Goal: Task Accomplishment & Management: Use online tool/utility

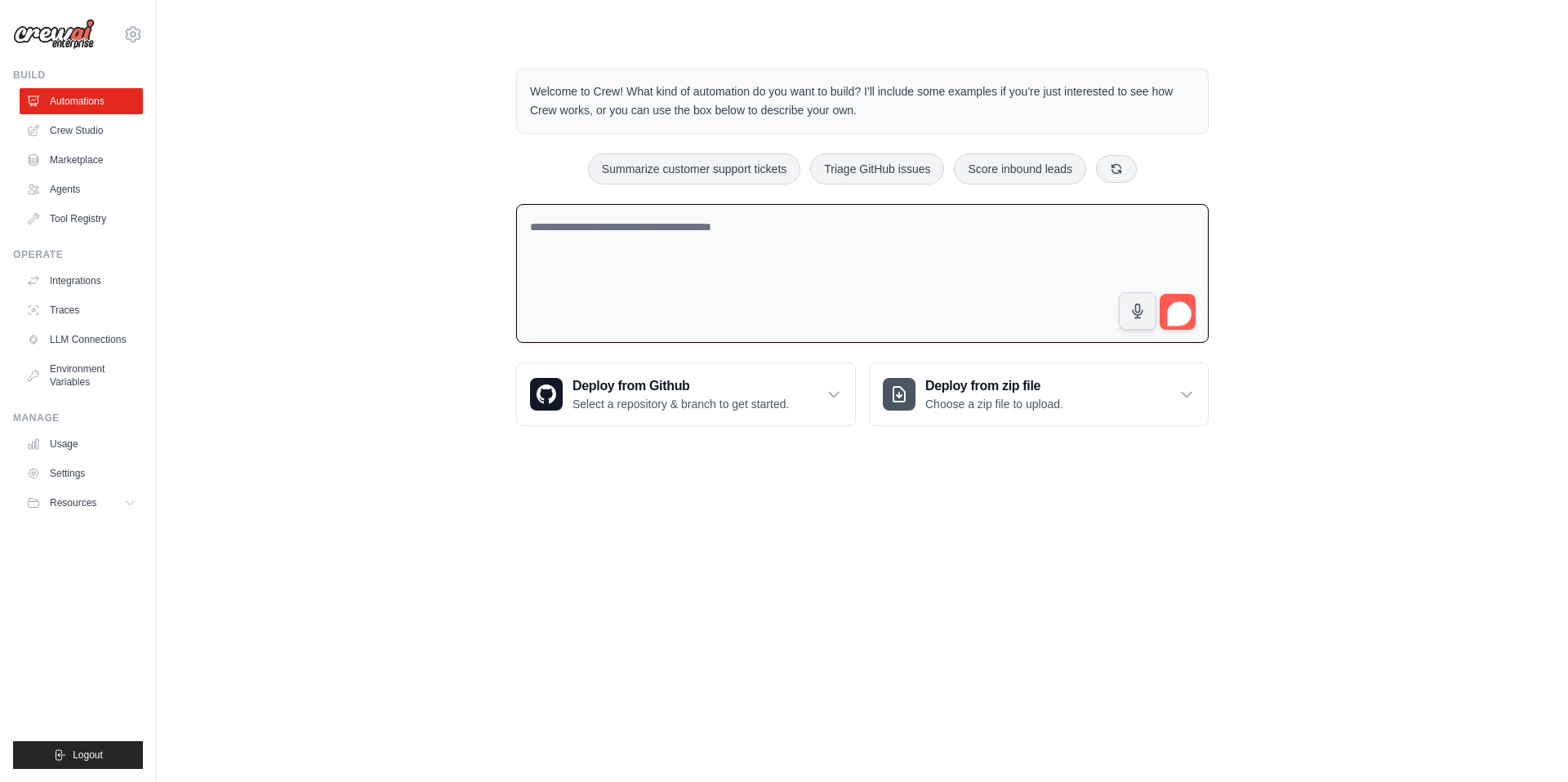
drag, startPoint x: 542, startPoint y: 78, endPoint x: 726, endPoint y: 120, distance: 188.7
click at [728, 120] on div "Welcome to Crew! What kind of automation do you want to build? I'll include som…" at bounding box center [862, 101] width 692 height 65
click at [949, 114] on p "Welcome to Crew! What kind of automation do you want to build? I'll include som…" at bounding box center [862, 101] width 664 height 37
drag, startPoint x: 948, startPoint y: 114, endPoint x: 511, endPoint y: 54, distance: 441.1
click at [511, 54] on div "Welcome to Crew! What kind of automation do you want to build? I'll include som…" at bounding box center [862, 248] width 731 height 410
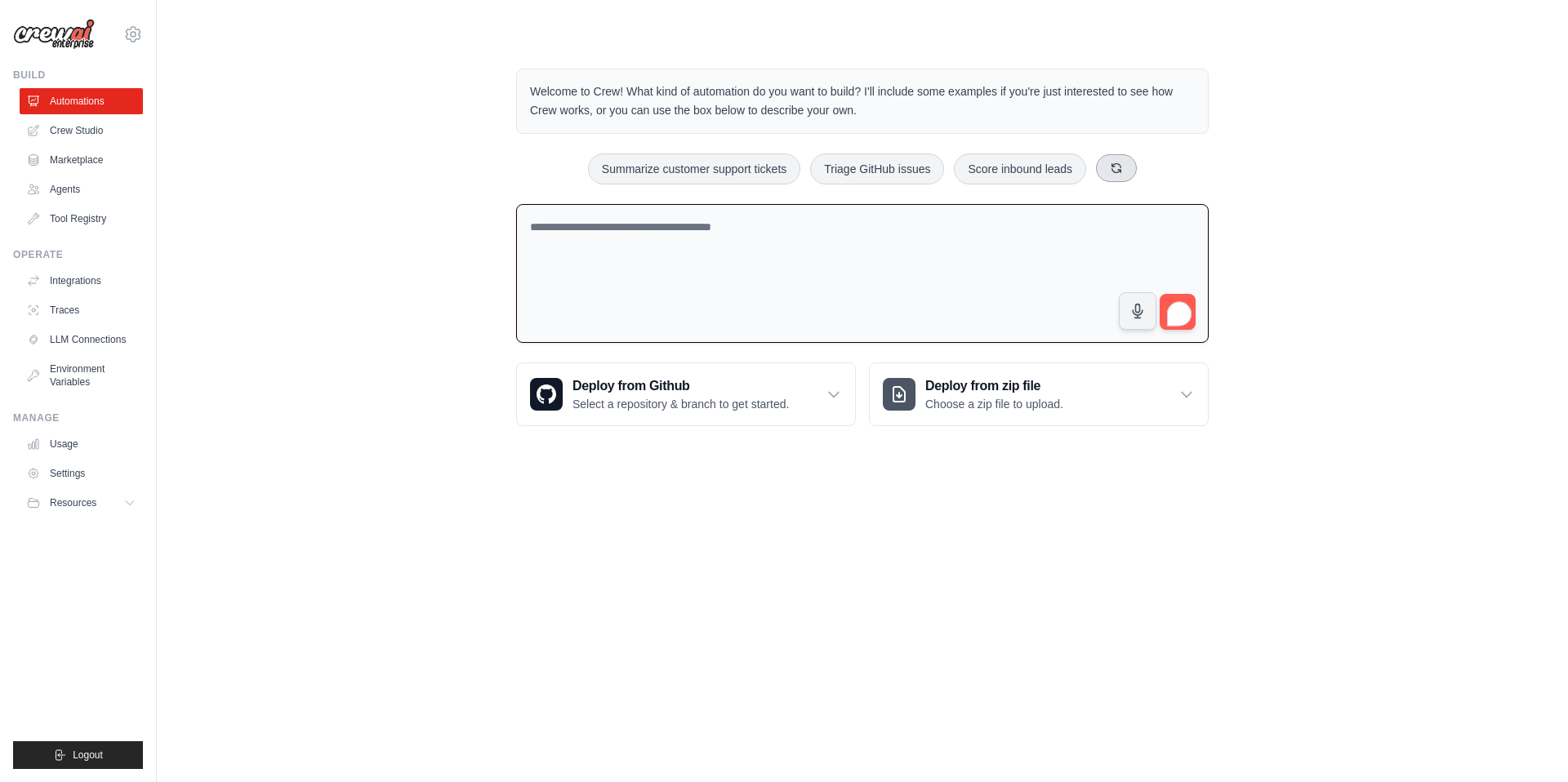
click at [1126, 174] on button at bounding box center [1116, 168] width 41 height 28
click at [783, 236] on textarea "To enrich screen reader interactions, please activate Accessibility in Grammarl…" at bounding box center [862, 274] width 692 height 139
click at [1012, 175] on button "Generate weekly reports" at bounding box center [1022, 168] width 153 height 31
type textarea "**********"
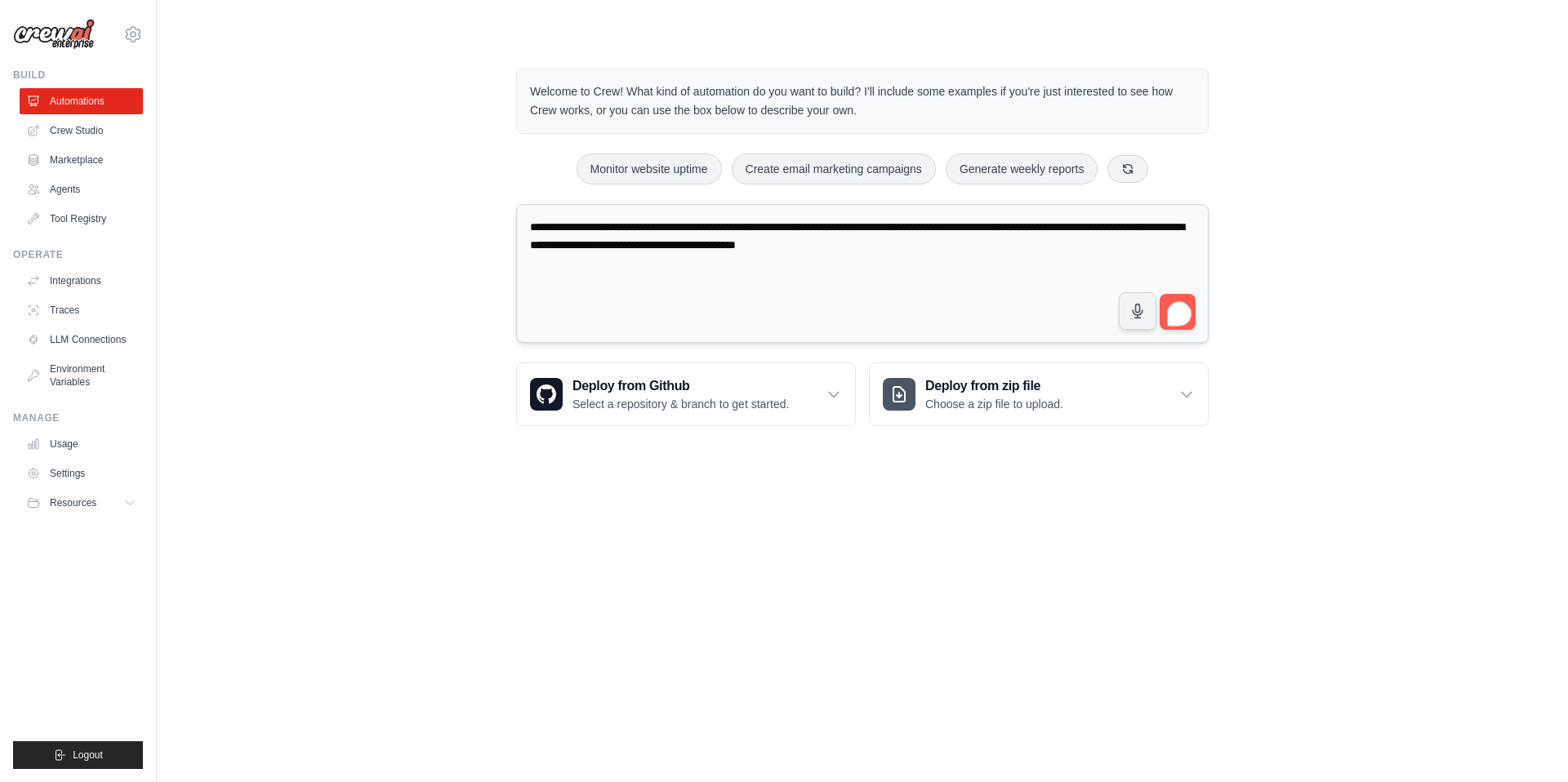
drag, startPoint x: 554, startPoint y: 224, endPoint x: 963, endPoint y: 272, distance: 411.8
click at [966, 272] on textarea "**********" at bounding box center [862, 274] width 692 height 139
click at [1041, 273] on textarea "**********" at bounding box center [862, 274] width 692 height 139
drag, startPoint x: 1064, startPoint y: 262, endPoint x: 471, endPoint y: 211, distance: 595.2
click at [471, 212] on div "**********" at bounding box center [862, 248] width 1358 height 410
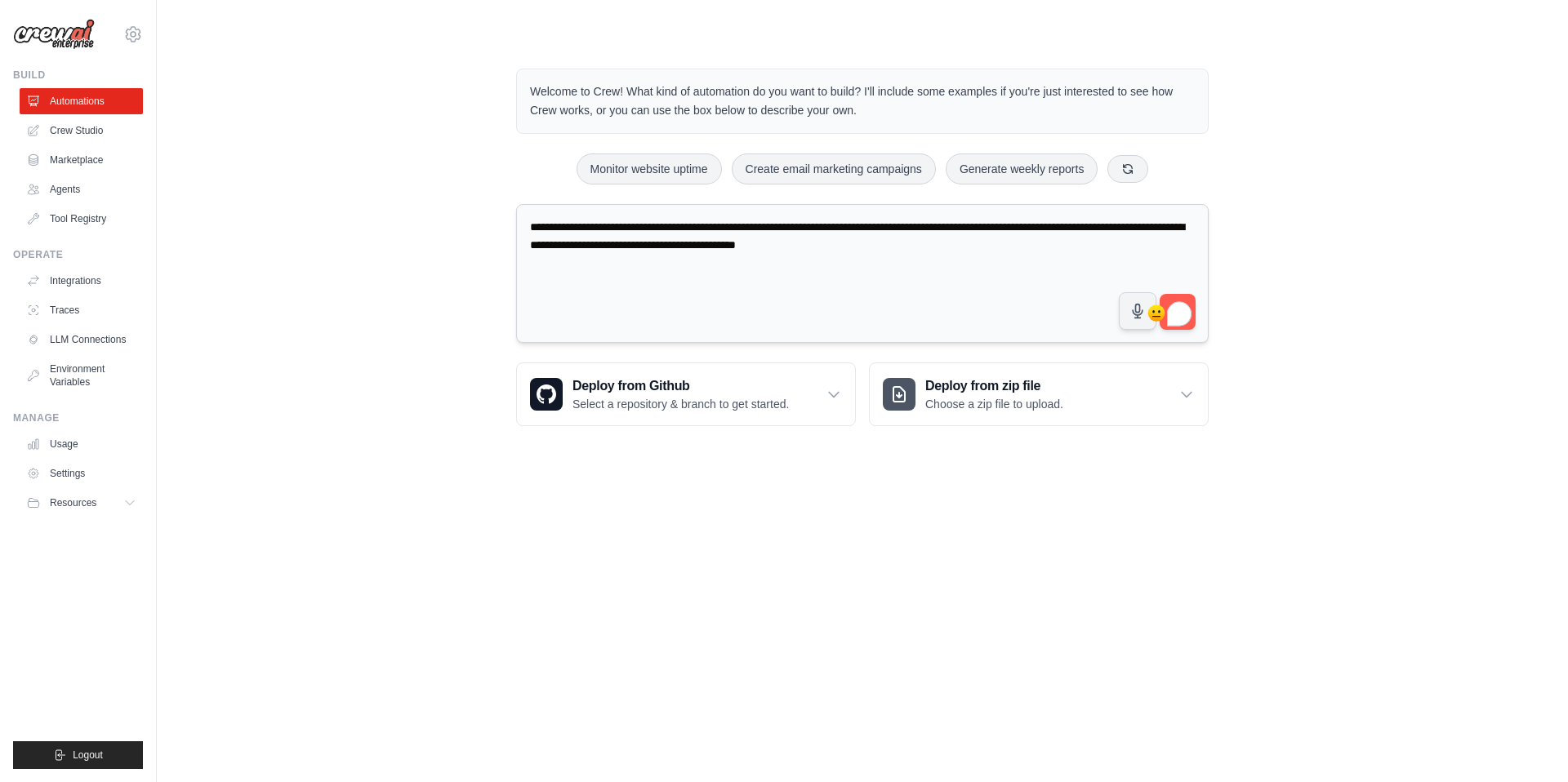
click at [947, 290] on textarea "**********" at bounding box center [862, 274] width 692 height 139
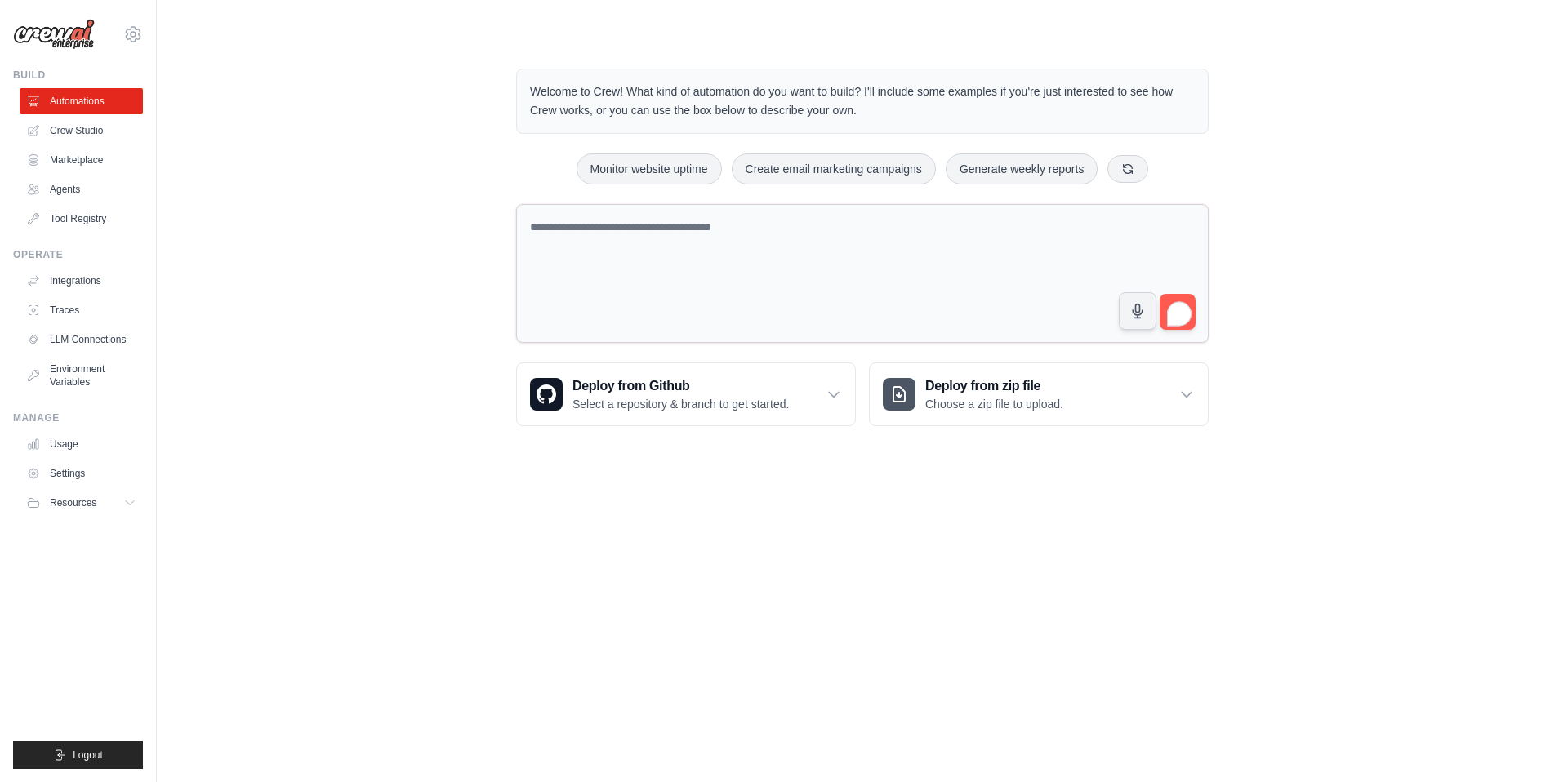
click at [573, 247] on textarea "To enrich screen reader interactions, please activate Accessibility in Grammarl…" at bounding box center [862, 274] width 692 height 139
click at [680, 236] on textarea "To enrich screen reader interactions, please activate Accessibility in Grammarl…" at bounding box center [862, 274] width 692 height 139
drag, startPoint x: 1094, startPoint y: 236, endPoint x: 316, endPoint y: 217, distance: 778.2
click at [316, 217] on div "**********" at bounding box center [862, 248] width 1358 height 410
click at [861, 254] on textarea "**********" at bounding box center [862, 274] width 692 height 139
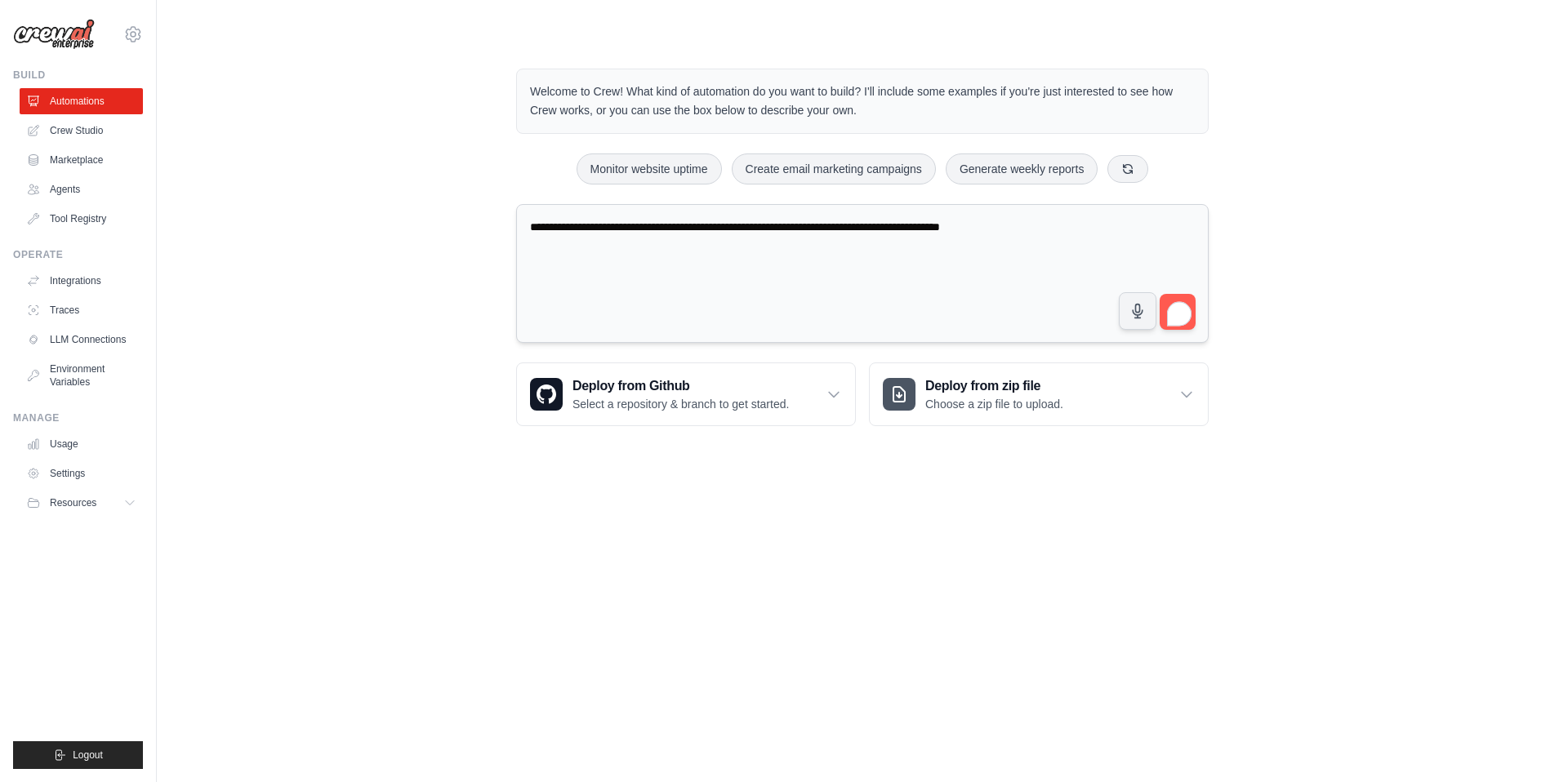
drag, startPoint x: 521, startPoint y: 229, endPoint x: 1127, endPoint y: 265, distance: 607.1
click at [1127, 265] on textarea "**********" at bounding box center [862, 274] width 692 height 139
click at [1185, 318] on div "2" at bounding box center [1178, 313] width 18 height 18
click at [1174, 312] on div "2" at bounding box center [1178, 313] width 18 height 18
click at [1166, 267] on textarea "**********" at bounding box center [862, 274] width 692 height 139
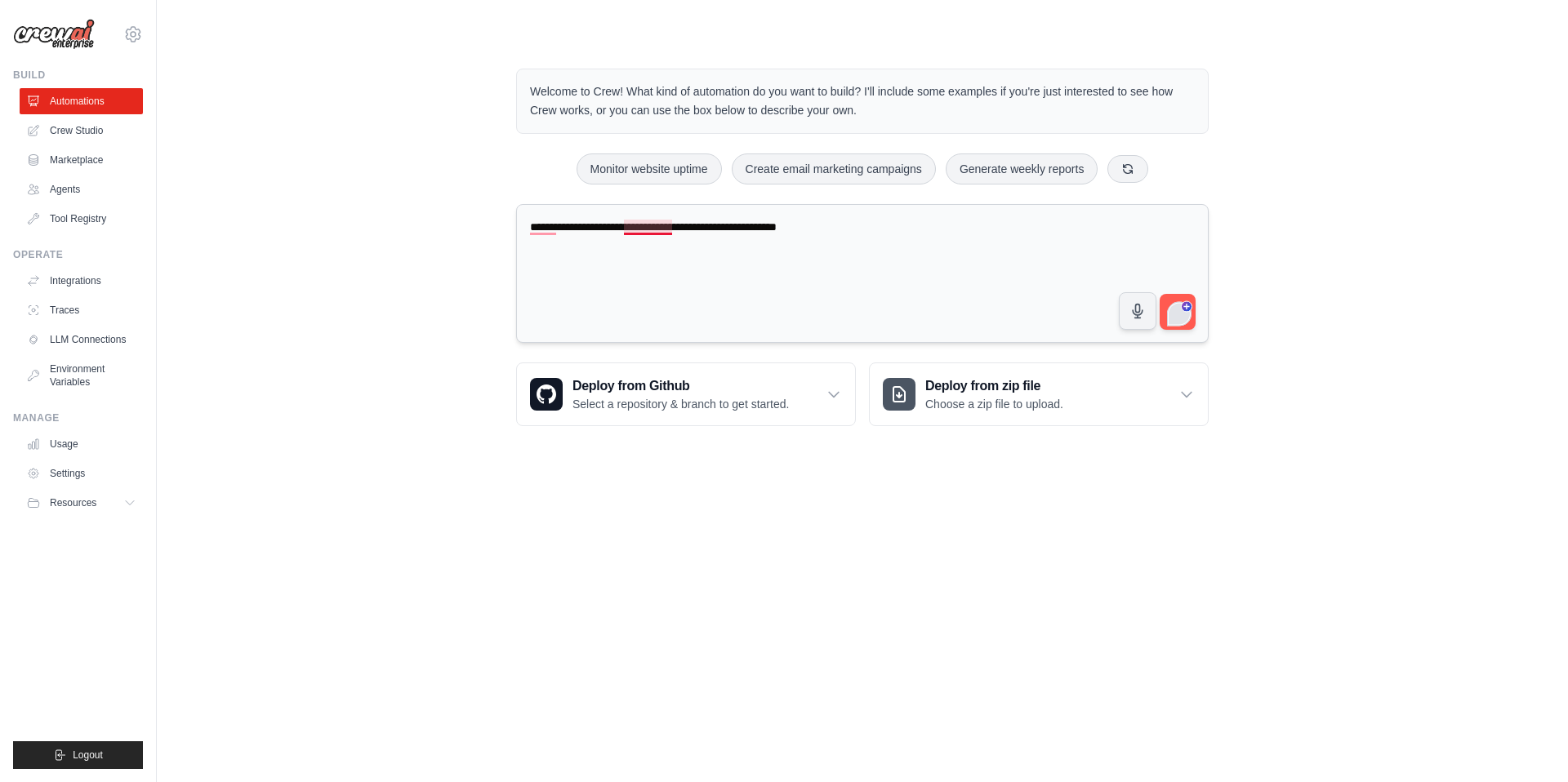
click at [652, 228] on textarea "**********" at bounding box center [862, 274] width 692 height 139
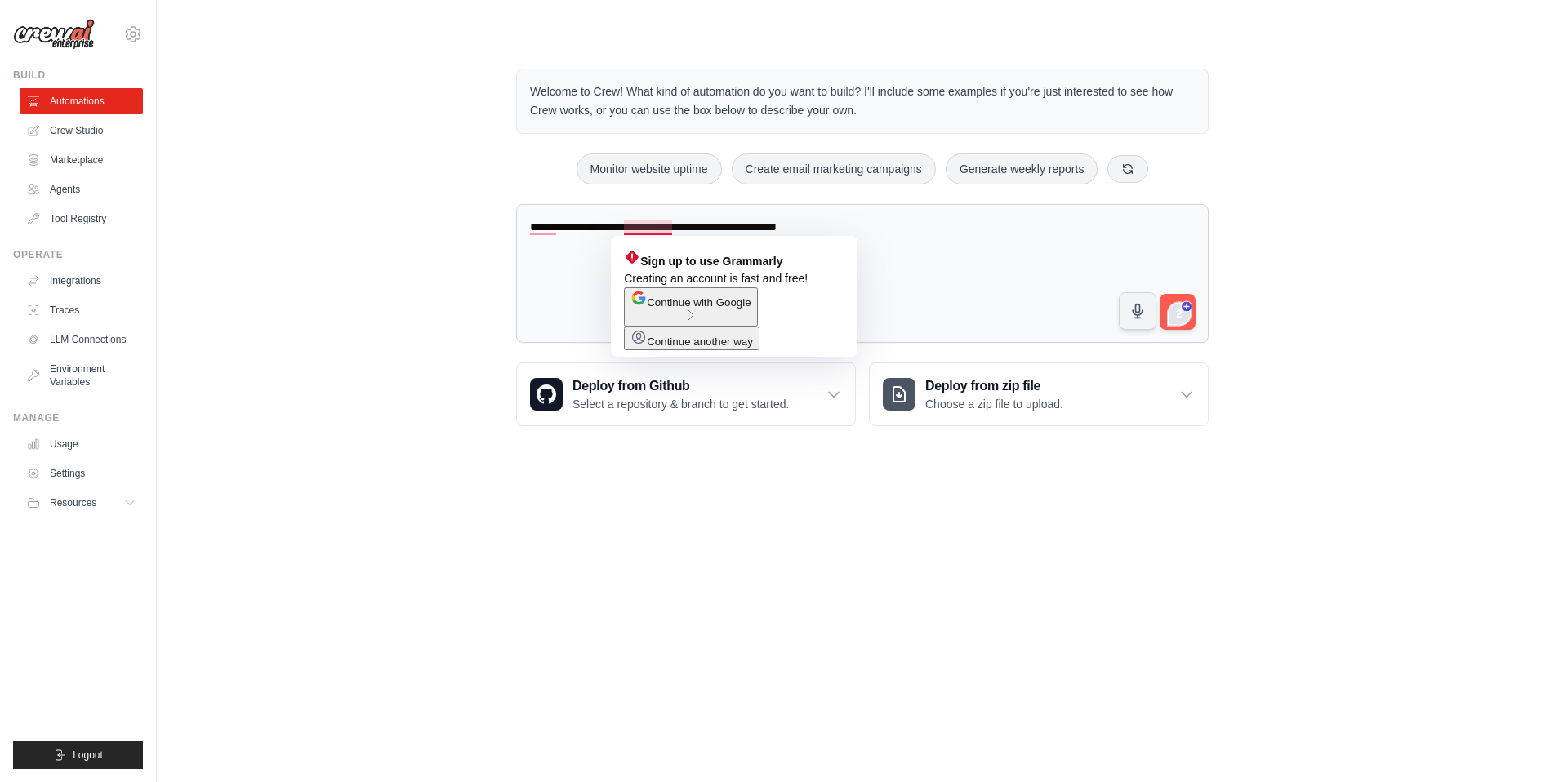
click at [732, 309] on span "Continue with Google" at bounding box center [699, 301] width 104 height 12
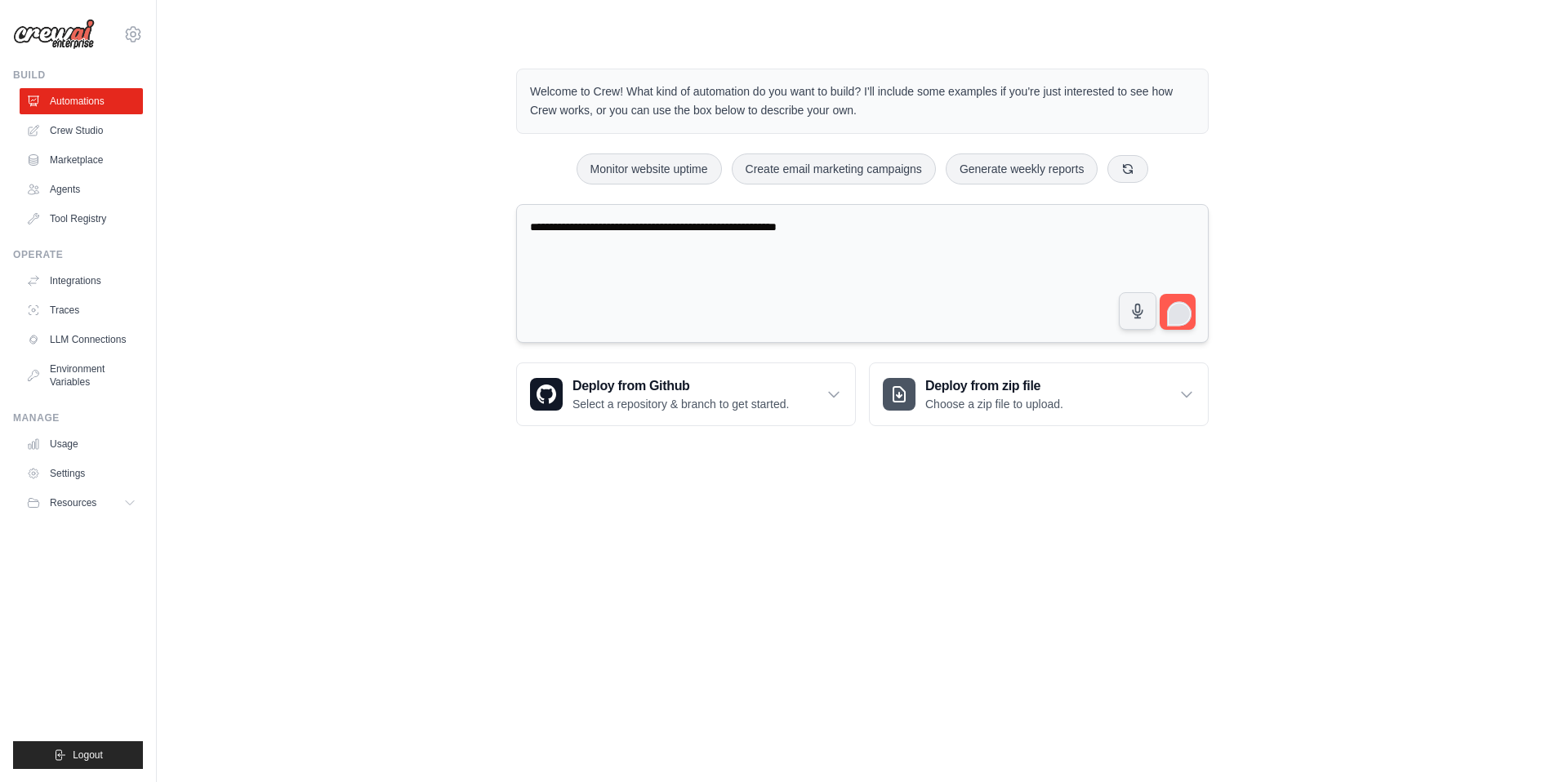
click at [634, 272] on textarea "**********" at bounding box center [862, 274] width 692 height 139
click at [1179, 316] on div "2" at bounding box center [1178, 313] width 18 height 18
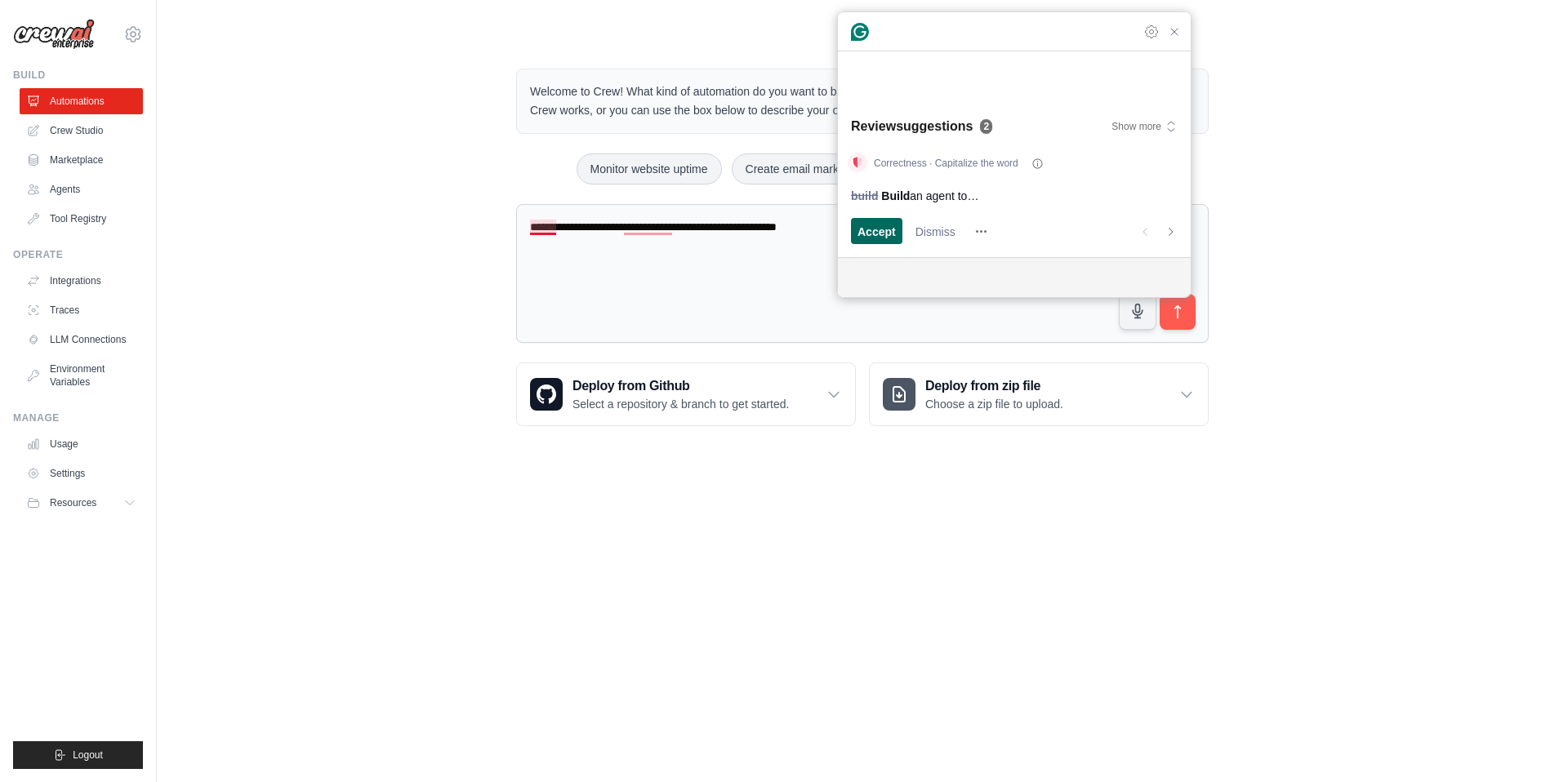
click at [886, 228] on span "Accept" at bounding box center [876, 231] width 38 height 17
click at [880, 234] on span "Accept" at bounding box center [876, 231] width 38 height 17
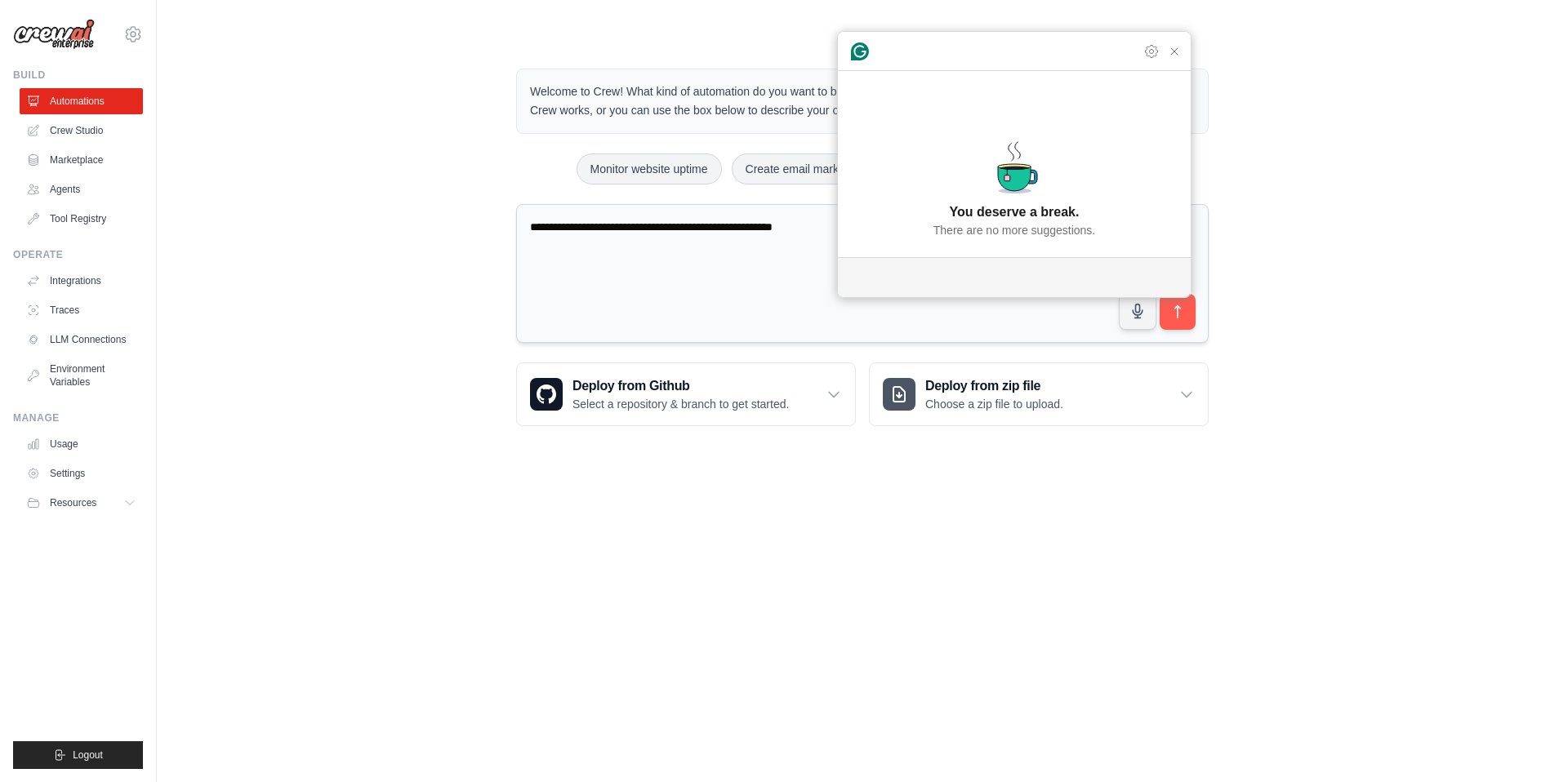
click at [721, 262] on textarea "**********" at bounding box center [862, 274] width 692 height 139
type textarea "**********"
click at [1170, 311] on icon "submit" at bounding box center [1177, 312] width 17 height 17
click at [1173, 58] on icon "Close Grammarly Assistant" at bounding box center [1174, 51] width 13 height 13
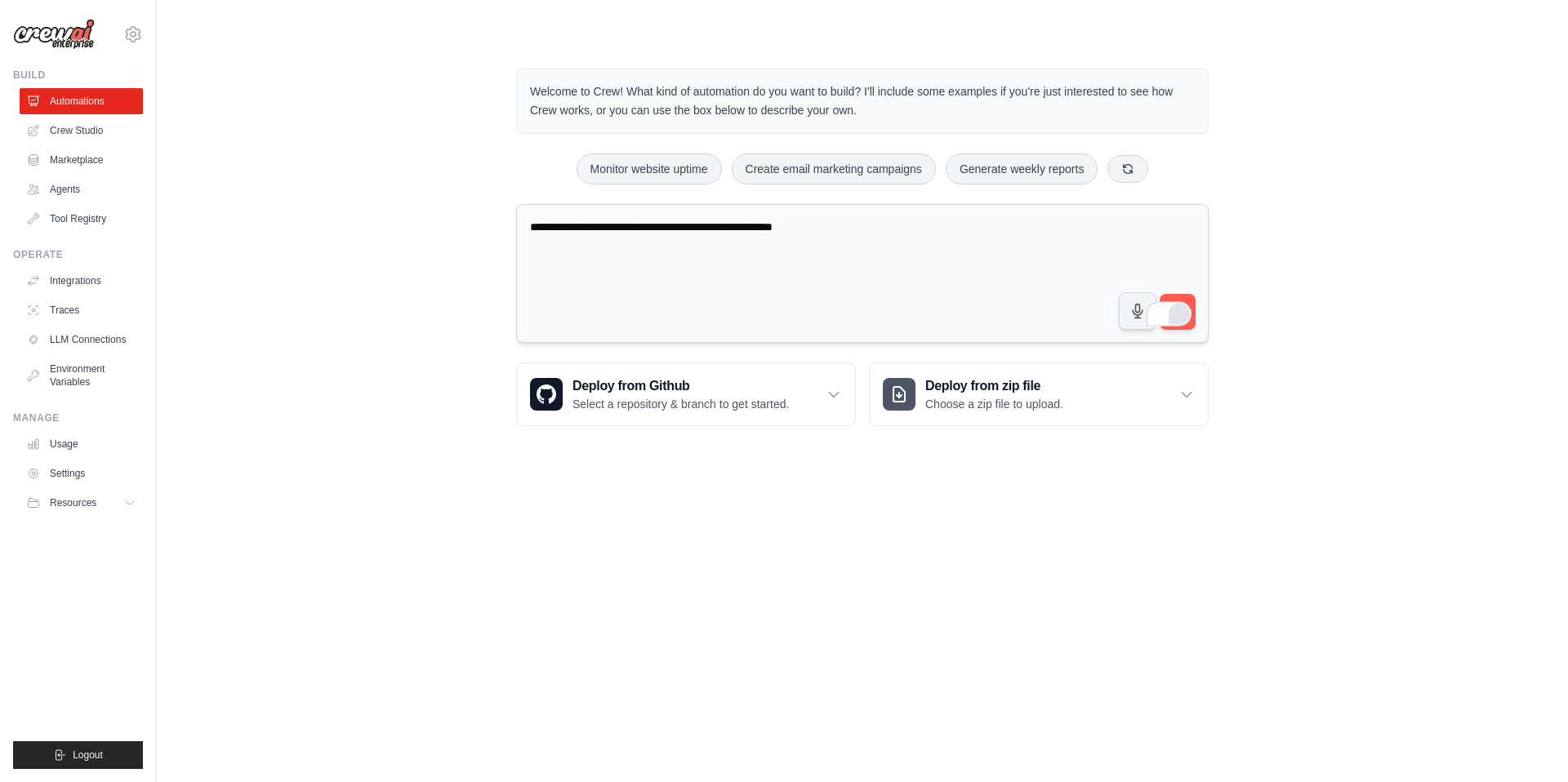
click at [695, 228] on textarea "**********" at bounding box center [862, 274] width 692 height 139
drag, startPoint x: 887, startPoint y: 235, endPoint x: 387, endPoint y: 172, distance: 504.0
click at [387, 172] on div "**********" at bounding box center [862, 248] width 1358 height 410
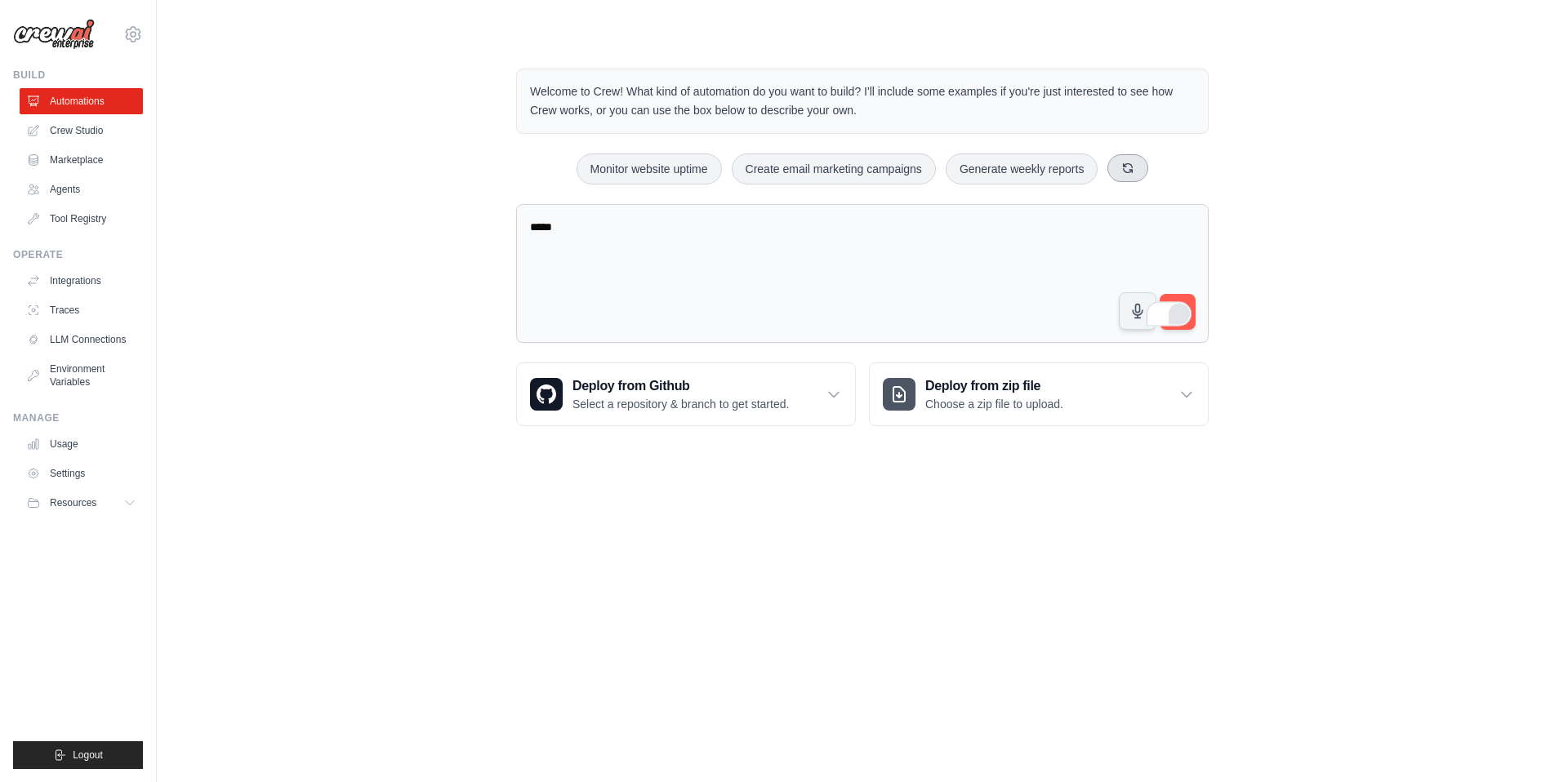
click at [1134, 173] on icon at bounding box center [1127, 168] width 13 height 13
click at [839, 161] on button "Monitor website uptime" at bounding box center [844, 168] width 146 height 31
type textarea "**********"
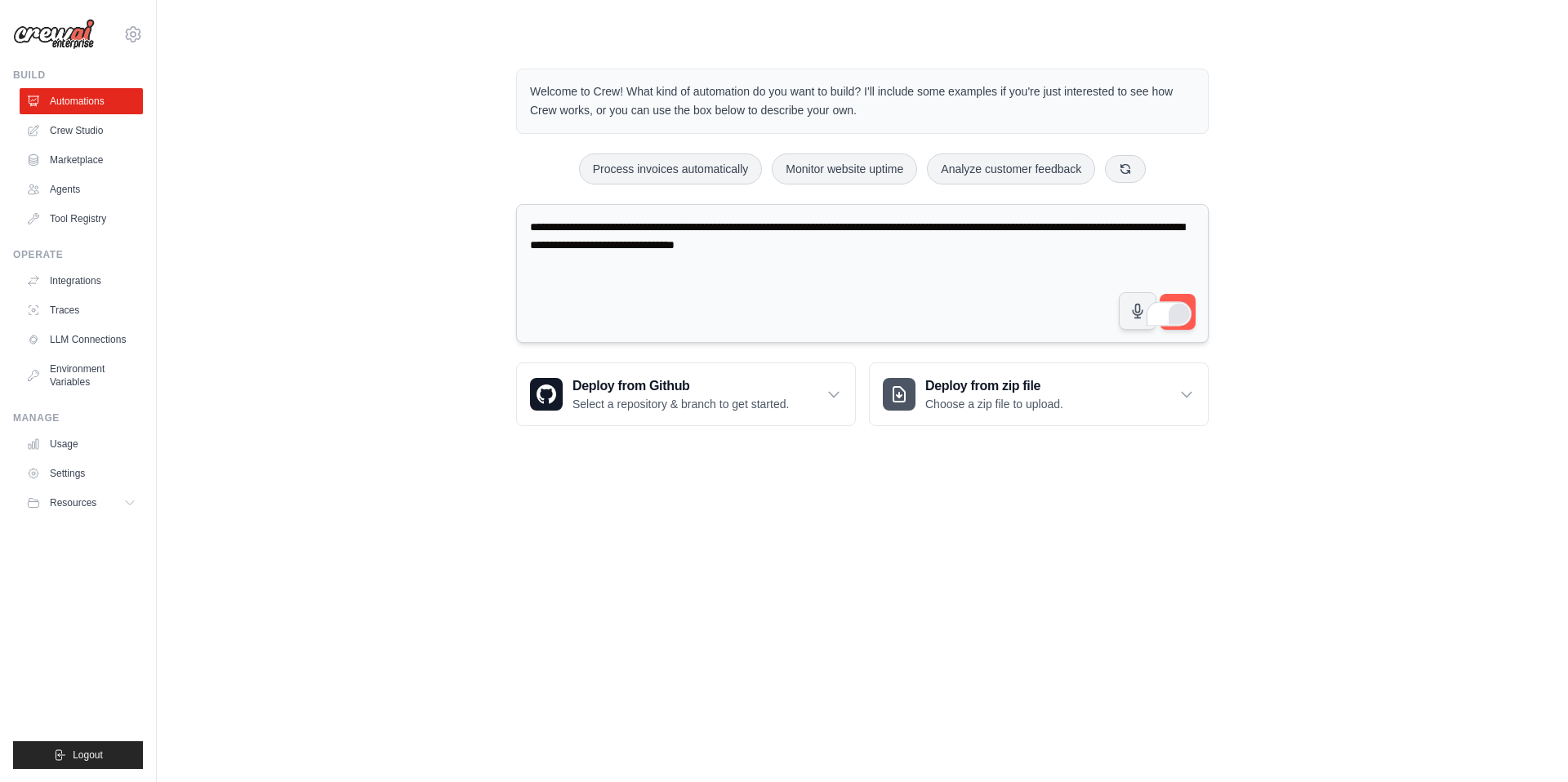
click at [1010, 250] on textarea "**********" at bounding box center [862, 274] width 692 height 139
click at [1272, 349] on div "**********" at bounding box center [862, 248] width 1358 height 410
click at [1187, 301] on span at bounding box center [1179, 314] width 23 height 26
click at [935, 288] on textarea "**********" at bounding box center [862, 274] width 692 height 139
click at [1166, 301] on div at bounding box center [1168, 314] width 45 height 24
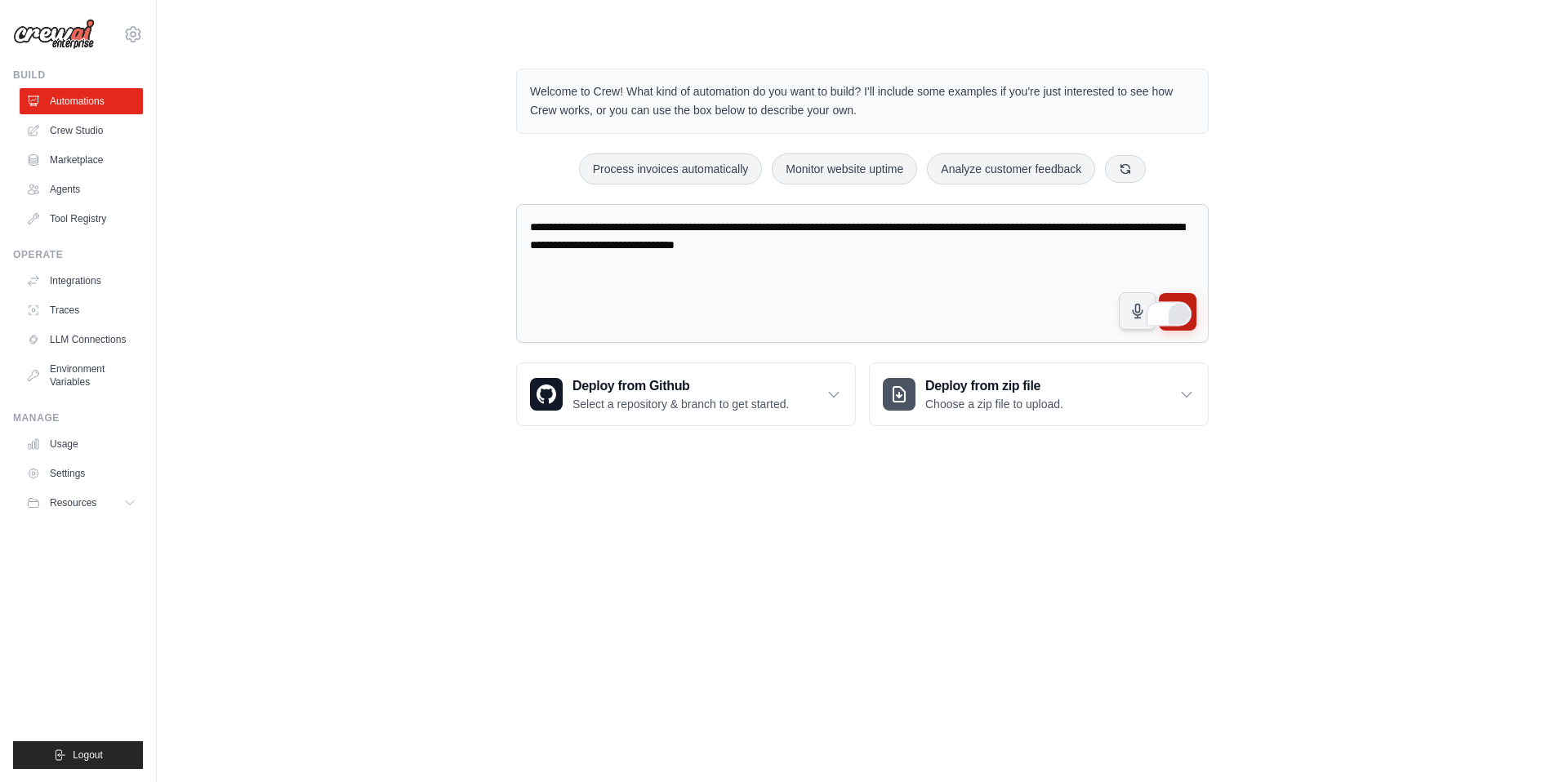
click at [1172, 298] on button "submit" at bounding box center [1177, 312] width 37 height 37
click at [960, 254] on textarea "**********" at bounding box center [862, 274] width 692 height 139
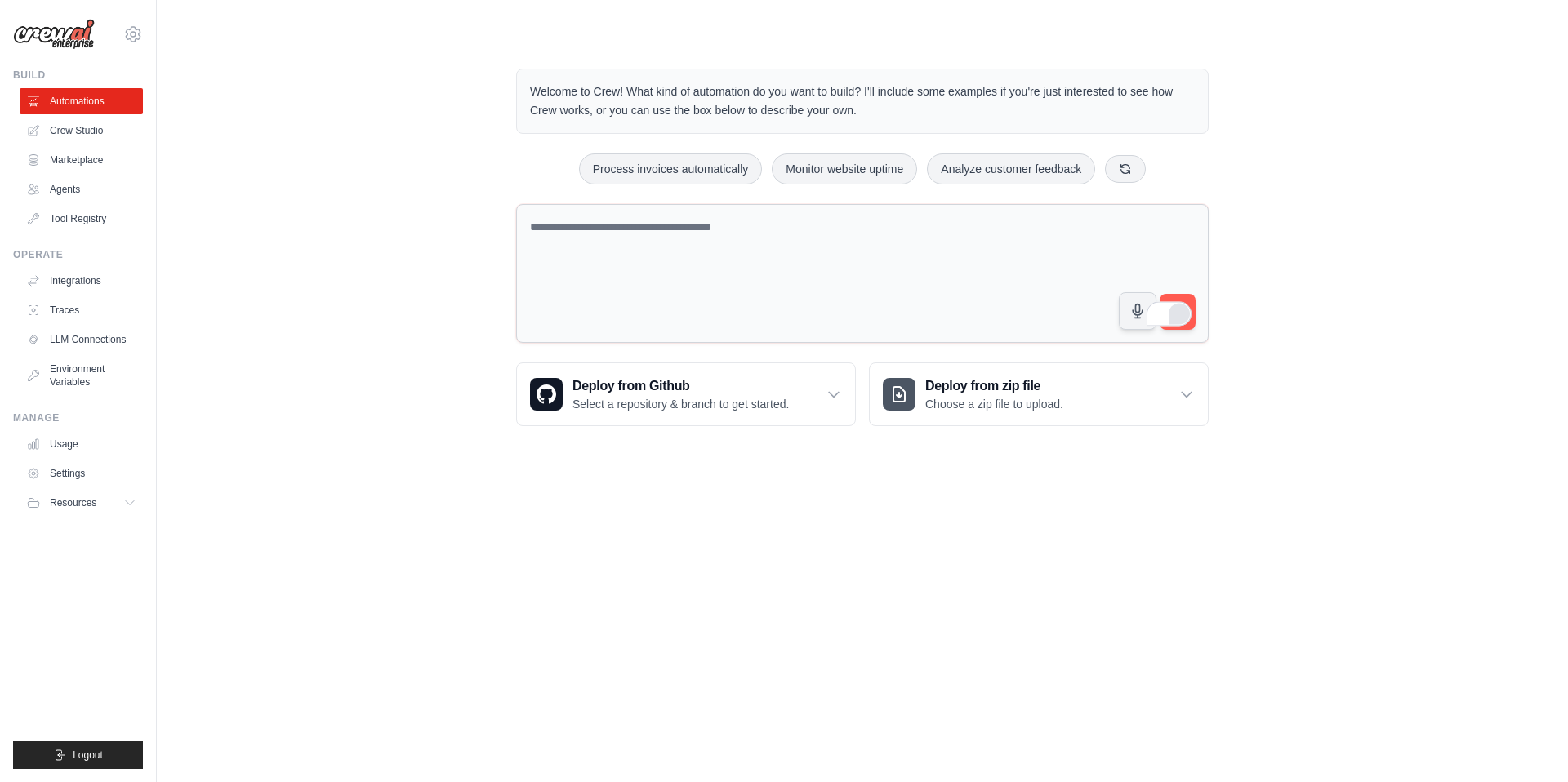
click at [76, 36] on img at bounding box center [54, 33] width 82 height 31
click at [137, 34] on icon at bounding box center [133, 33] width 19 height 19
click at [341, 155] on div "Welcome to Crew! What kind of automation do you want to build? I'll include som…" at bounding box center [862, 248] width 1358 height 410
click at [76, 180] on link "Agents" at bounding box center [83, 189] width 123 height 26
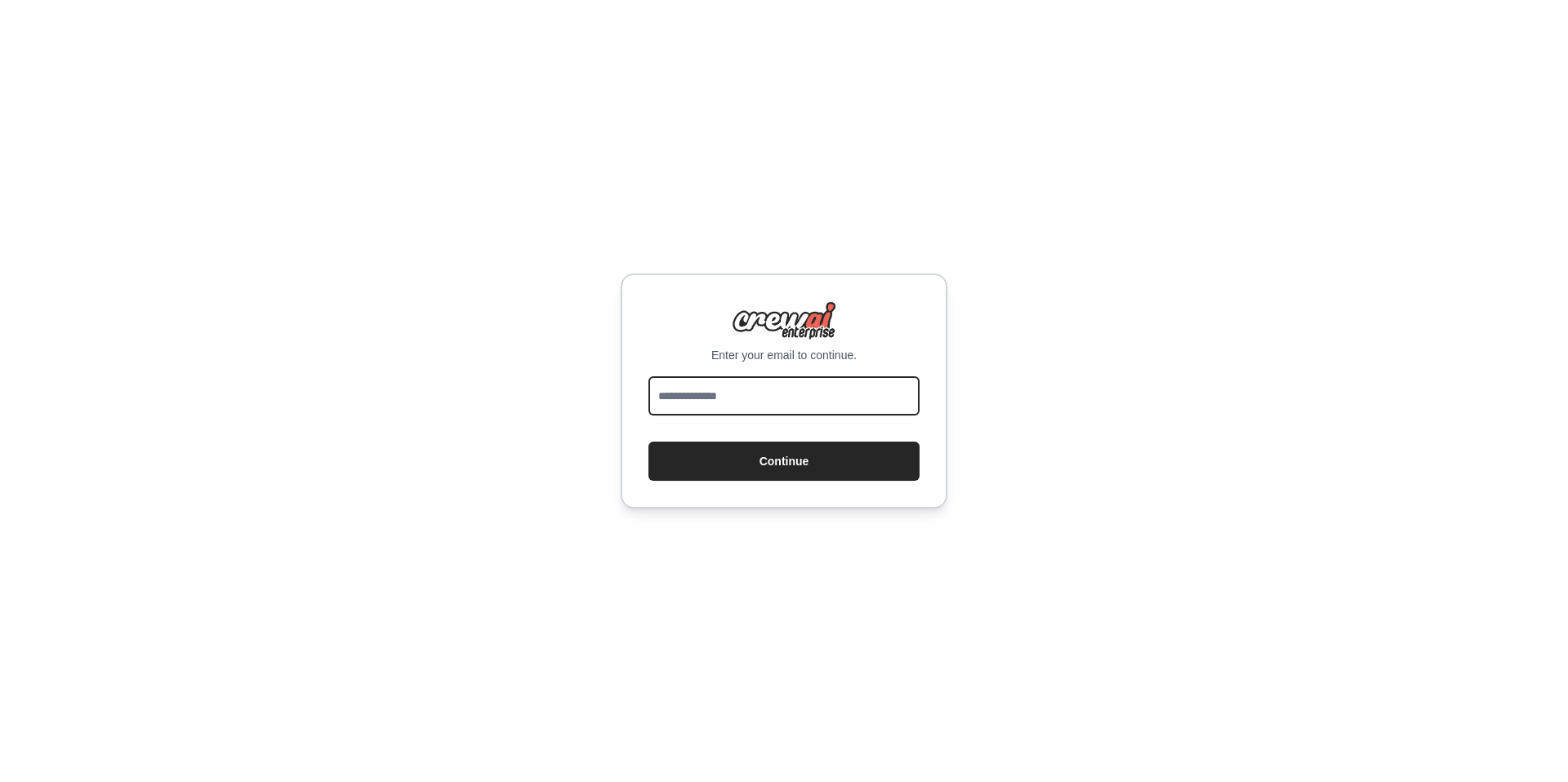
click at [733, 405] on input "email" at bounding box center [784, 396] width 271 height 39
type input "**********"
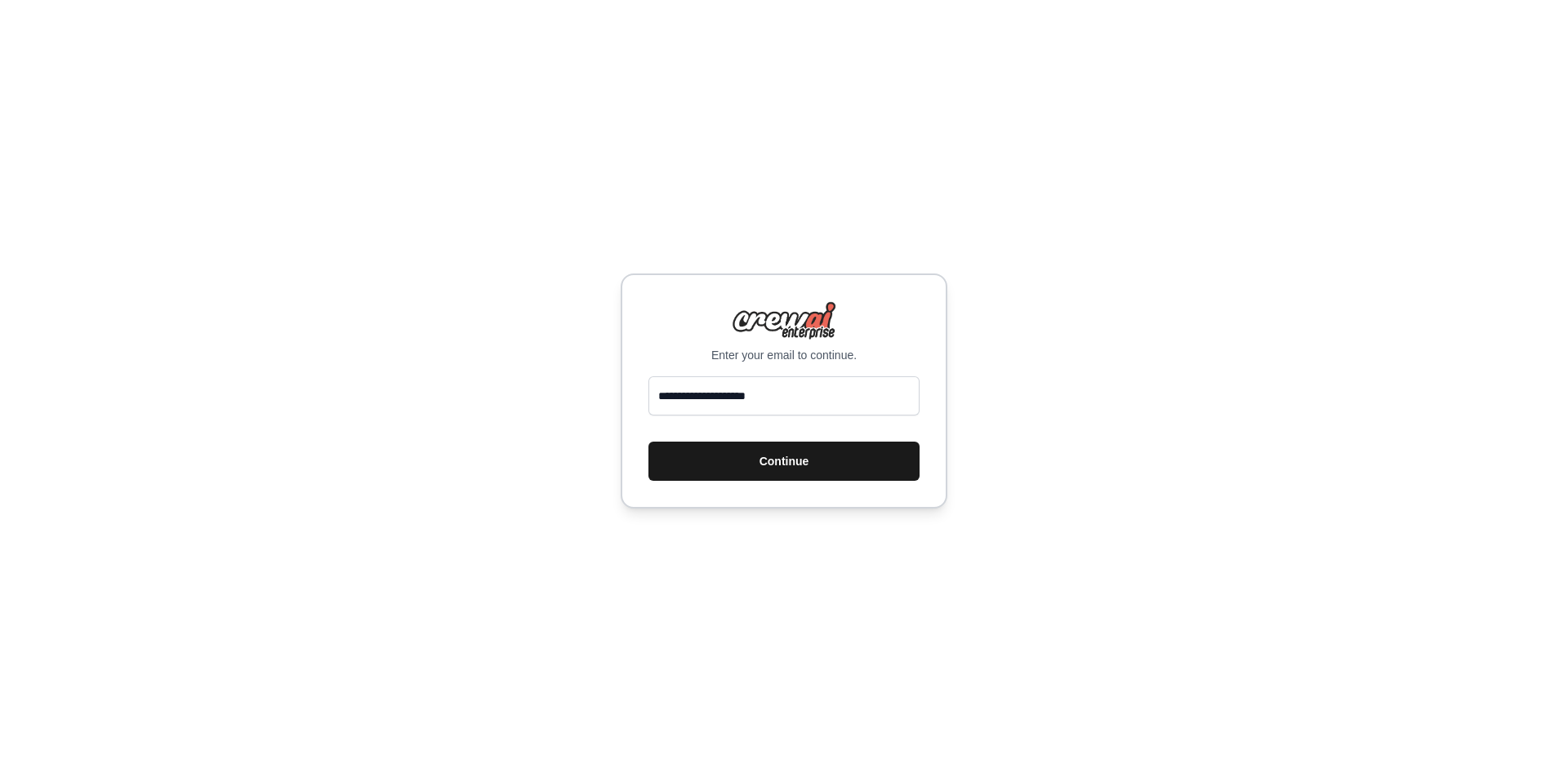
click at [759, 466] on button "Continue" at bounding box center [784, 461] width 271 height 39
click at [790, 461] on button "Continue" at bounding box center [784, 461] width 271 height 39
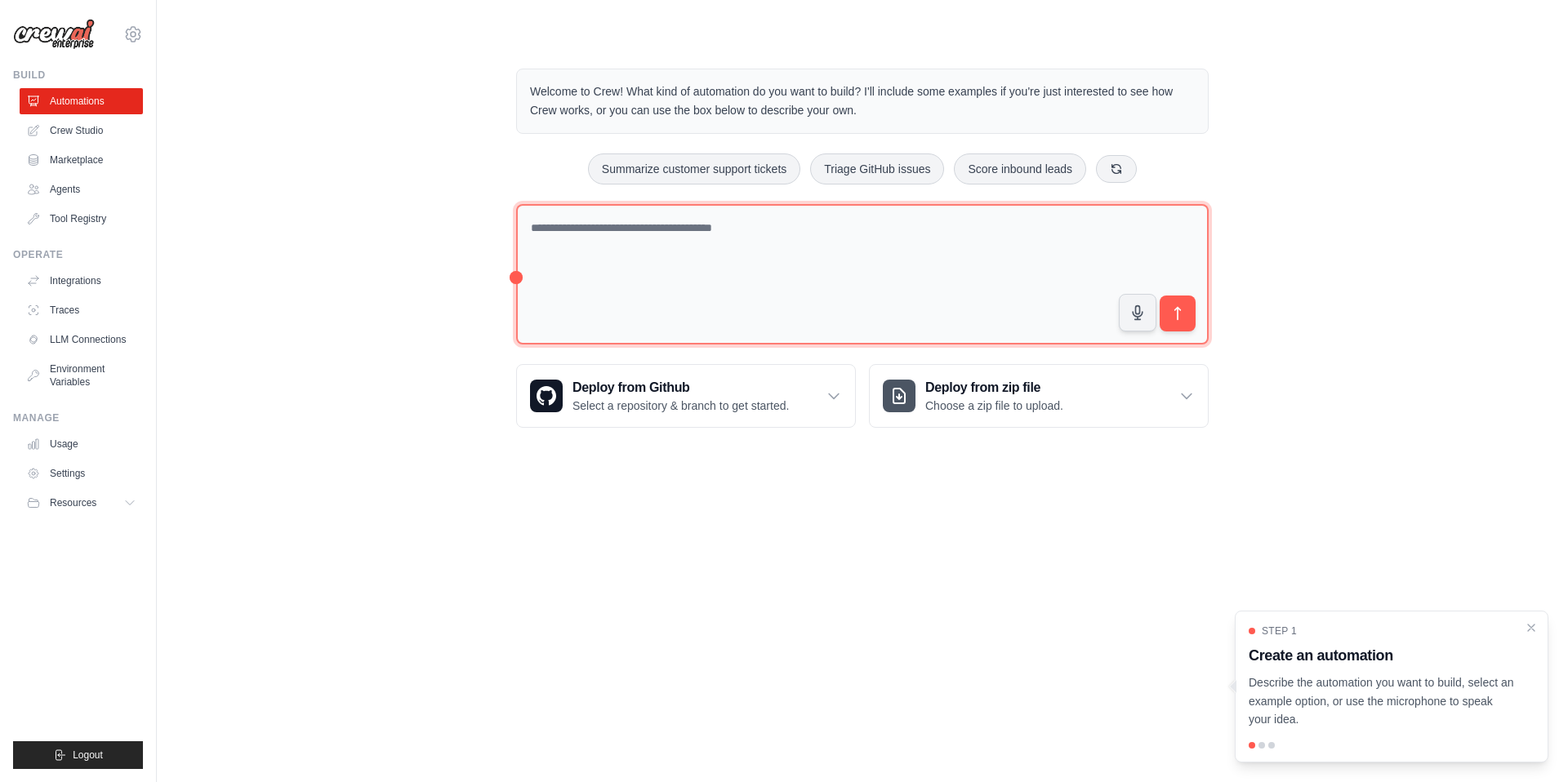
click at [573, 228] on textarea at bounding box center [862, 275] width 692 height 141
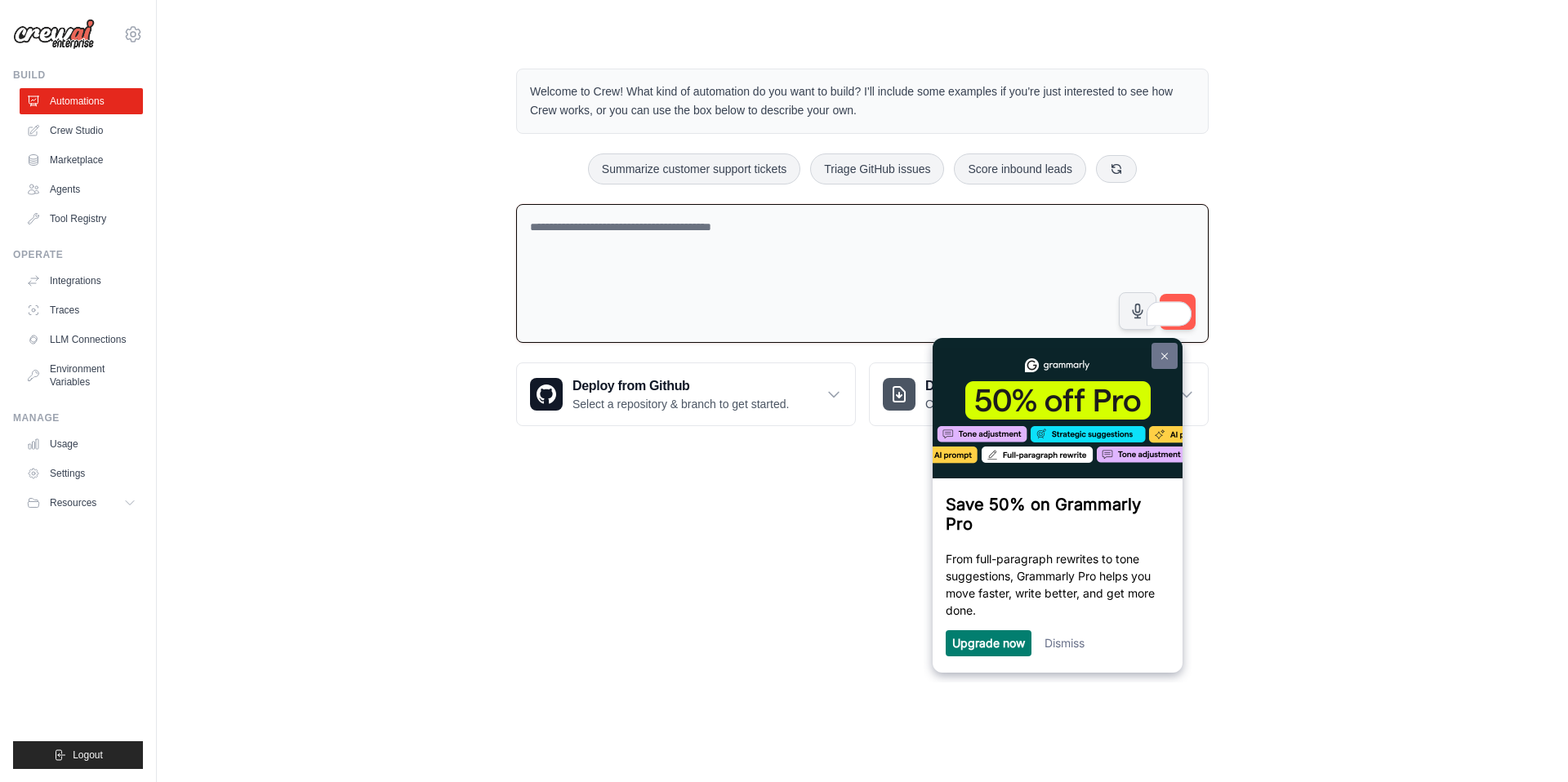
click at [1169, 358] on link at bounding box center [1164, 356] width 26 height 26
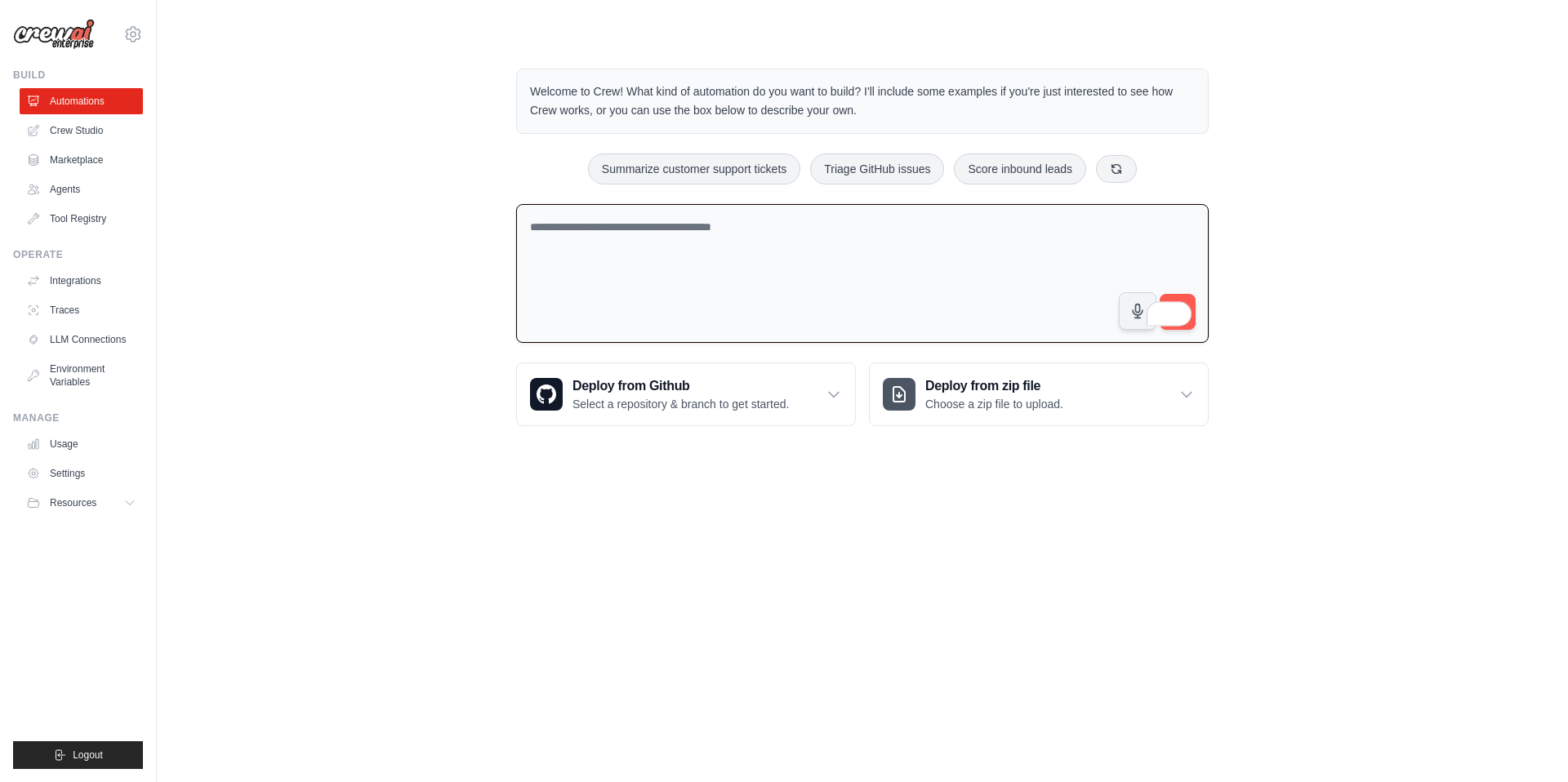
click at [665, 241] on textarea "To enrich screen reader interactions, please activate Accessibility in Grammarl…" at bounding box center [862, 274] width 692 height 139
click at [139, 43] on icon at bounding box center [133, 33] width 19 height 19
click at [105, 112] on link "Settings" at bounding box center [133, 111] width 144 height 30
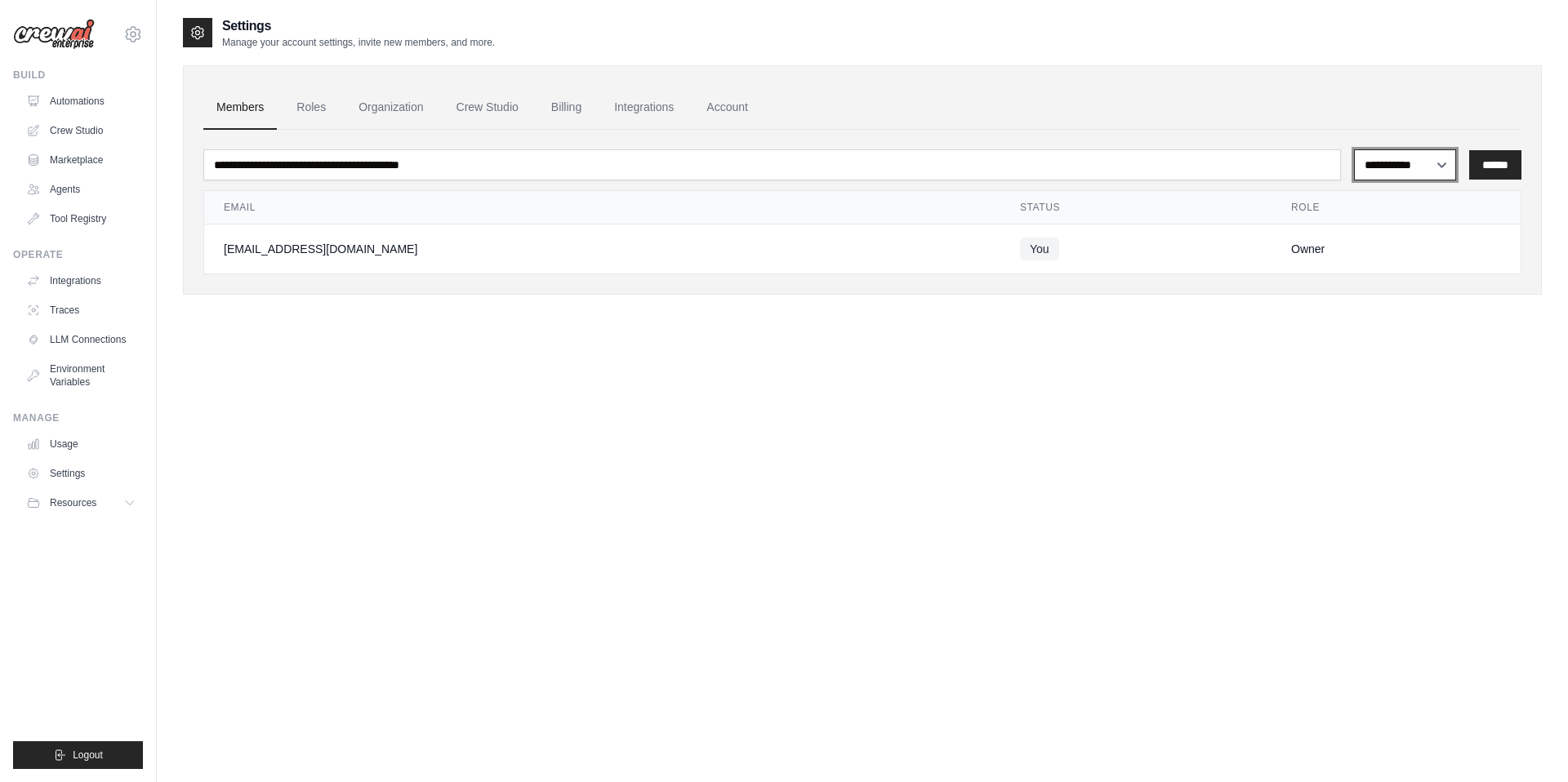
click at [1398, 163] on select "**********" at bounding box center [1405, 164] width 102 height 31
click at [526, 582] on div "**********" at bounding box center [862, 407] width 1358 height 782
click at [78, 476] on link "Settings" at bounding box center [83, 473] width 123 height 26
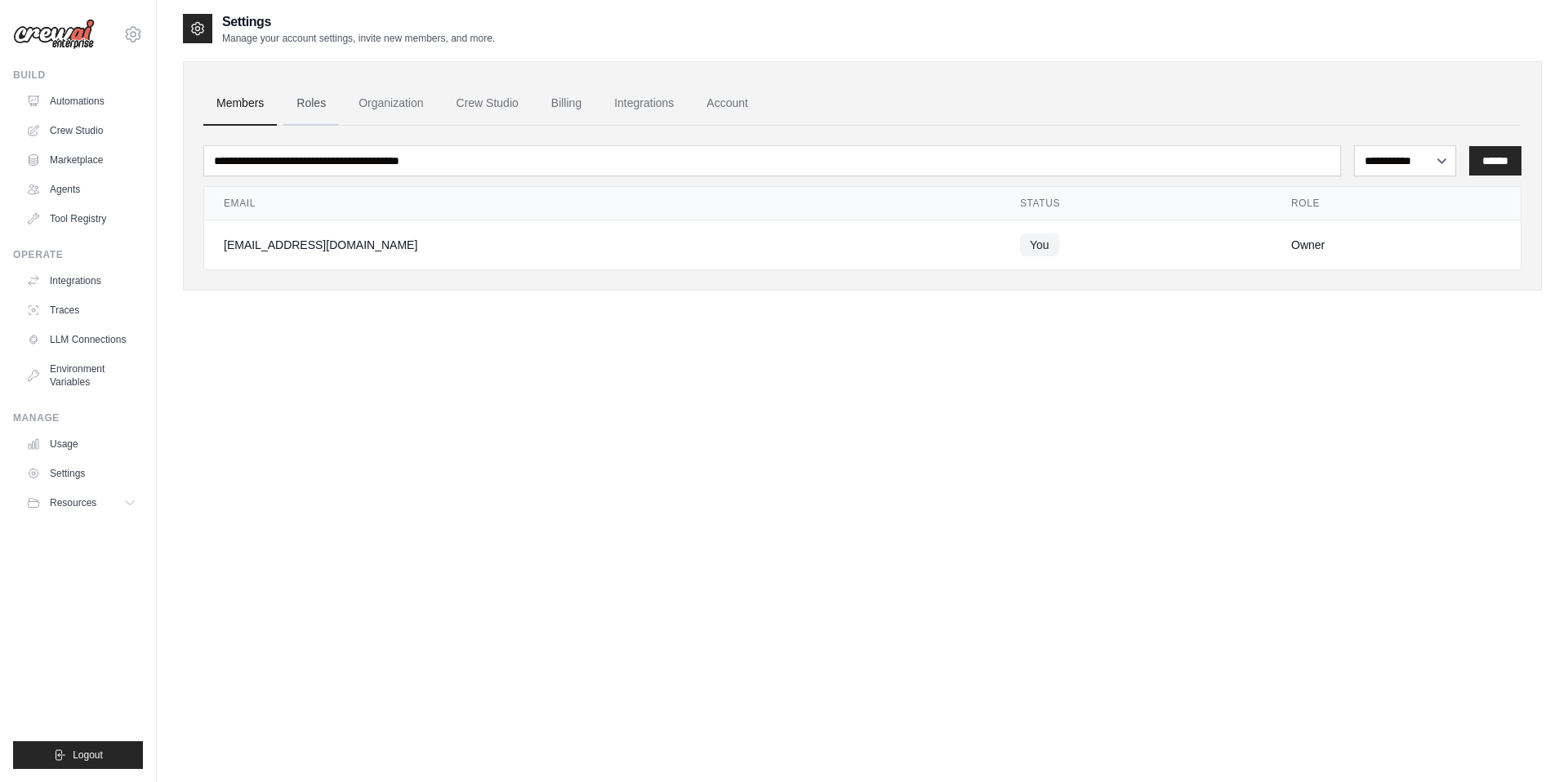
click at [302, 111] on link "Roles" at bounding box center [311, 104] width 56 height 45
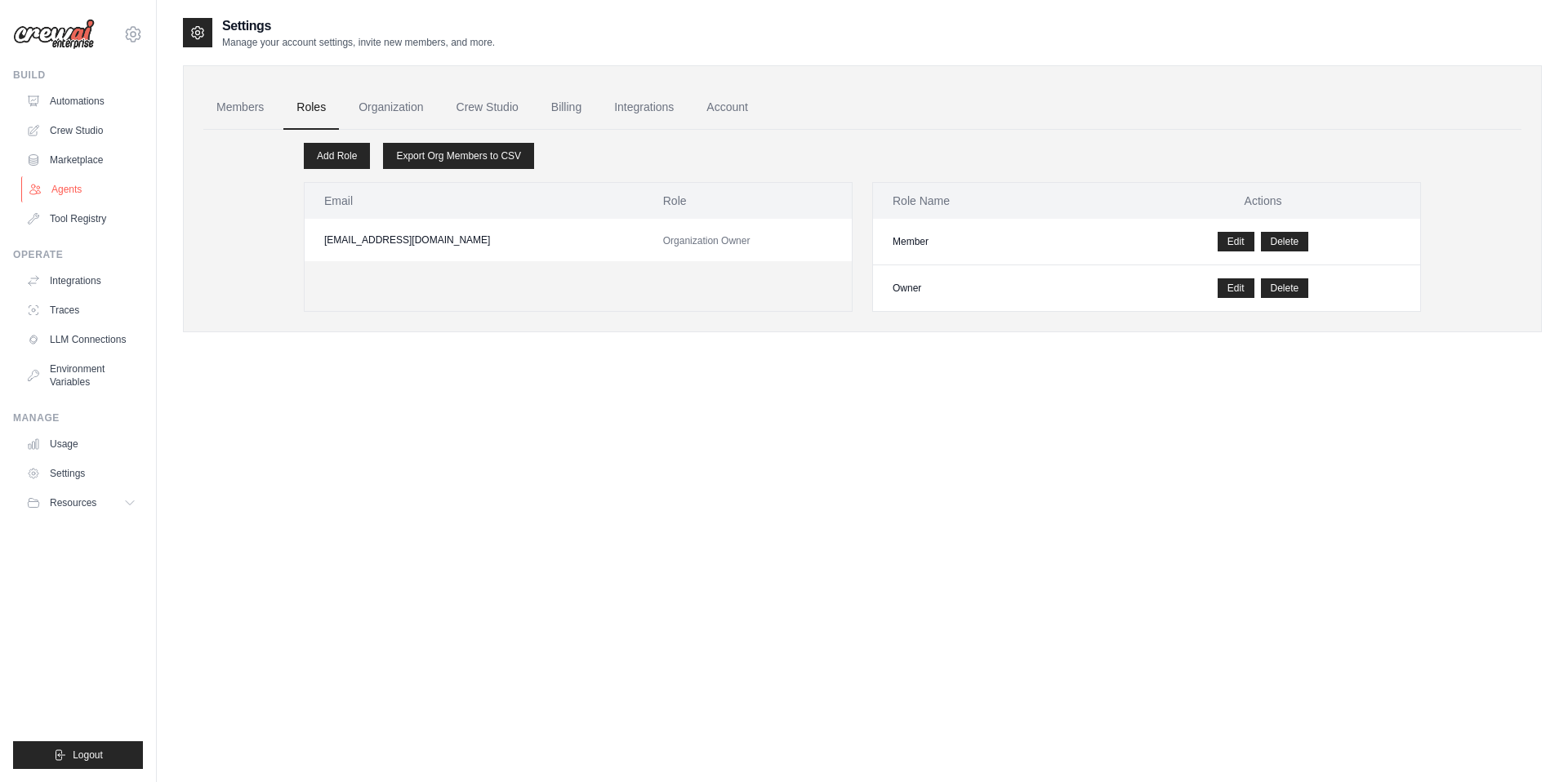
click at [67, 193] on link "Agents" at bounding box center [83, 189] width 123 height 26
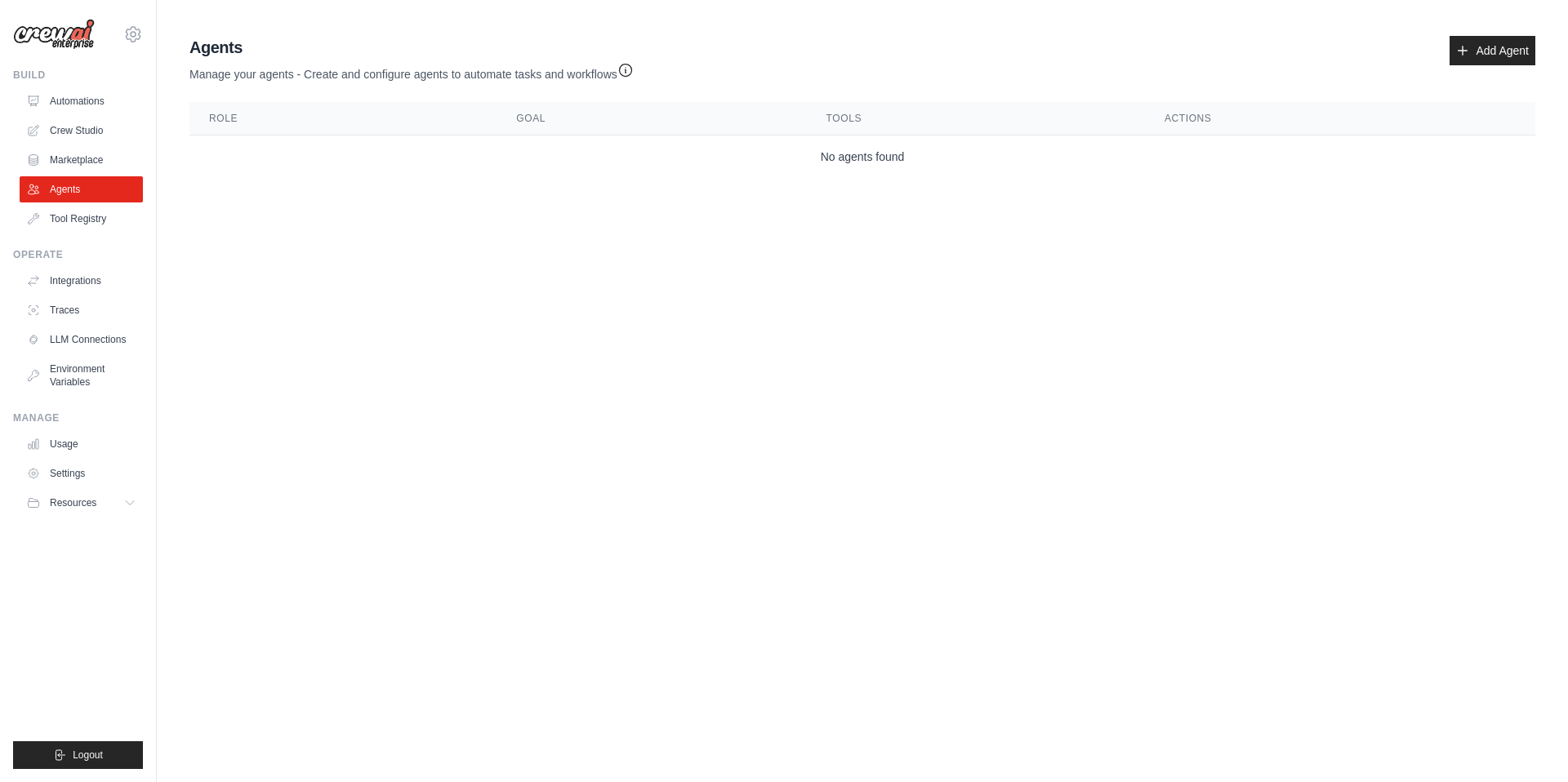
click at [86, 41] on img at bounding box center [54, 33] width 82 height 31
click at [92, 103] on link "Automations" at bounding box center [83, 101] width 123 height 26
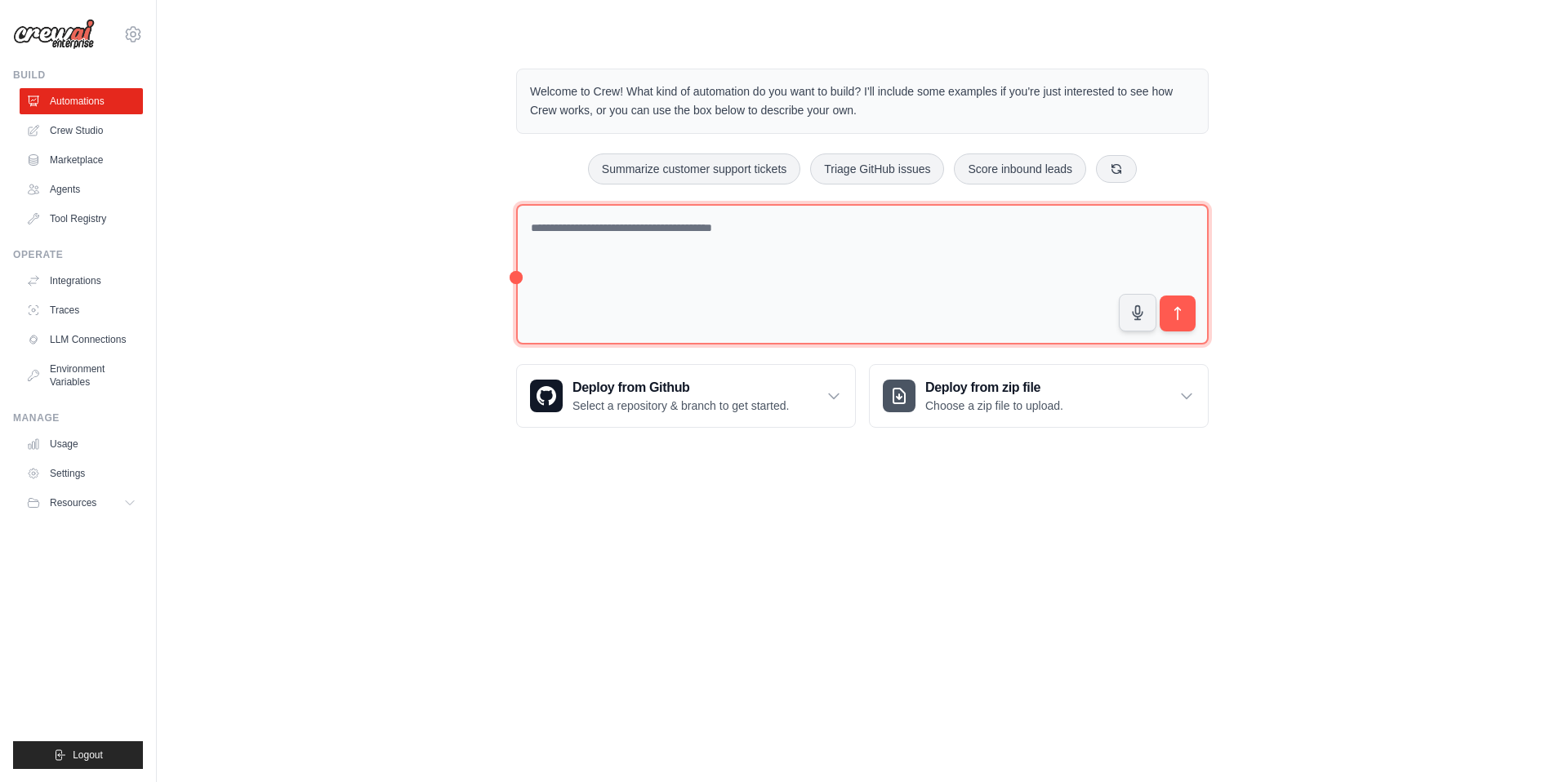
click at [669, 262] on textarea at bounding box center [862, 275] width 692 height 141
type textarea "**********"
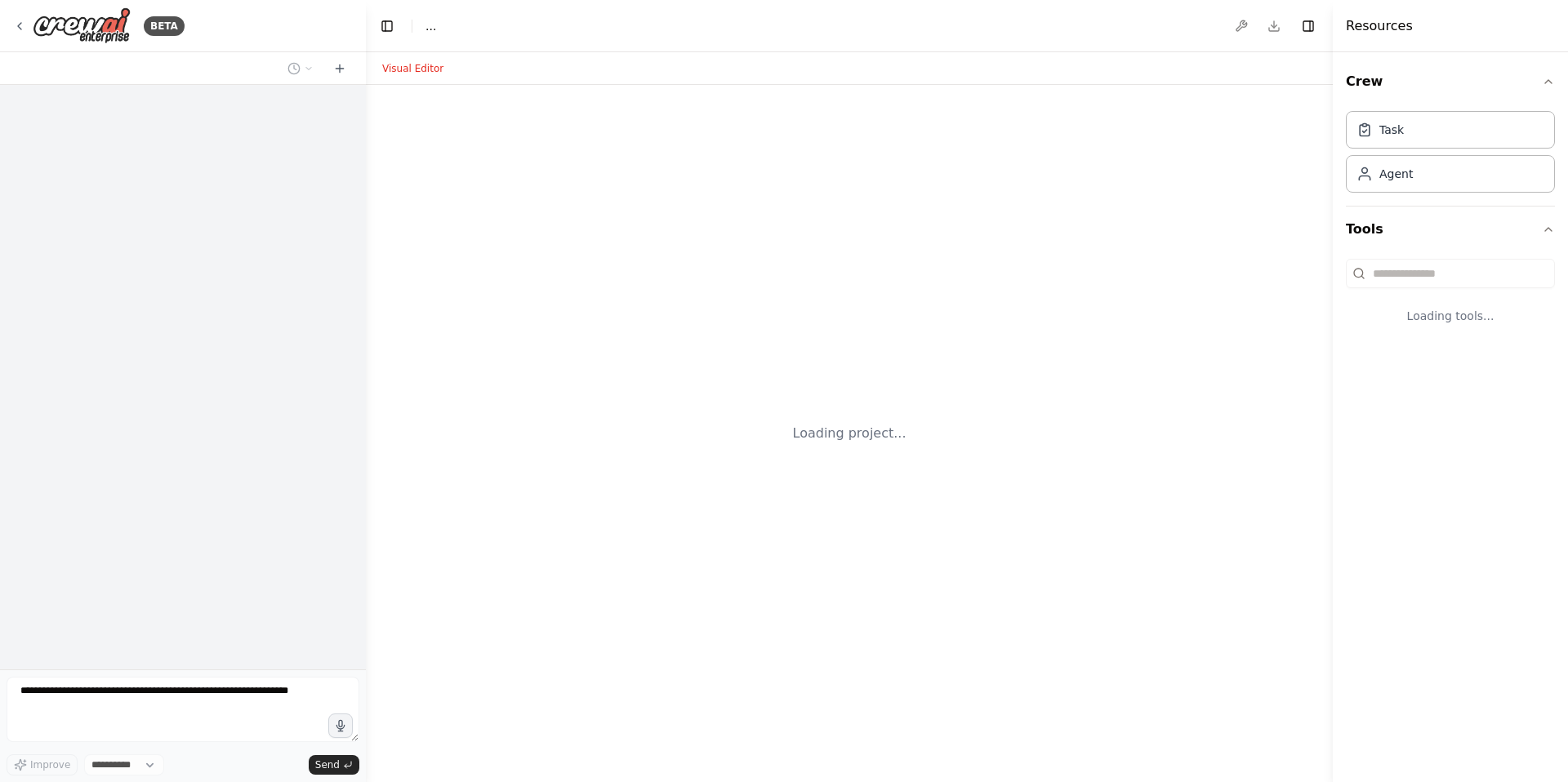
select select "****"
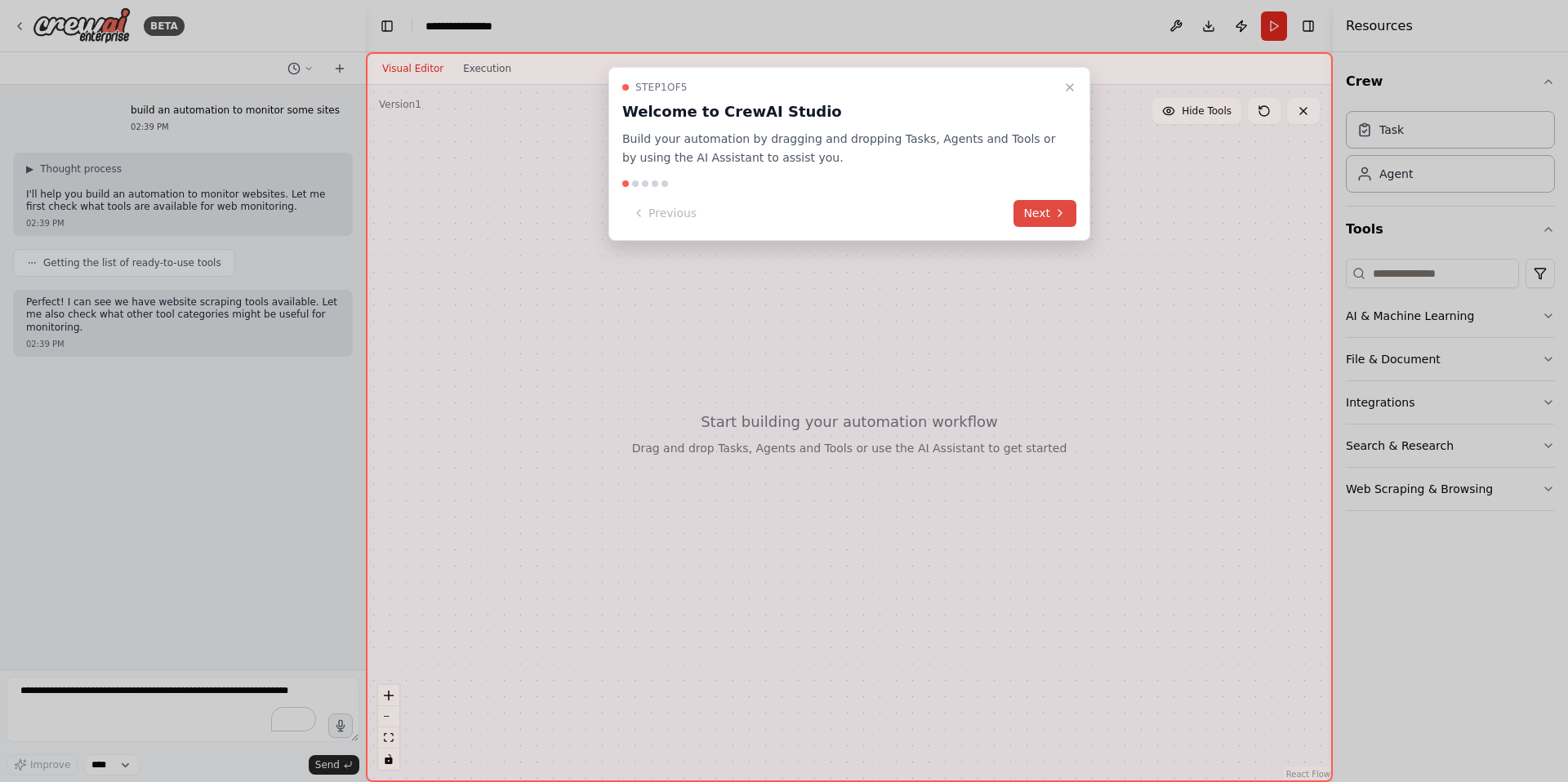
click at [1051, 211] on button "Next" at bounding box center [1045, 213] width 63 height 27
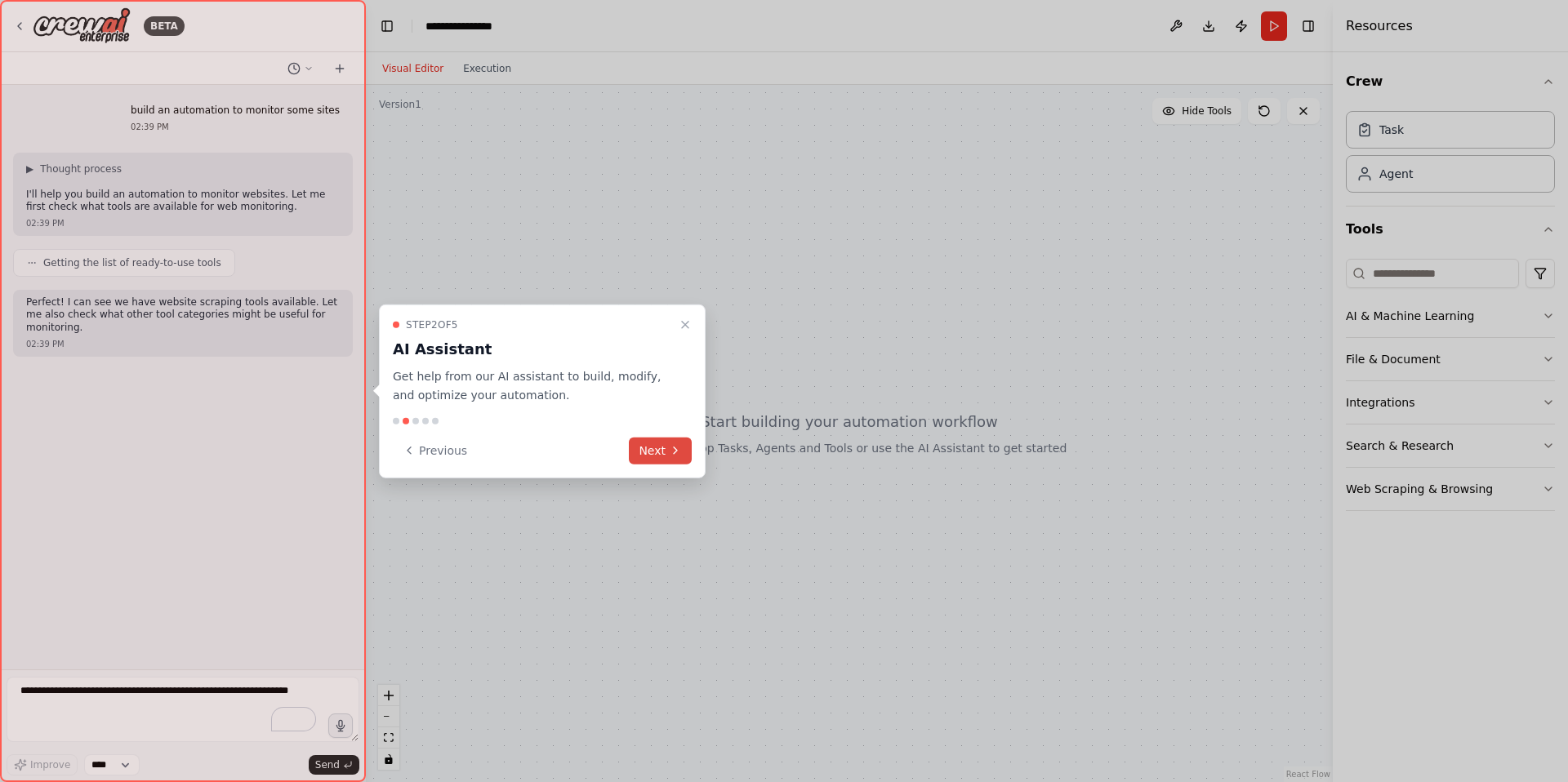
click at [675, 453] on icon at bounding box center [675, 450] width 4 height 6
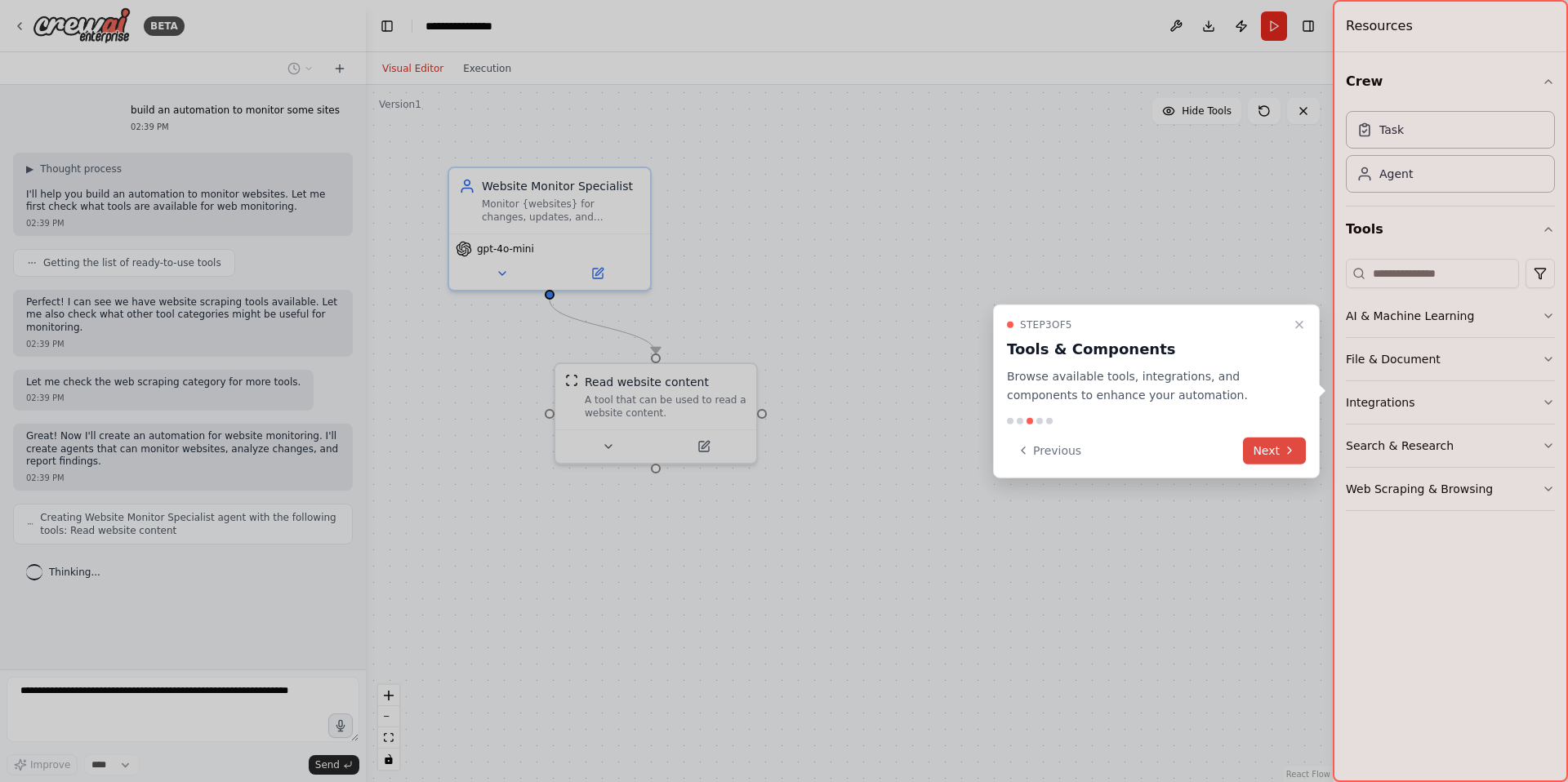
click at [1281, 457] on button "Next" at bounding box center [1274, 450] width 63 height 27
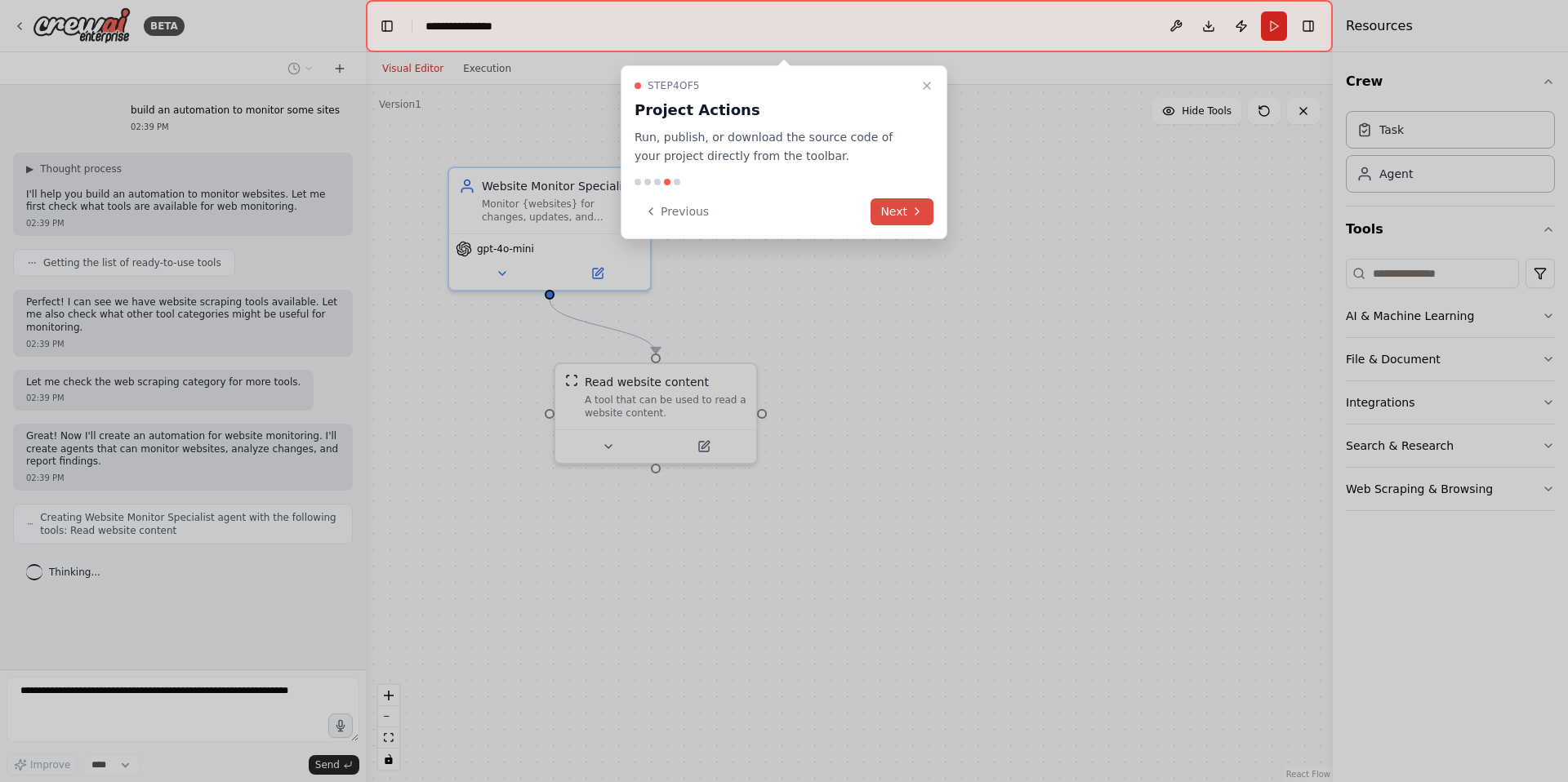
click at [885, 215] on button "Next" at bounding box center [902, 212] width 63 height 27
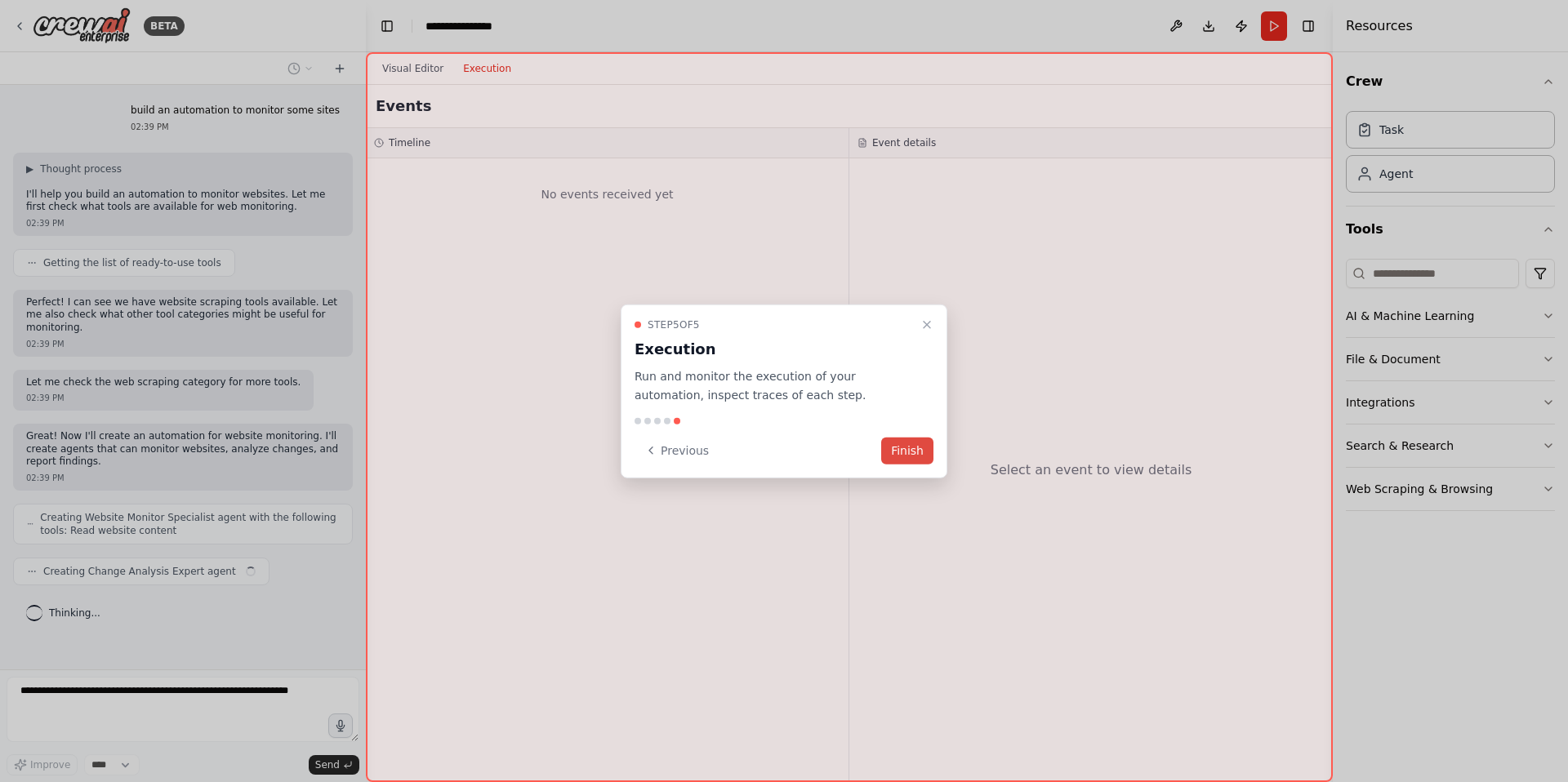
click at [929, 462] on button "Finish" at bounding box center [906, 450] width 52 height 27
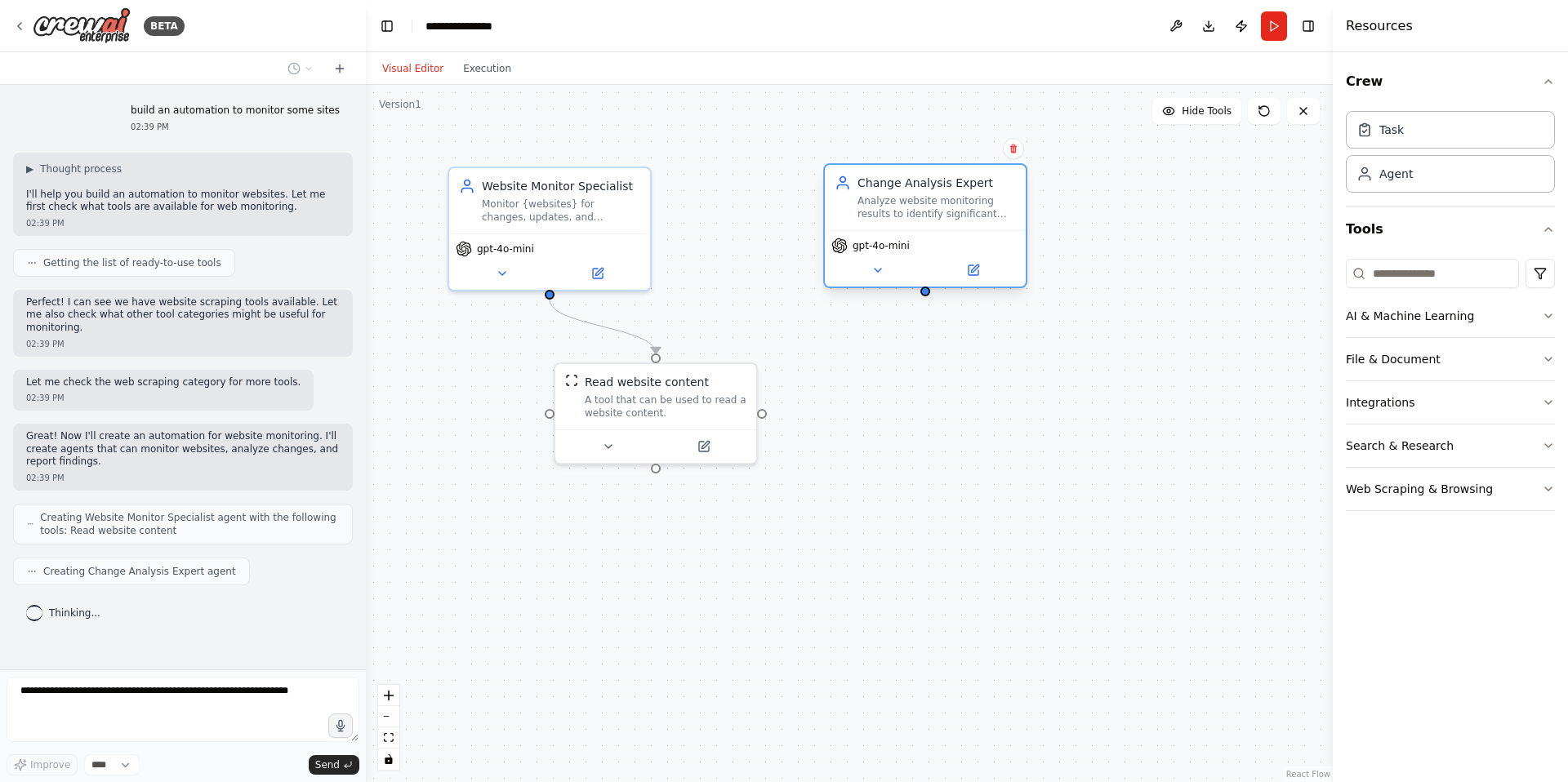
drag, startPoint x: 814, startPoint y: 207, endPoint x: 933, endPoint y: 200, distance: 119.2
click at [933, 200] on div "Analyze website monitoring results to identify significant changes, trends, and…" at bounding box center [936, 207] width 159 height 26
click at [522, 212] on div "Monitor {websites} for changes, updates, and important information. Track conte…" at bounding box center [560, 207] width 159 height 26
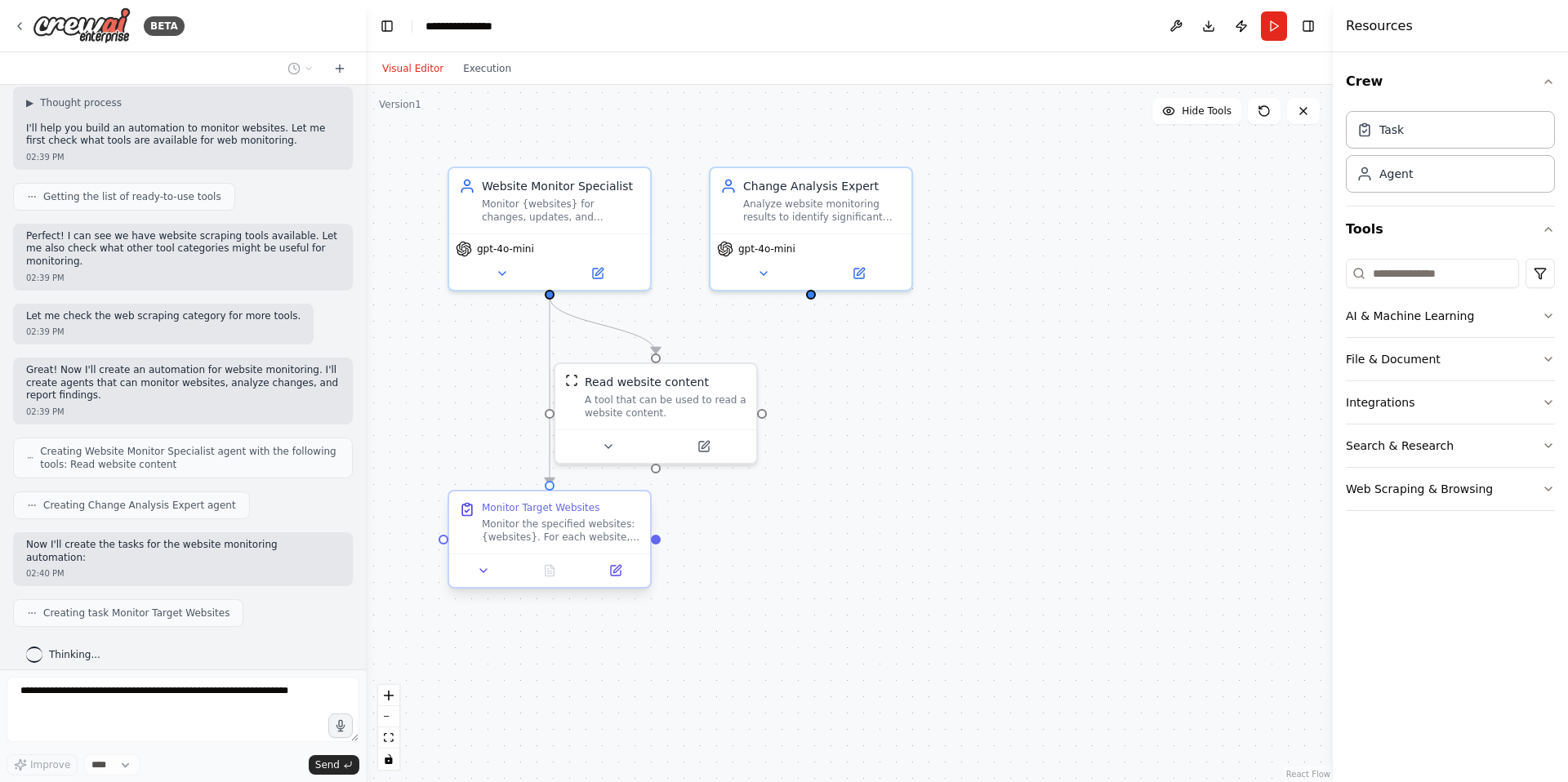
click at [565, 530] on div "Monitor the specified websites: {websites}. For each website, extract and docum…" at bounding box center [560, 531] width 159 height 26
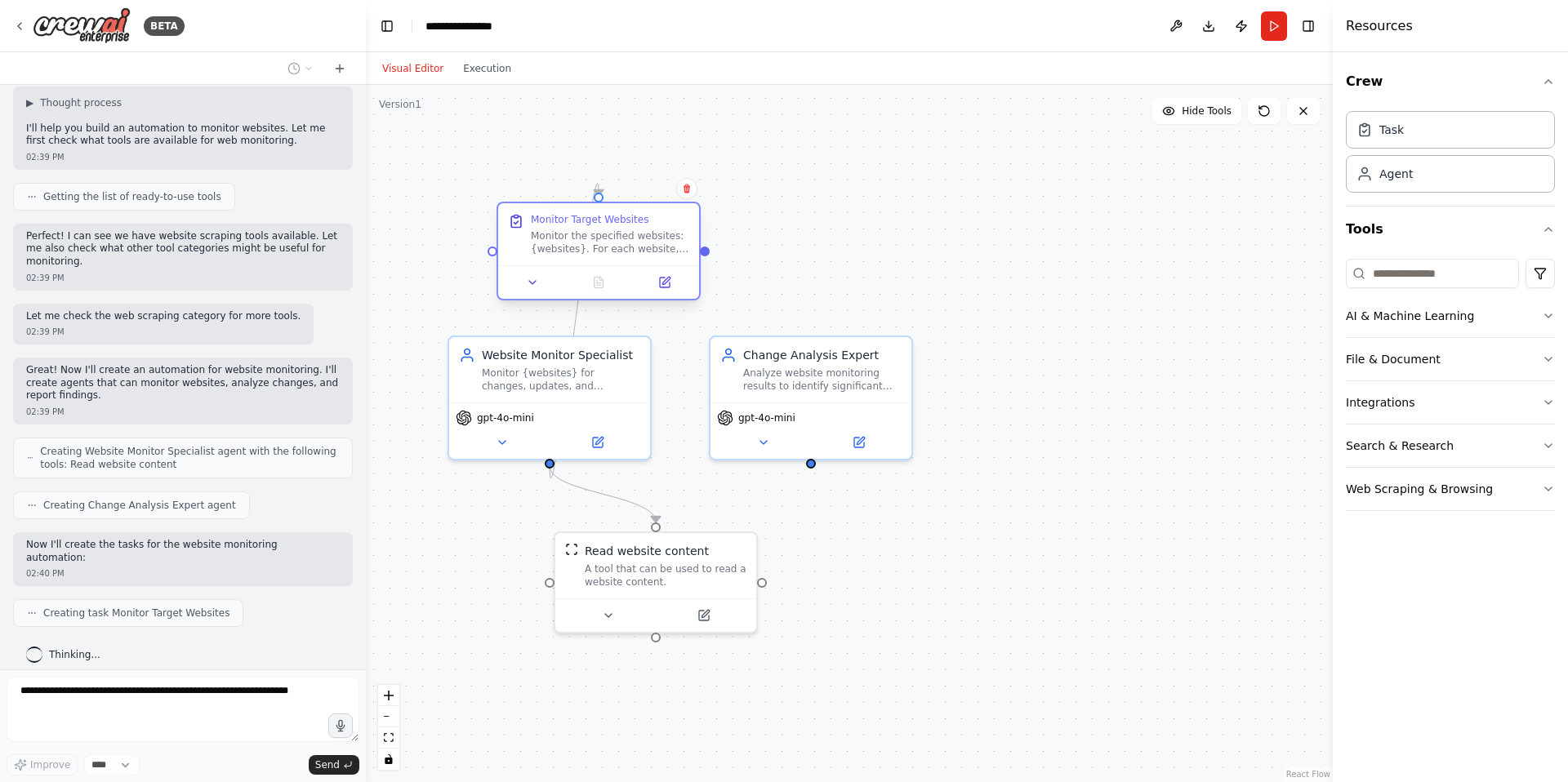
drag, startPoint x: 533, startPoint y: 547, endPoint x: 575, endPoint y: 260, distance: 290.1
click at [575, 260] on div "Monitor Target Websites Monitor the specified websites: {websites}. For each we…" at bounding box center [598, 234] width 200 height 62
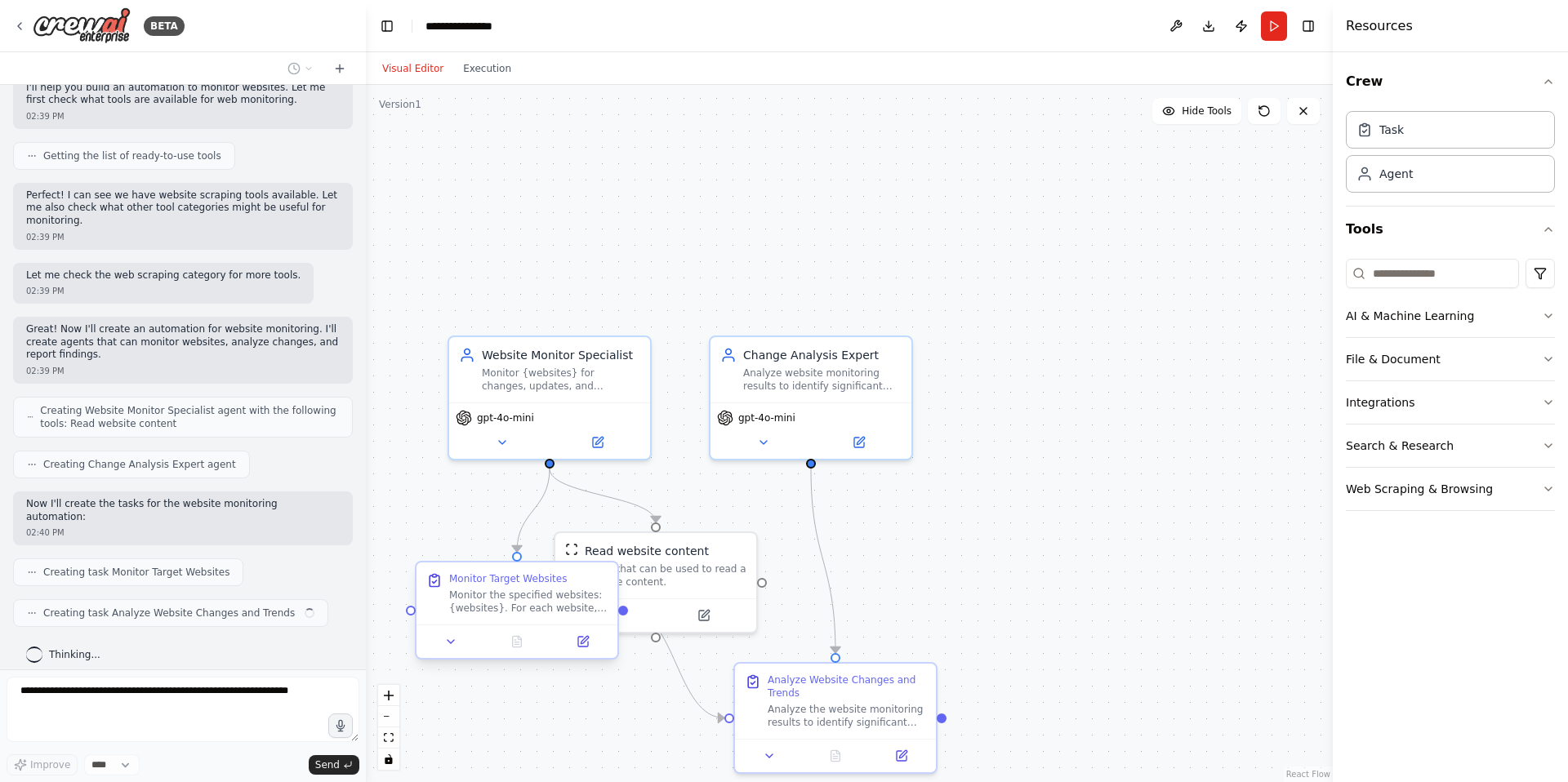
drag, startPoint x: 575, startPoint y: 260, endPoint x: 489, endPoint y: 622, distance: 372.1
click at [489, 622] on div "Monitor Target Websites Monitor the specified websites: {websites}. For each we…" at bounding box center [517, 593] width 200 height 62
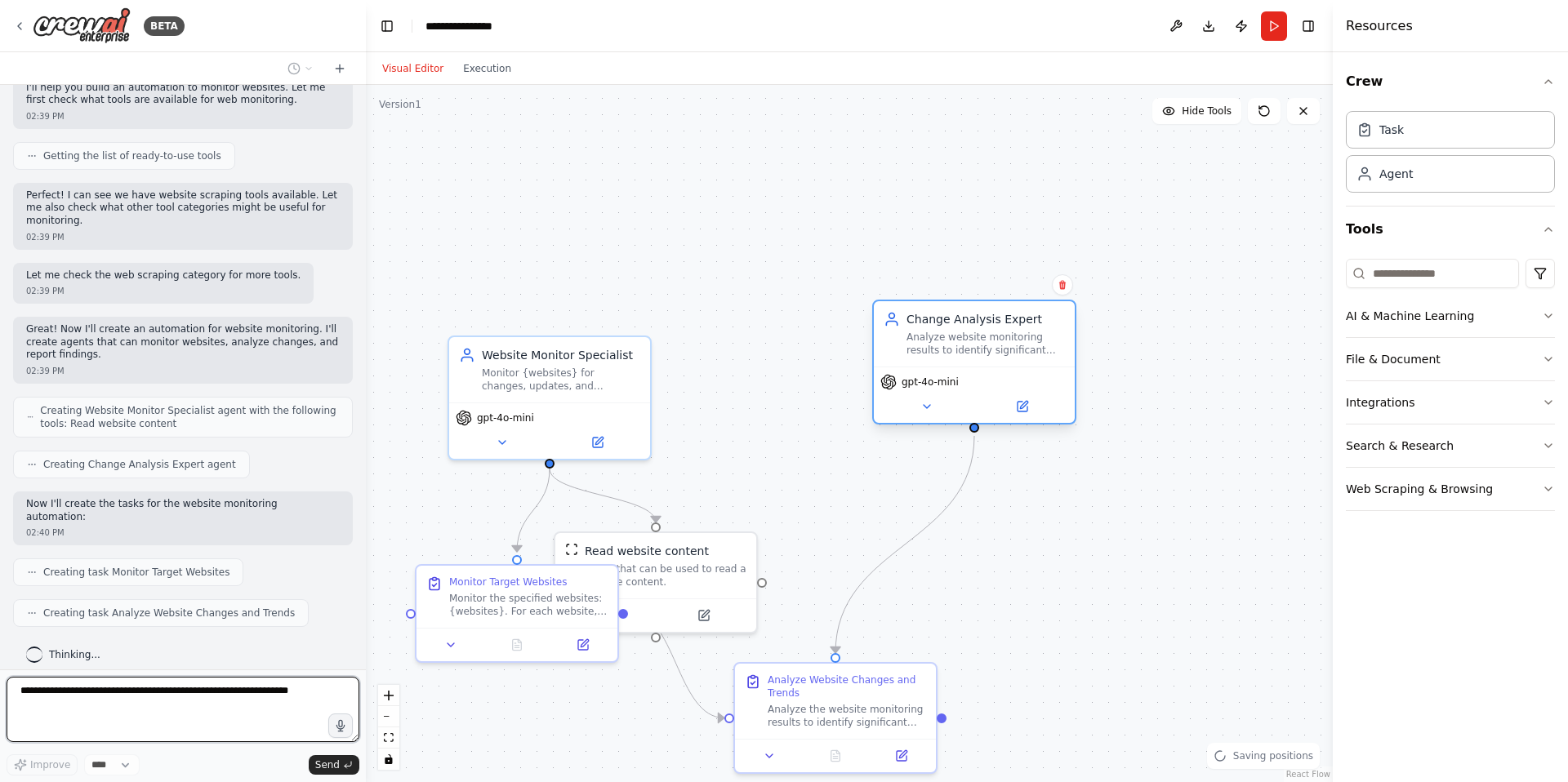
drag, startPoint x: 816, startPoint y: 443, endPoint x: 976, endPoint y: 417, distance: 162.1
click at [976, 417] on div "gpt-4o-mini" at bounding box center [974, 394] width 200 height 57
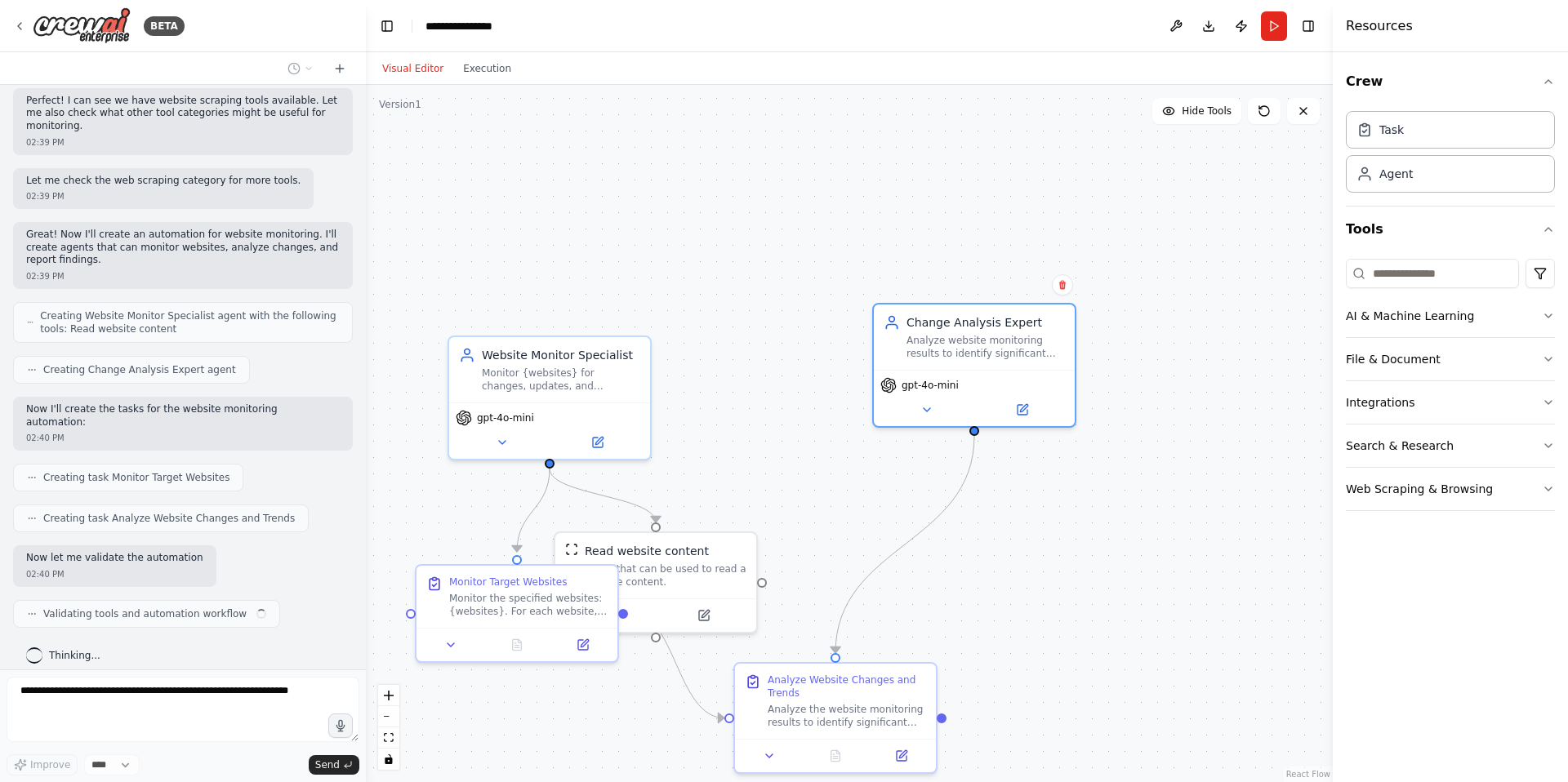
scroll to position [214, 0]
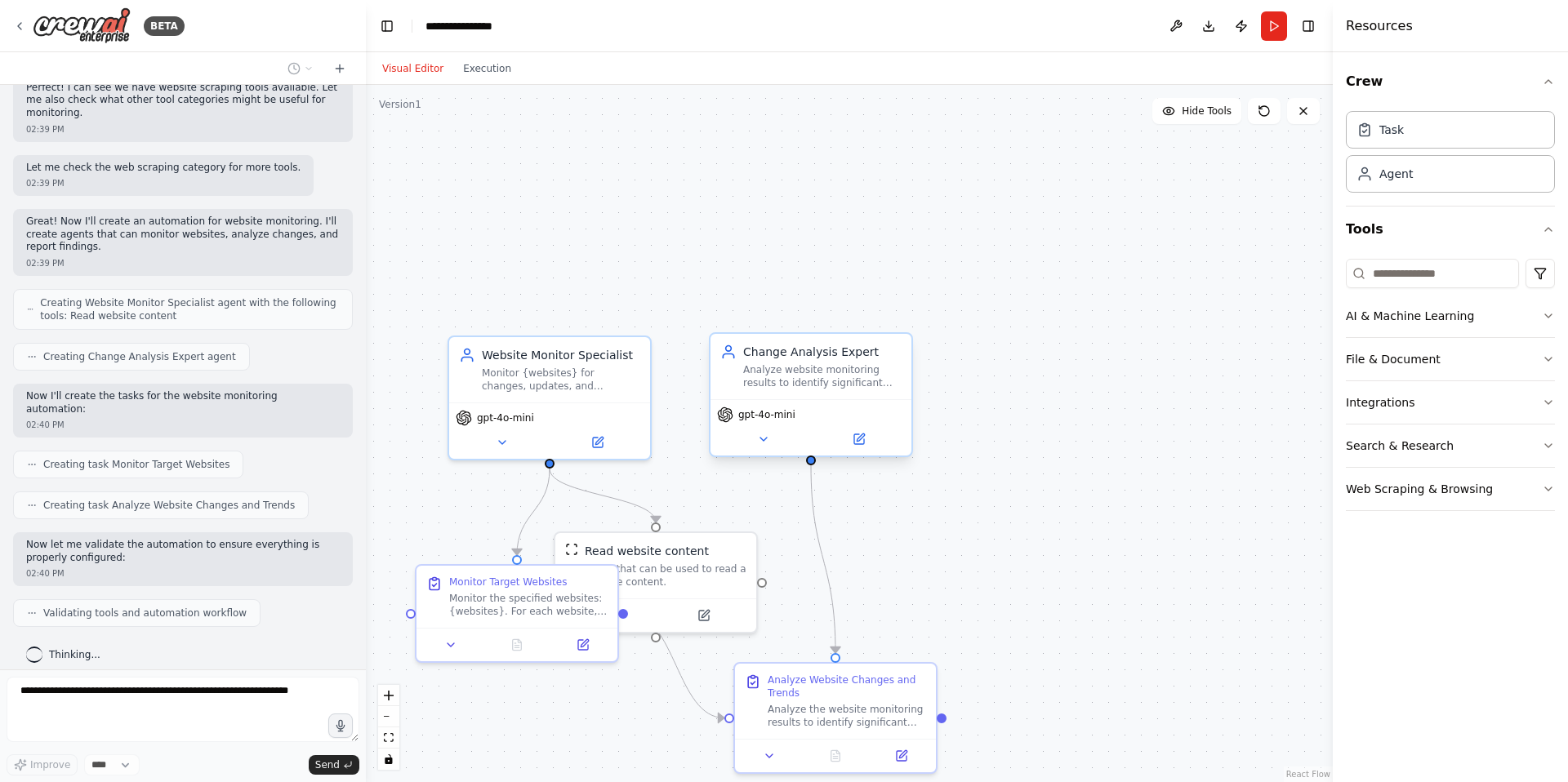
click at [891, 341] on div "Change Analysis Expert Analyze website monitoring results to identify significa…" at bounding box center [811, 366] width 200 height 65
click at [900, 321] on icon at bounding box center [898, 318] width 6 height 9
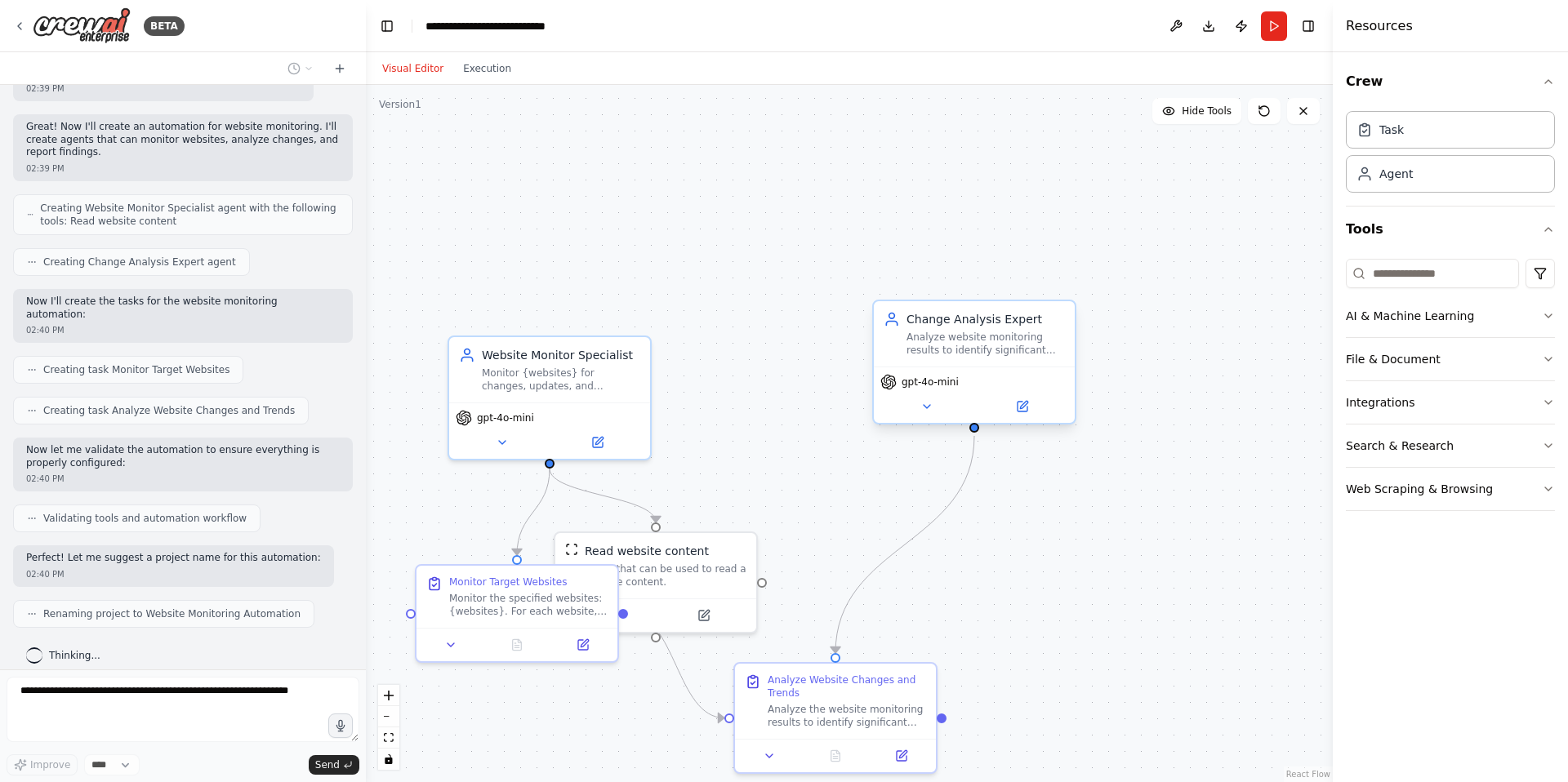
click at [1044, 326] on div "Change Analysis Expert" at bounding box center [985, 319] width 159 height 17
click at [1067, 285] on button at bounding box center [1061, 285] width 21 height 21
click at [1022, 293] on button "Confirm" at bounding box center [1016, 285] width 58 height 19
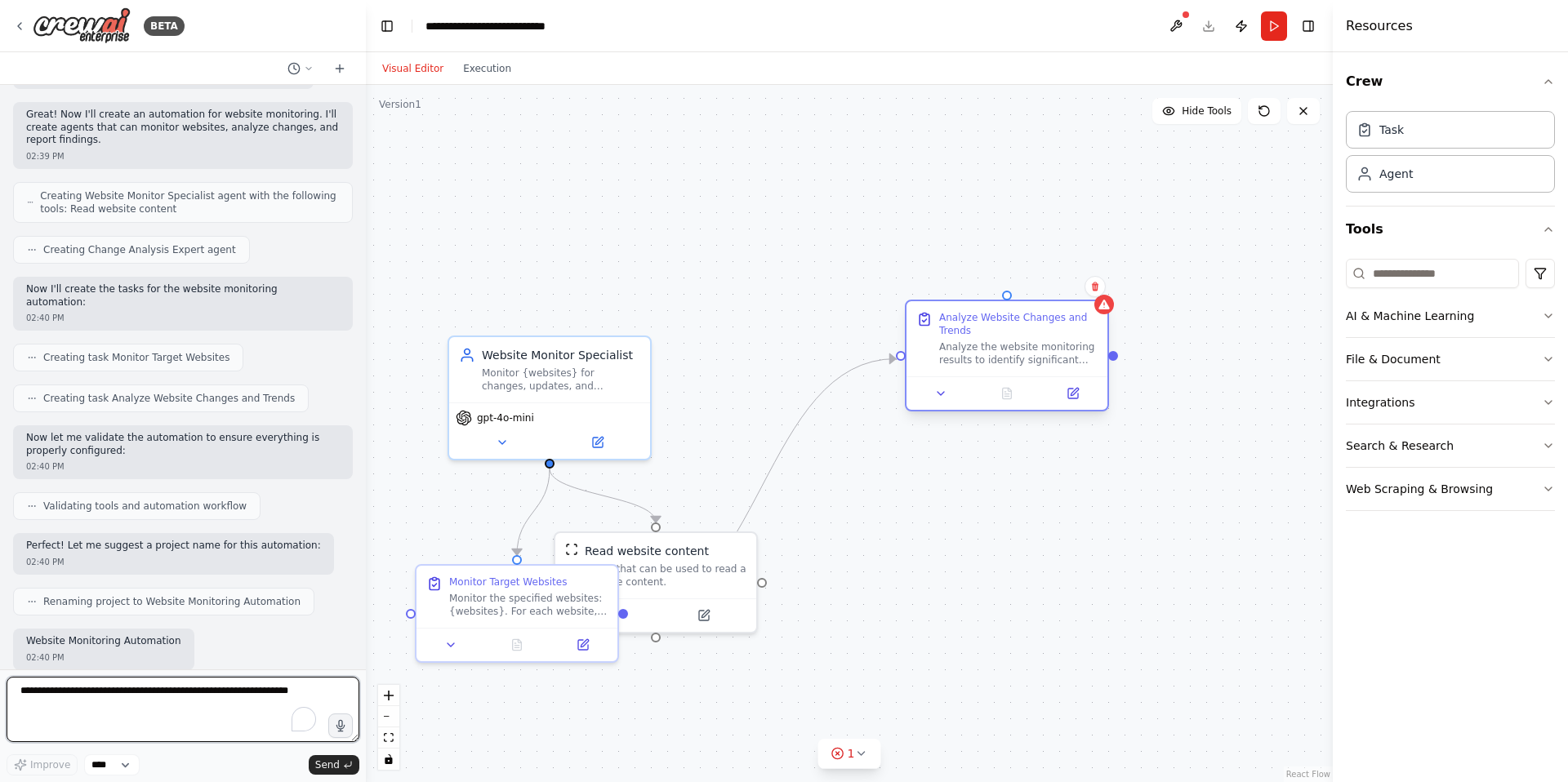
drag, startPoint x: 896, startPoint y: 687, endPoint x: 1070, endPoint y: 330, distance: 397.1
click at [1070, 330] on div "Analyze Website Changes and Trends" at bounding box center [1018, 324] width 159 height 26
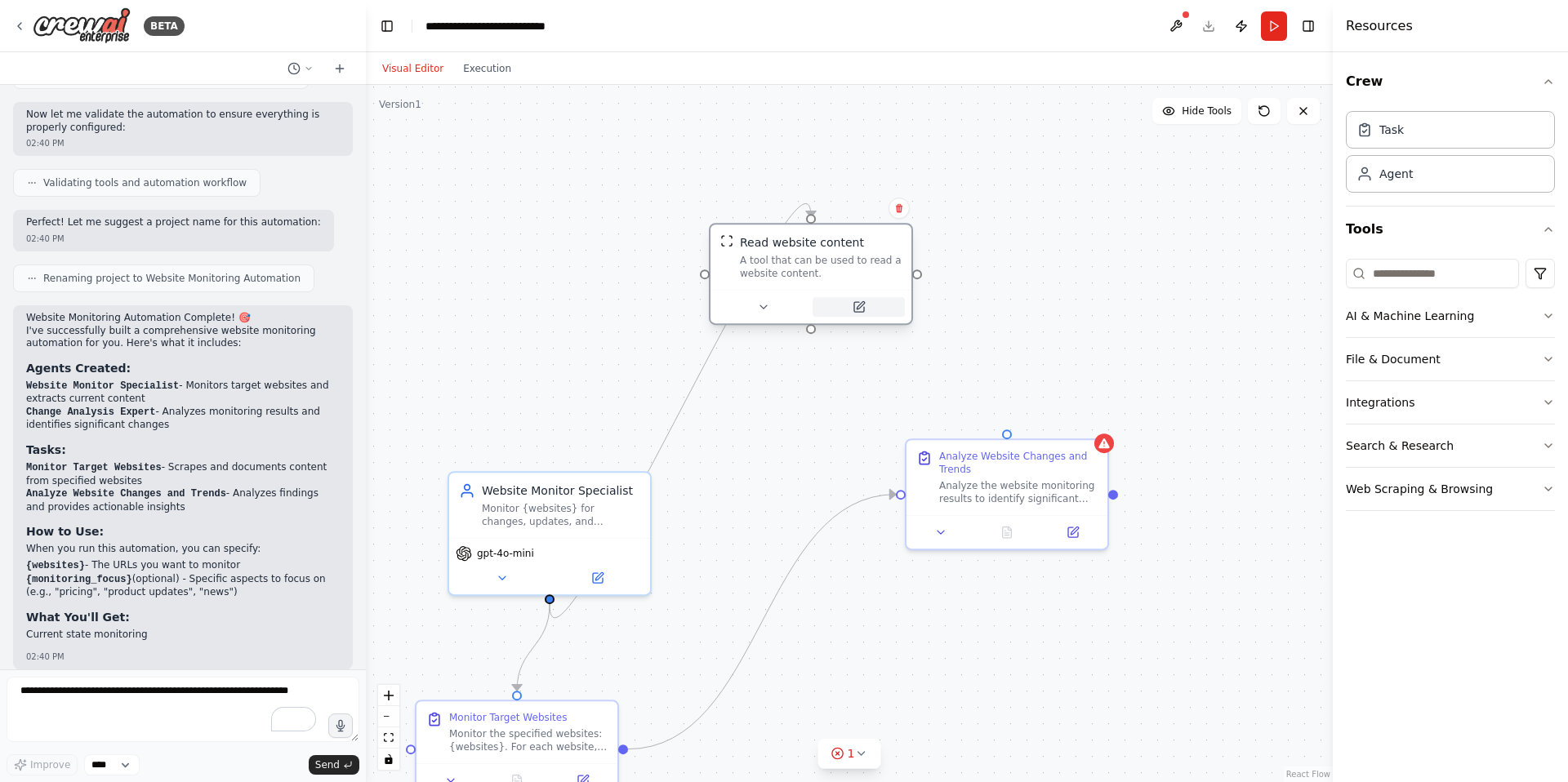
drag, startPoint x: 709, startPoint y: 609, endPoint x: 857, endPoint y: 301, distance: 341.7
click at [857, 301] on icon at bounding box center [859, 307] width 13 height 13
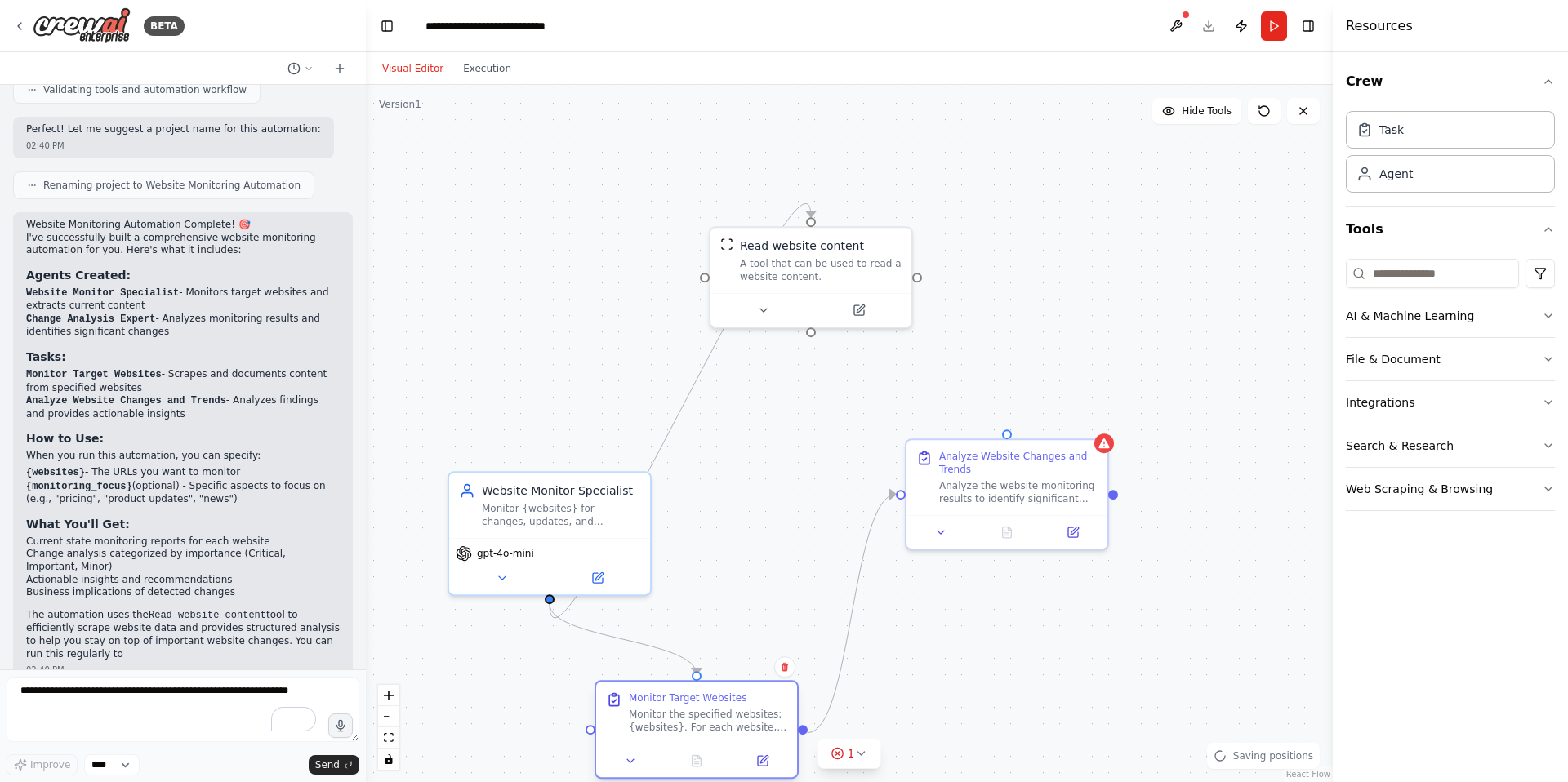
scroll to position [751, 0]
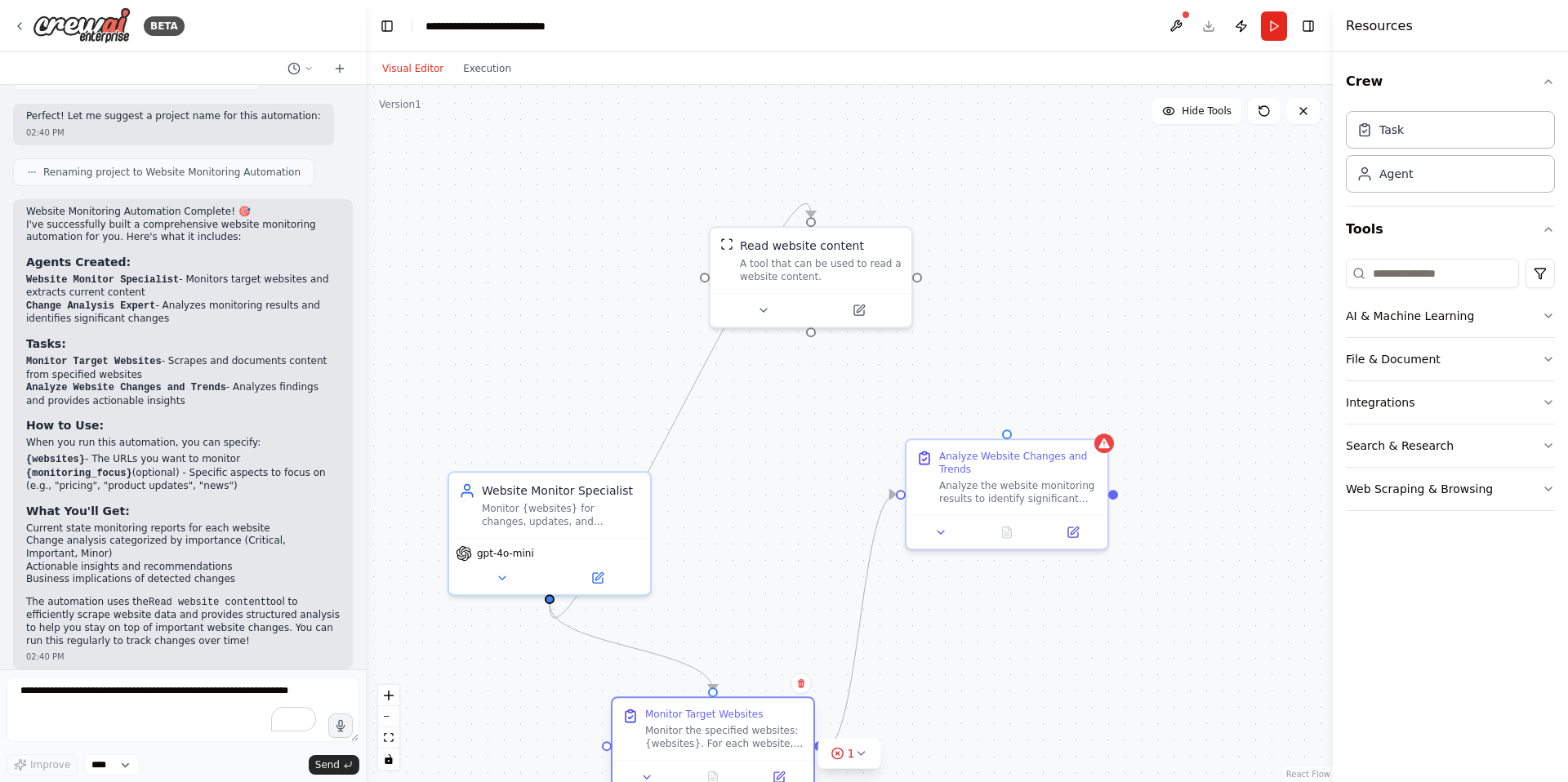
drag, startPoint x: 572, startPoint y: 734, endPoint x: 766, endPoint y: 732, distance: 194.0
click at [766, 732] on div "Monitor the specified websites: {websites}. For each website, extract and docum…" at bounding box center [724, 737] width 159 height 26
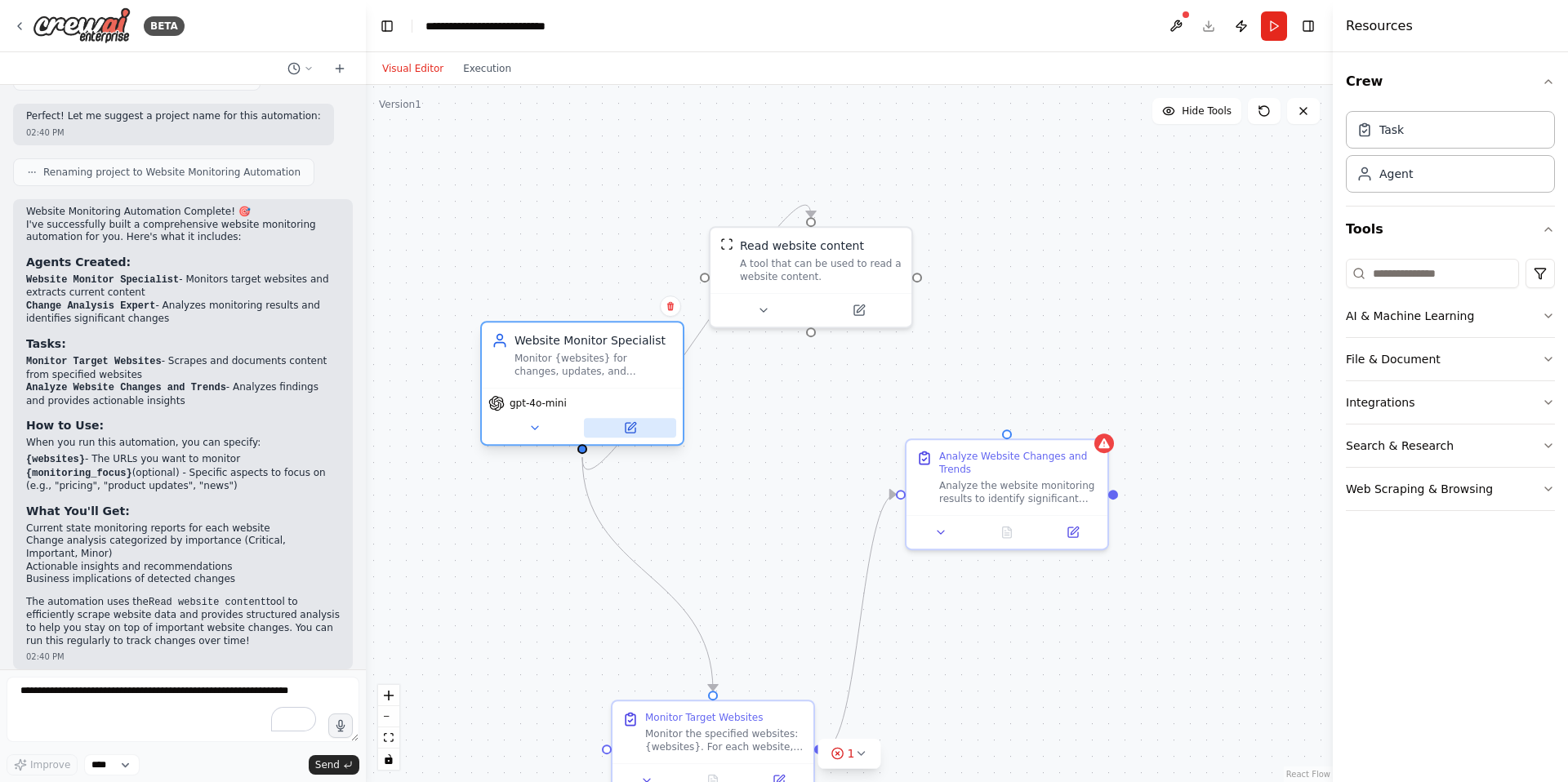
drag, startPoint x: 584, startPoint y: 582, endPoint x: 553, endPoint y: 477, distance: 109.5
click at [584, 438] on button at bounding box center [629, 428] width 92 height 19
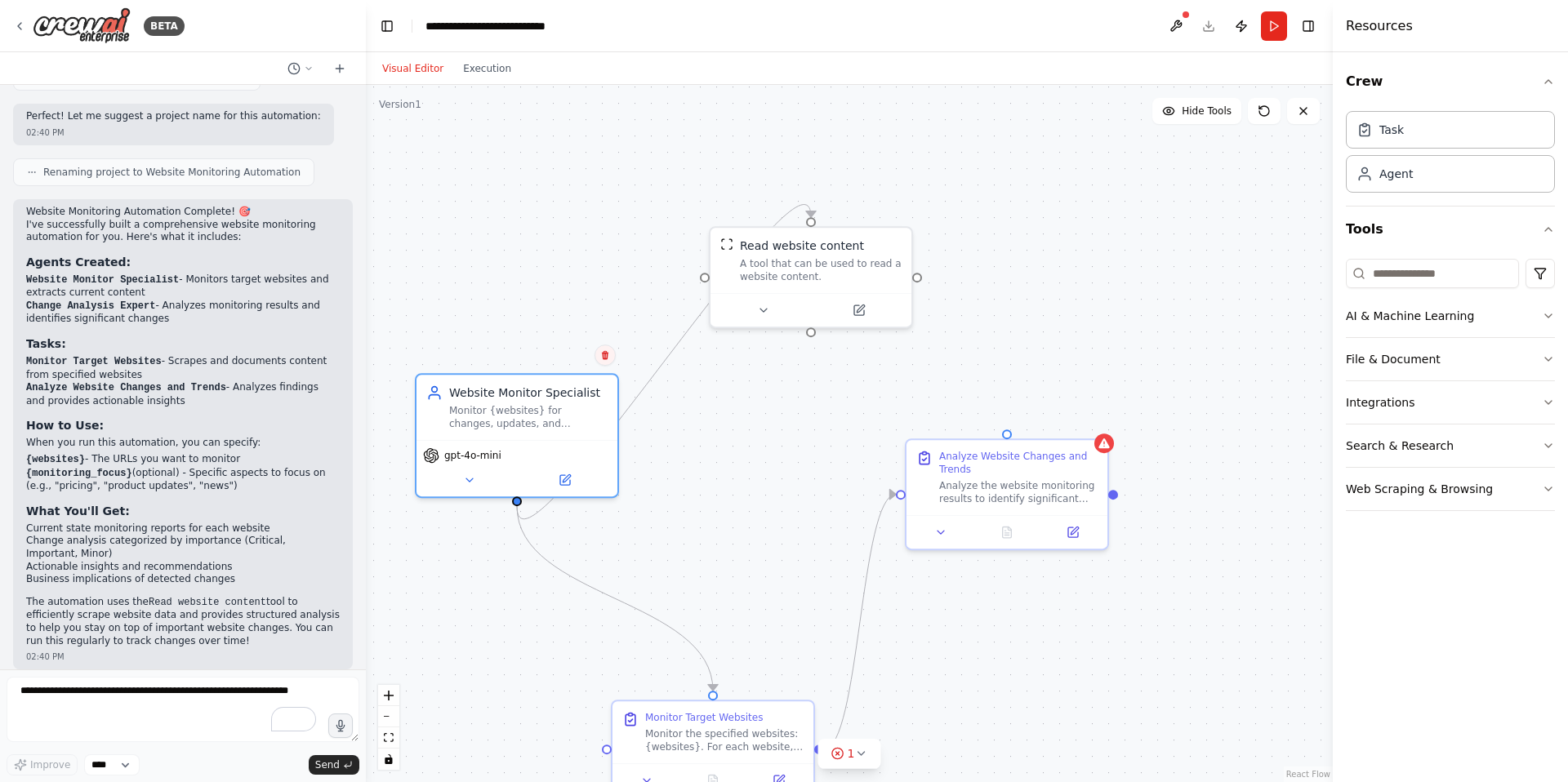
click at [606, 357] on icon at bounding box center [605, 355] width 6 height 9
click at [571, 357] on button "Confirm" at bounding box center [559, 354] width 58 height 19
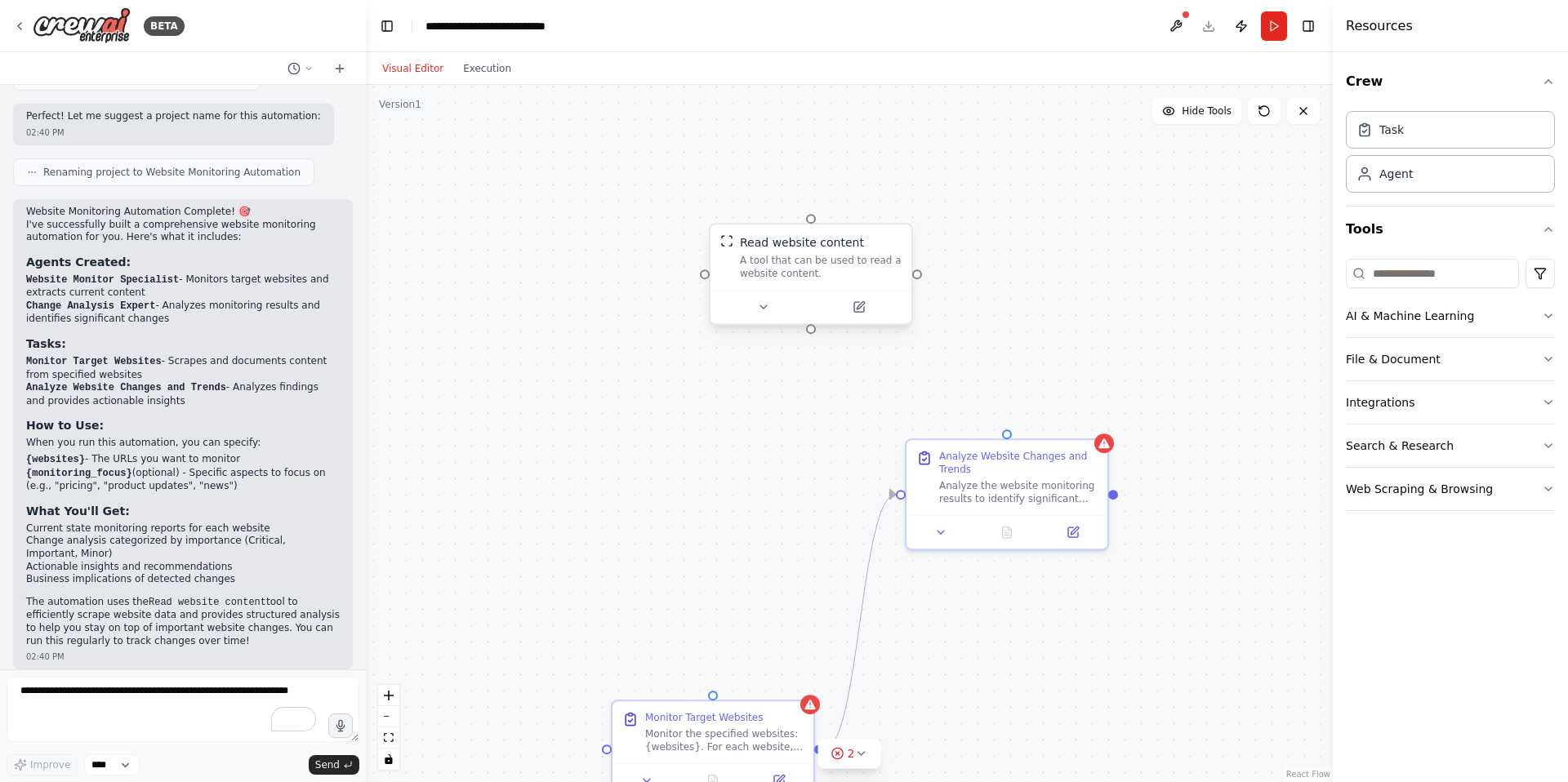
click at [880, 255] on div "A tool that can be used to read a website content." at bounding box center [820, 267] width 161 height 26
click at [896, 201] on button at bounding box center [898, 208] width 21 height 21
click at [852, 210] on button "Confirm" at bounding box center [853, 208] width 58 height 19
click at [863, 203] on button "Confirm" at bounding box center [853, 209] width 58 height 19
click at [677, 537] on div ".deletable-edge-delete-btn { width: 20px; height: 20px; border: 0px solid #ffff…" at bounding box center [849, 434] width 967 height 698
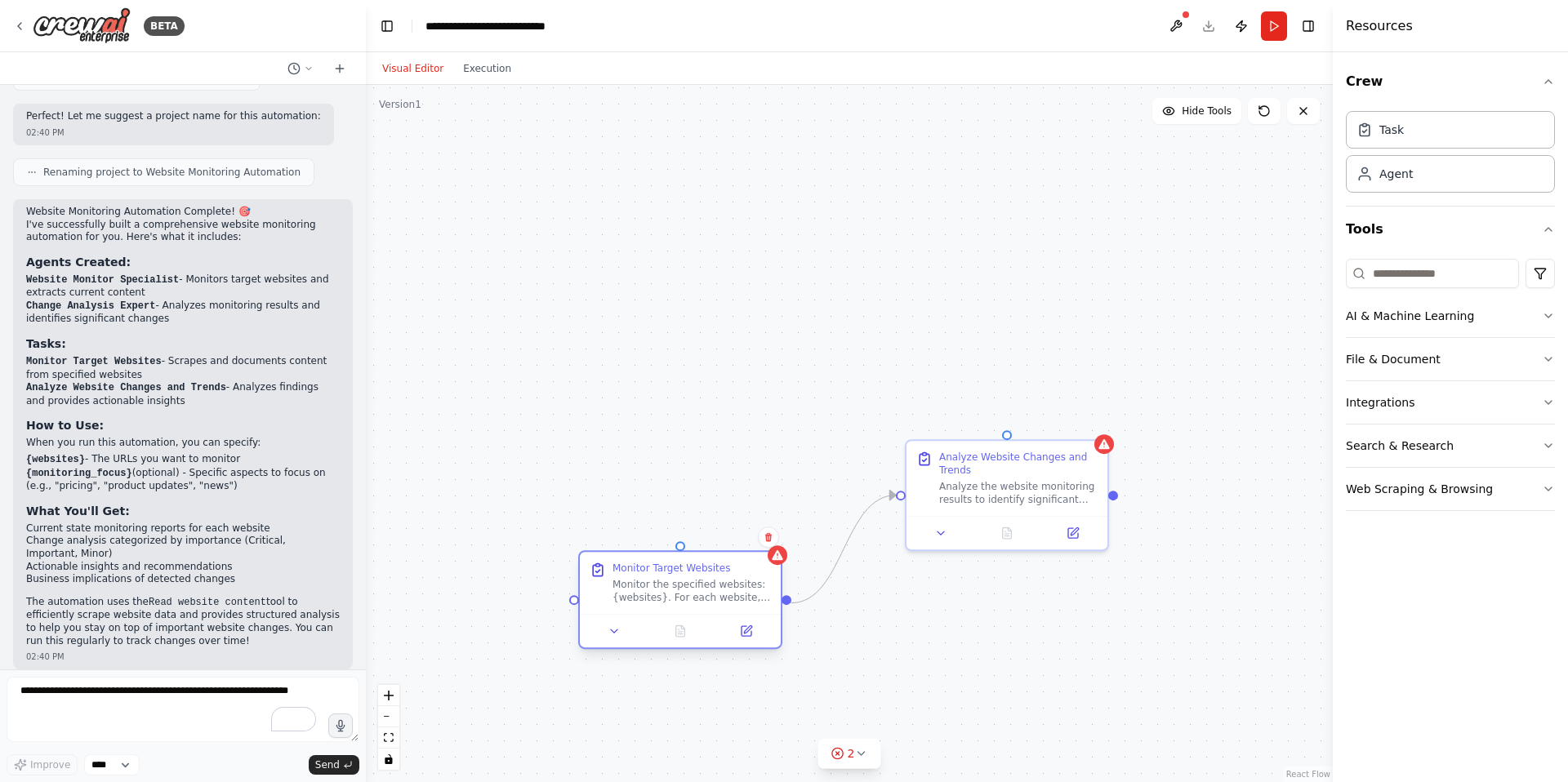
drag, startPoint x: 738, startPoint y: 734, endPoint x: 694, endPoint y: 558, distance: 181.4
click at [694, 578] on div "Monitor the specified websites: {websites}. For each website, extract and docum…" at bounding box center [691, 591] width 159 height 26
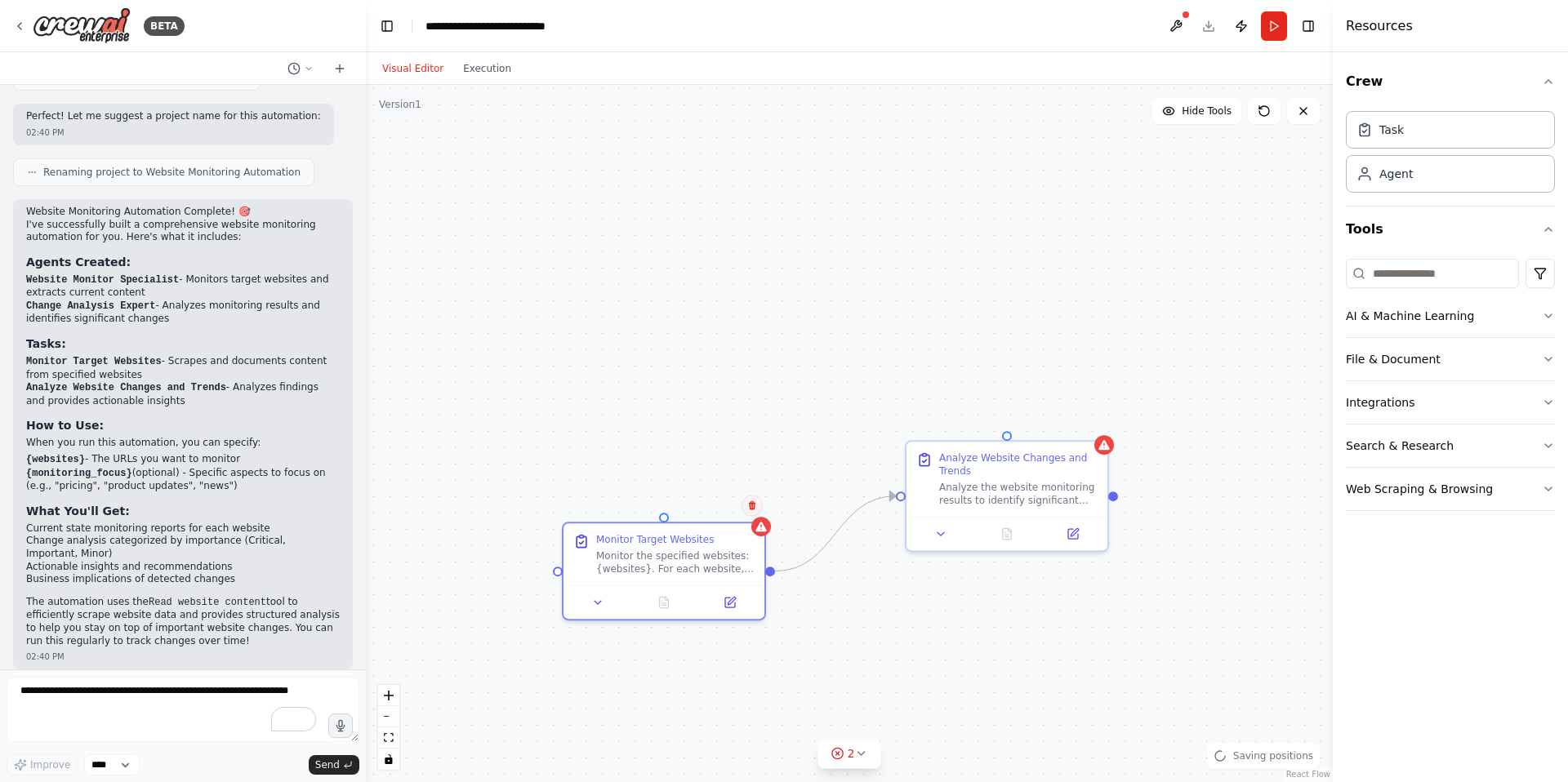
click at [752, 502] on icon at bounding box center [752, 506] width 6 height 9
click at [758, 513] on button at bounding box center [752, 505] width 21 height 21
click at [692, 508] on button "Confirm" at bounding box center [706, 505] width 58 height 19
click at [1089, 480] on div "Analyze the website monitoring results to identify significant changes, pattern…" at bounding box center [1018, 491] width 159 height 26
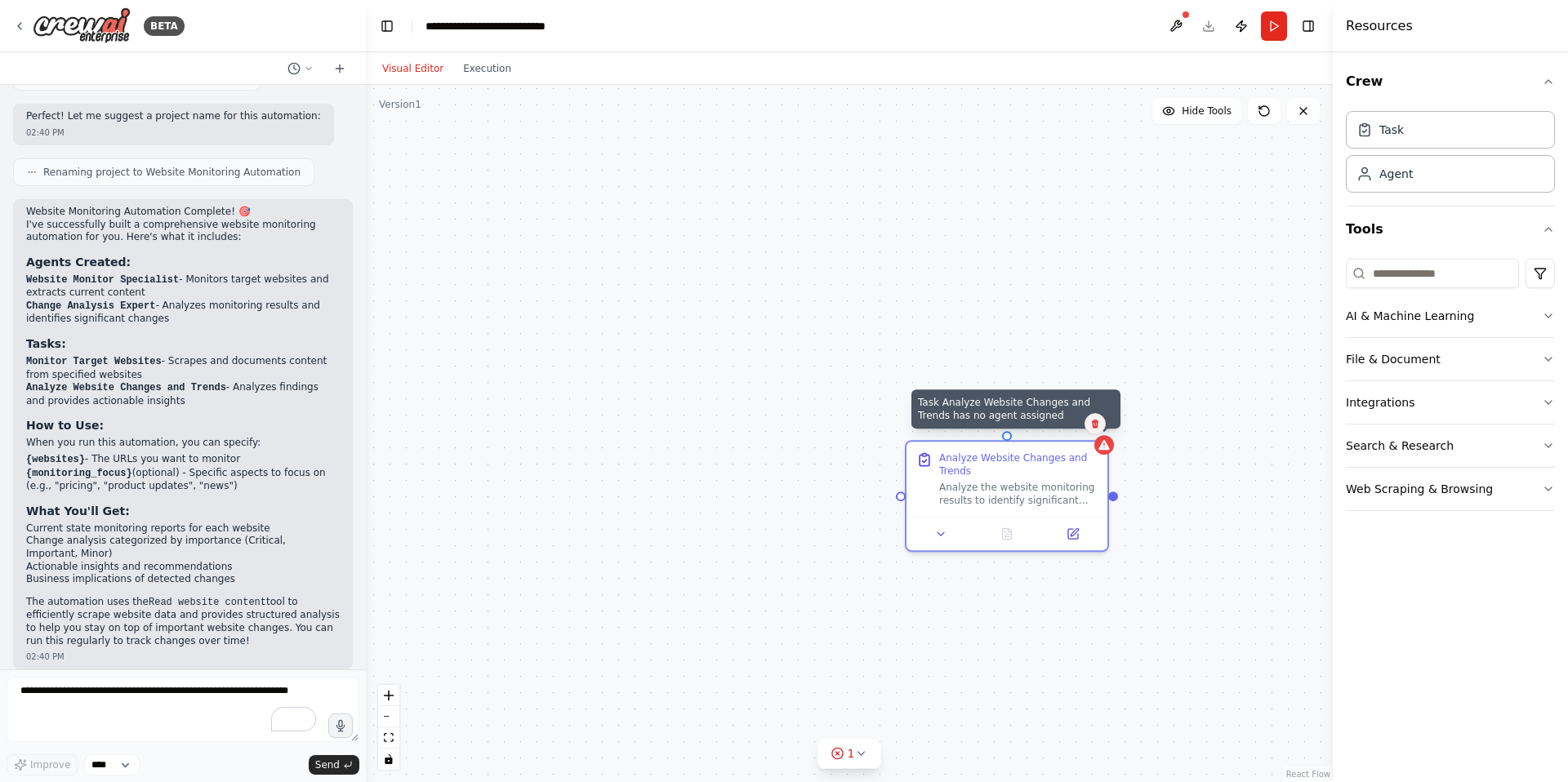
click at [1097, 428] on icon at bounding box center [1095, 423] width 10 height 10
click at [1049, 442] on div "Analyze Website Changes and Trends Analyze the website monitoring results to id…" at bounding box center [1007, 476] width 200 height 75
click at [1037, 434] on div "Analyze Website Changes and Trends Analyze the website monitoring results to id…" at bounding box center [849, 434] width 967 height 698
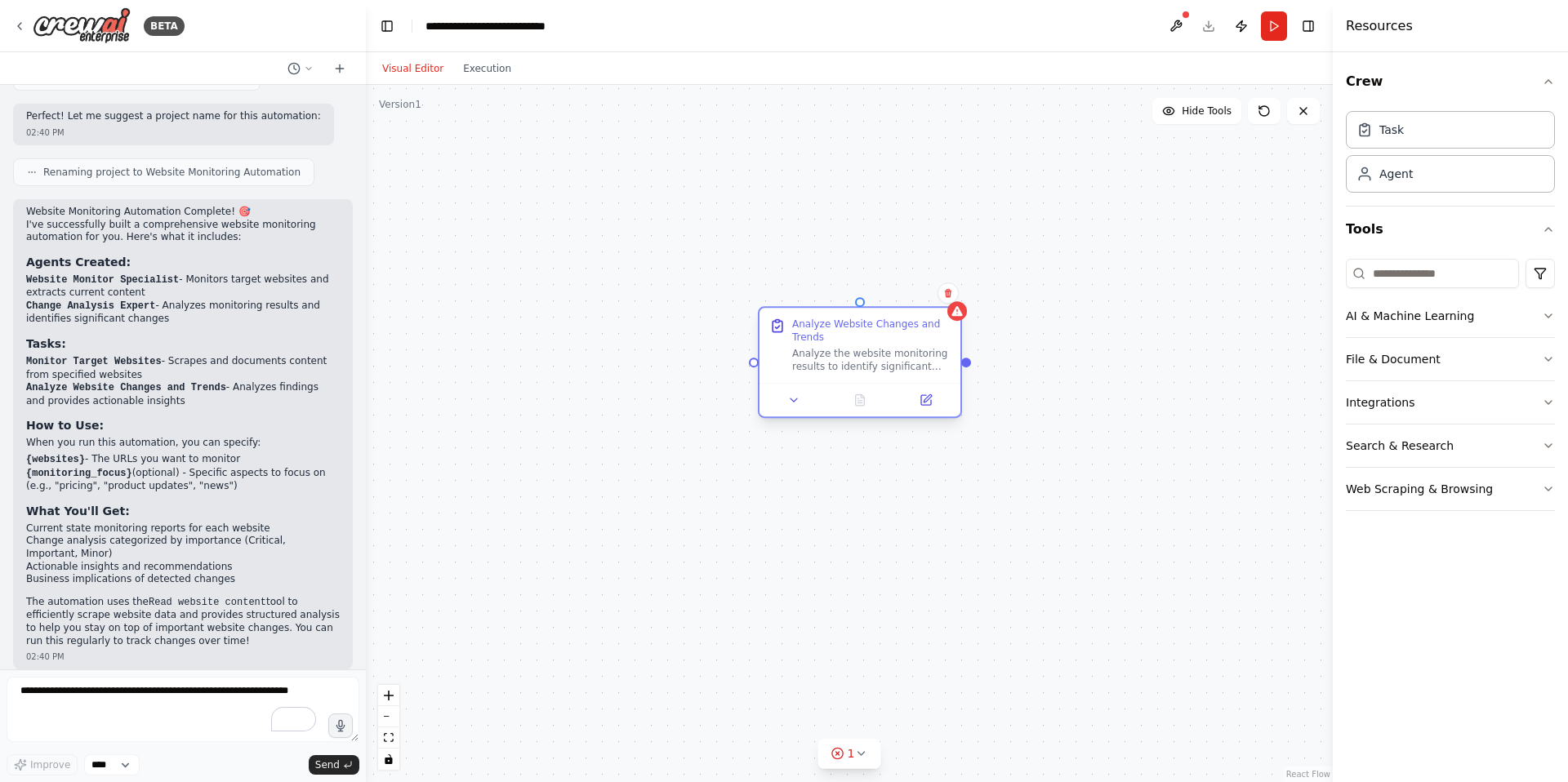
drag, startPoint x: 965, startPoint y: 479, endPoint x: 817, endPoint y: 361, distance: 189.3
click at [820, 352] on div "Analyze the website monitoring results to identify significant changes, pattern…" at bounding box center [871, 360] width 159 height 26
click at [369, 314] on div "Analyze Website Changes and Trends Analyze the website monitoring results to id…" at bounding box center [849, 434] width 967 height 698
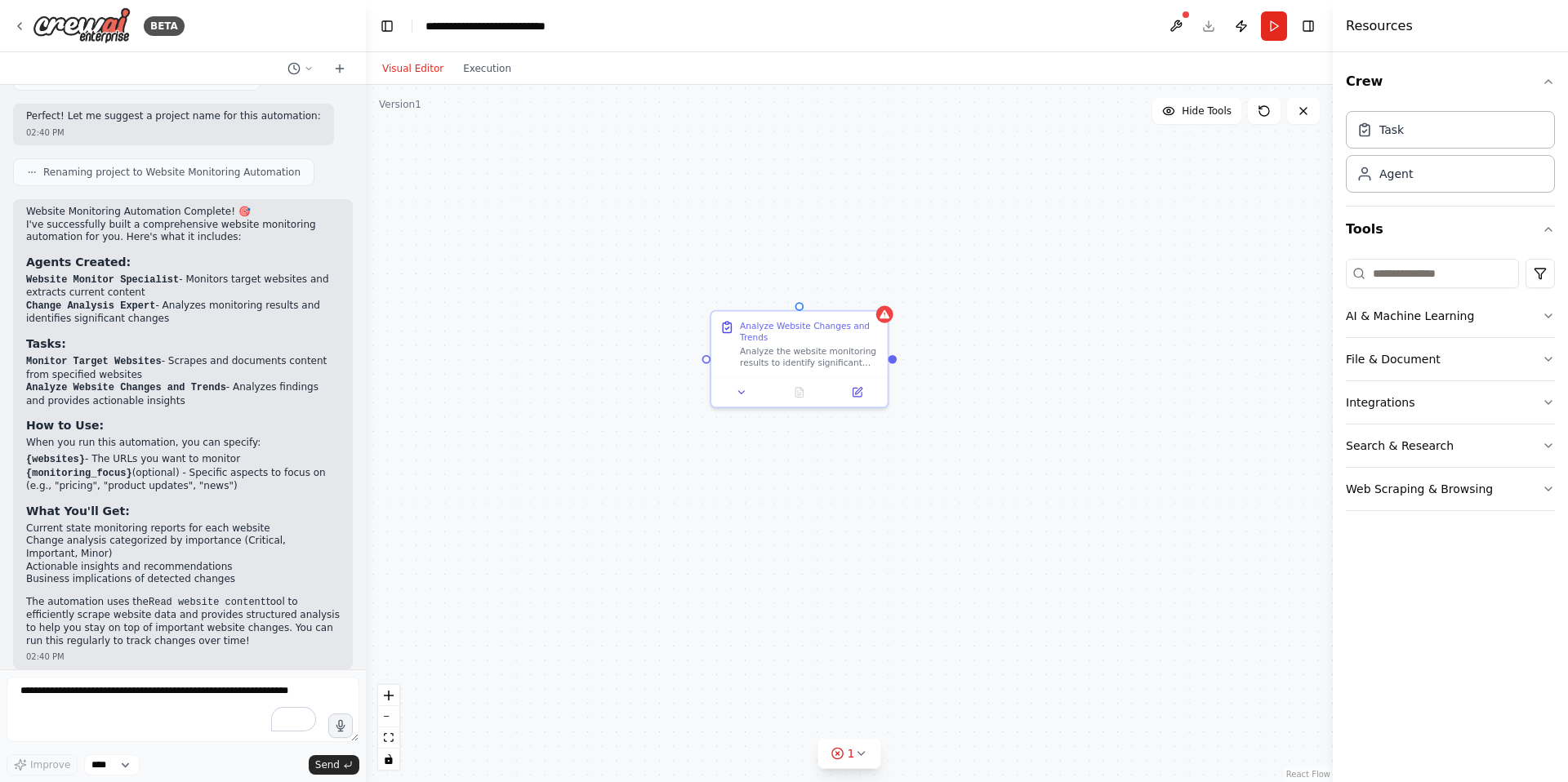
drag, startPoint x: 369, startPoint y: 314, endPoint x: 393, endPoint y: 351, distance: 44.1
click at [393, 351] on div "Analyze Website Changes and Trends Analyze the website monitoring results to id…" at bounding box center [849, 434] width 967 height 698
click at [847, 749] on div "1" at bounding box center [843, 753] width 24 height 17
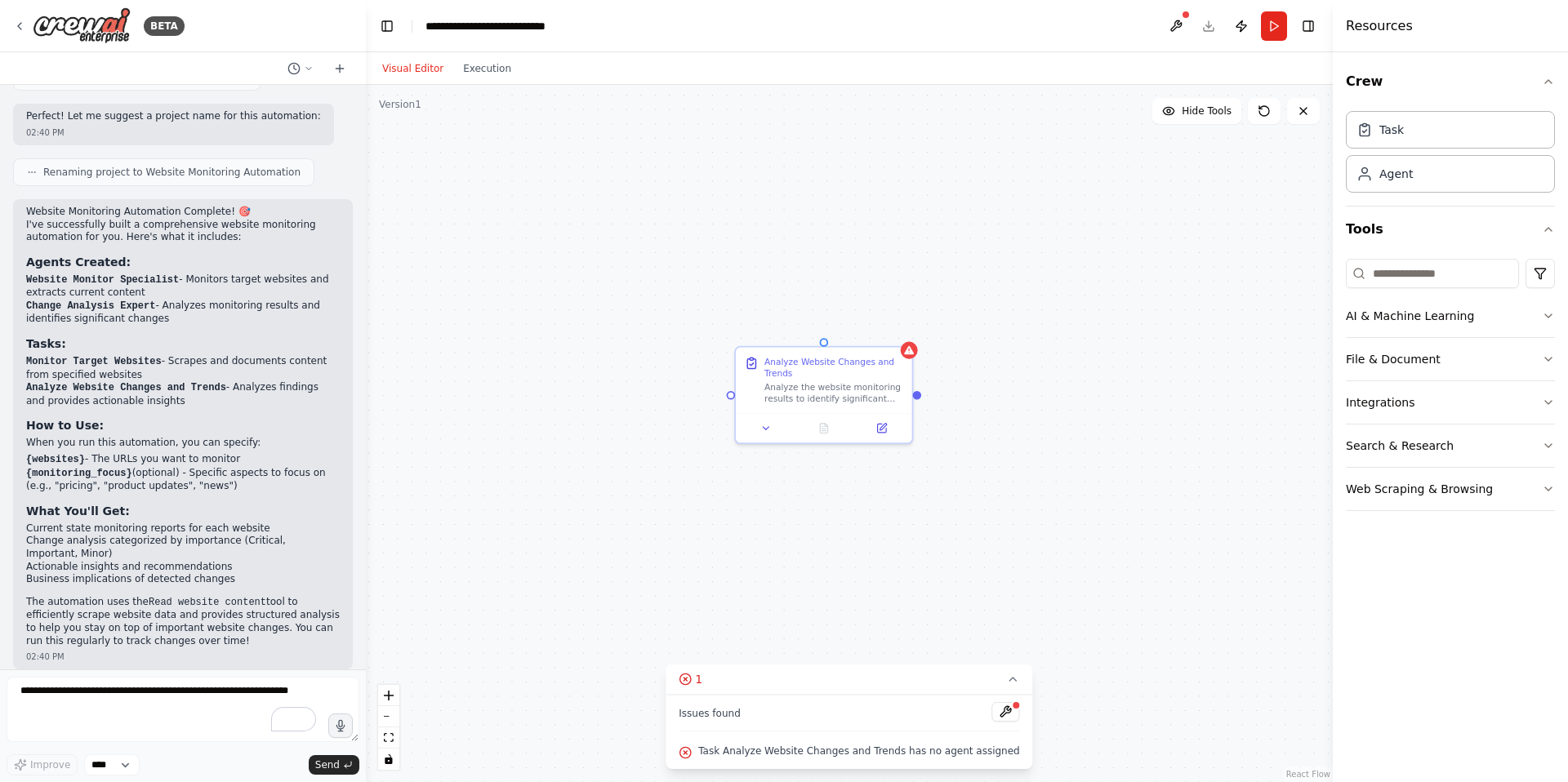
click at [1007, 677] on icon at bounding box center [1013, 679] width 13 height 13
click at [854, 753] on icon at bounding box center [860, 753] width 13 height 13
click at [690, 684] on icon at bounding box center [685, 679] width 13 height 13
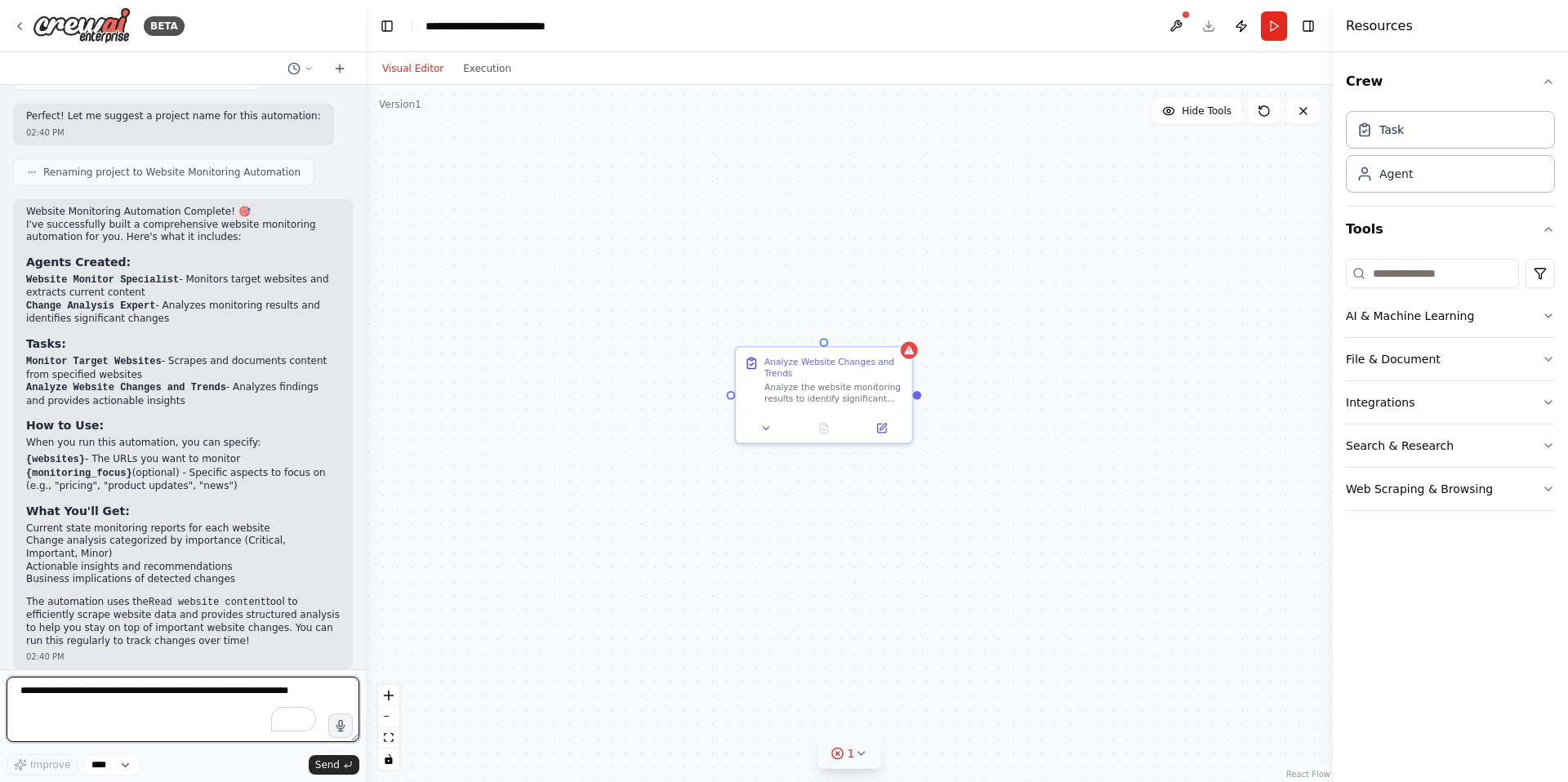
click at [259, 698] on textarea "To enrich screen reader interactions, please activate Accessibility in Grammarl…" at bounding box center [183, 710] width 353 height 65
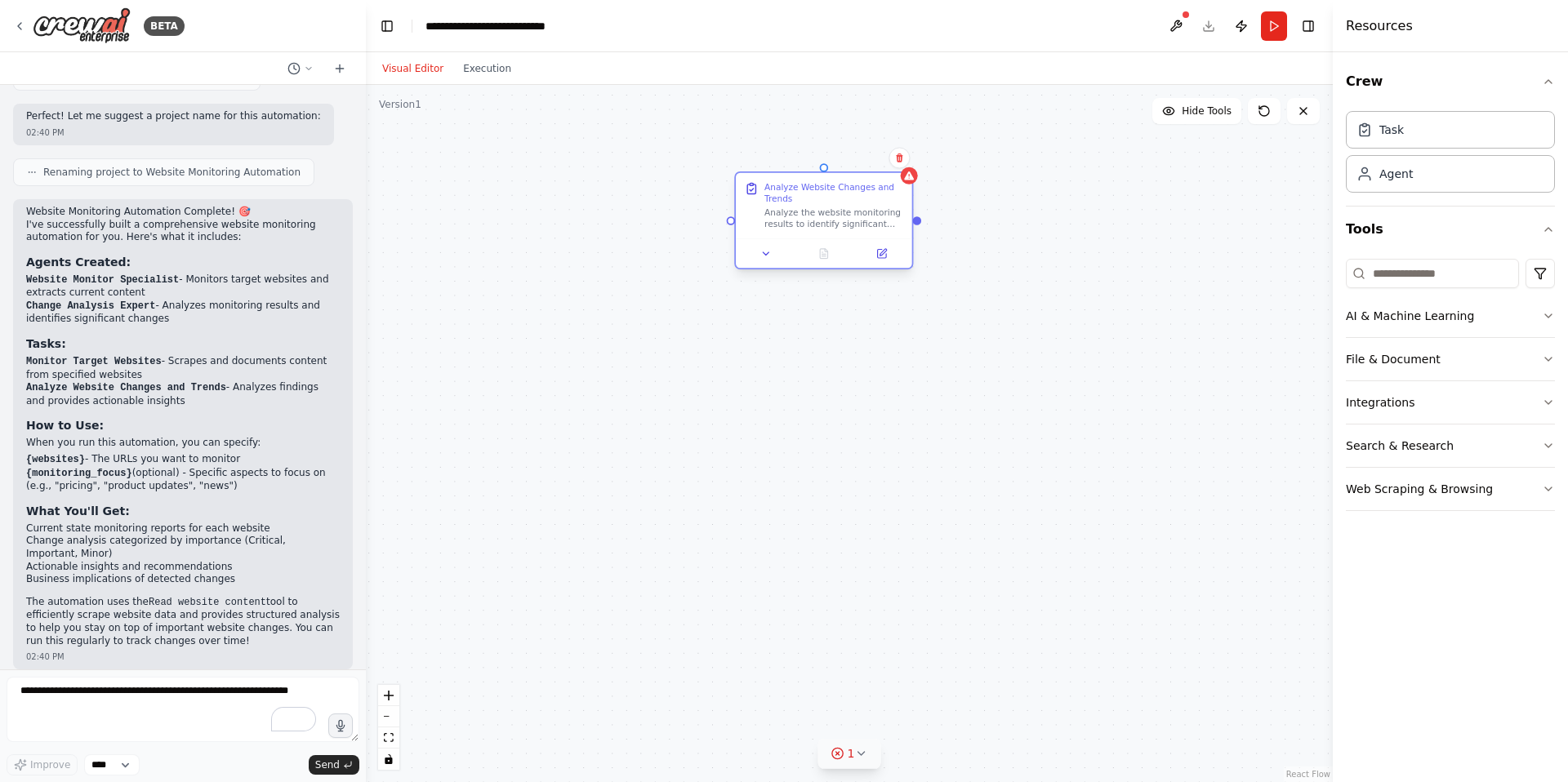
drag, startPoint x: 793, startPoint y: 366, endPoint x: 794, endPoint y: 198, distance: 168.0
click at [798, 191] on div "Analyze Website Changes and Trends" at bounding box center [834, 192] width 139 height 23
click at [901, 159] on icon at bounding box center [898, 158] width 6 height 9
click at [906, 155] on icon at bounding box center [903, 158] width 6 height 9
click at [906, 155] on icon at bounding box center [903, 158] width 6 height 9
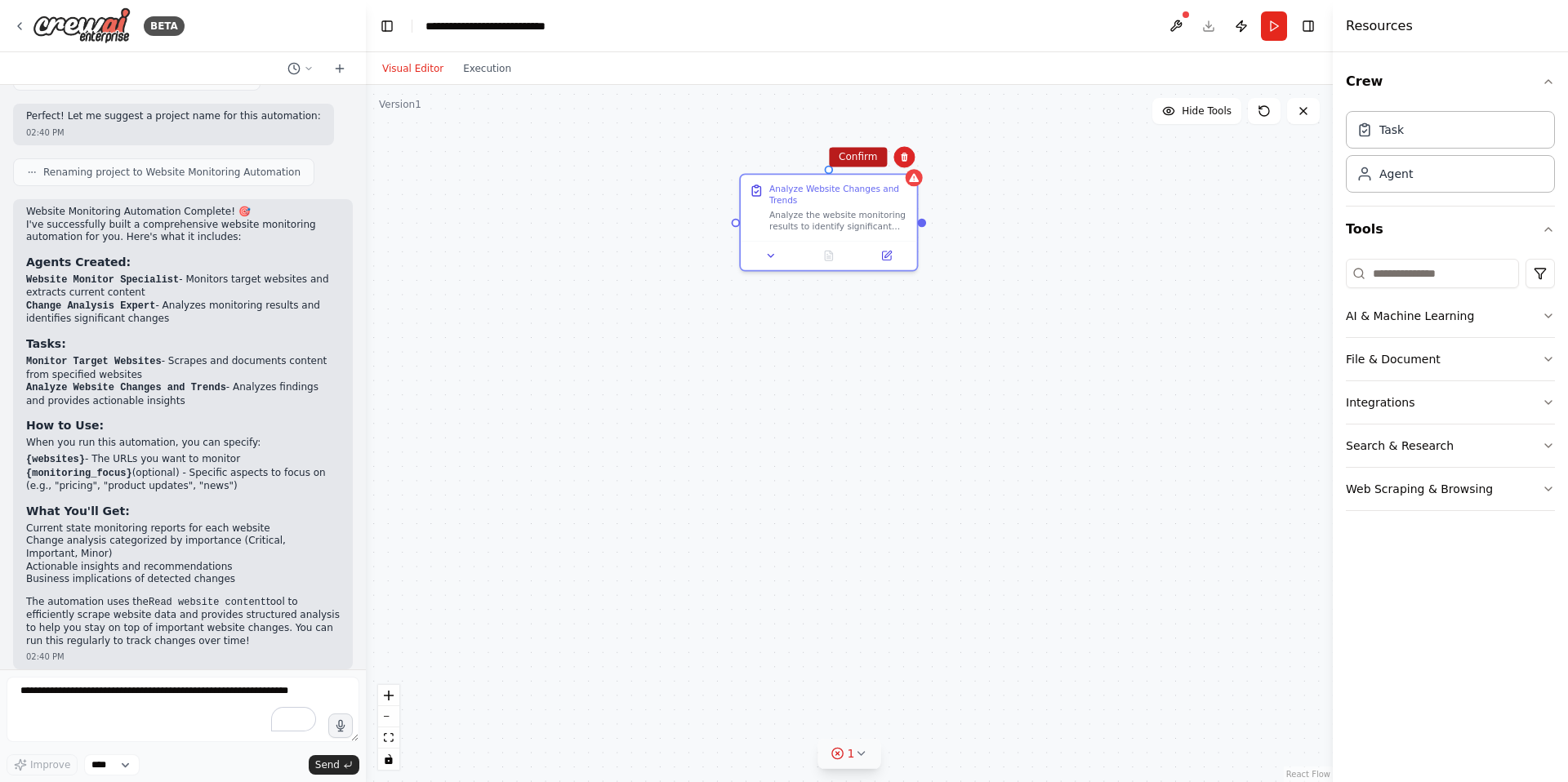
click at [841, 160] on button "Confirm" at bounding box center [857, 156] width 58 height 19
click at [861, 156] on button "Confirm" at bounding box center [858, 156] width 58 height 19
click at [863, 157] on button "Confirm" at bounding box center [860, 156] width 58 height 19
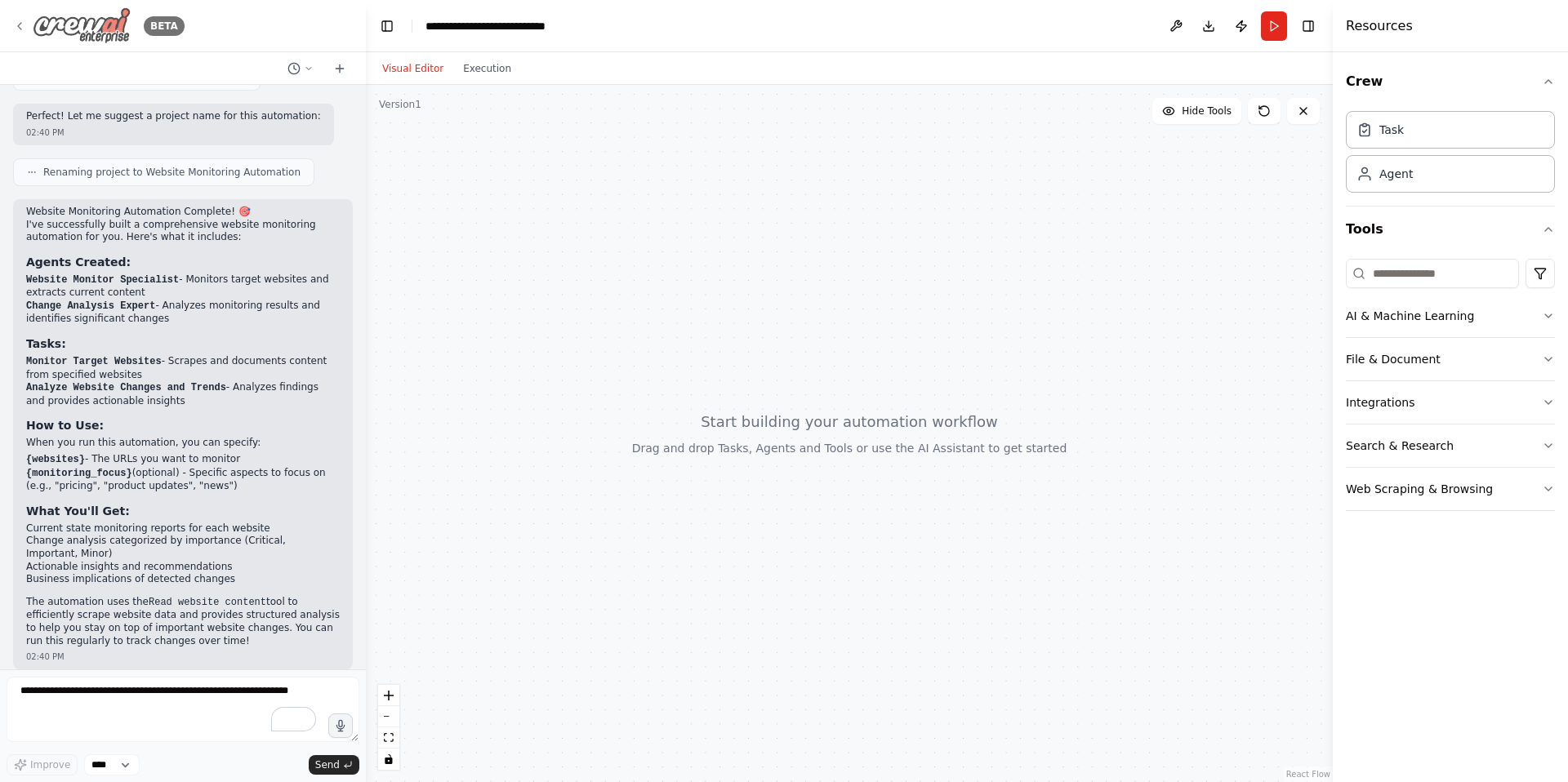
drag, startPoint x: 92, startPoint y: 28, endPoint x: 37, endPoint y: 32, distance: 55.1
click at [93, 27] on img at bounding box center [82, 26] width 98 height 37
click at [18, 26] on icon at bounding box center [19, 26] width 4 height 6
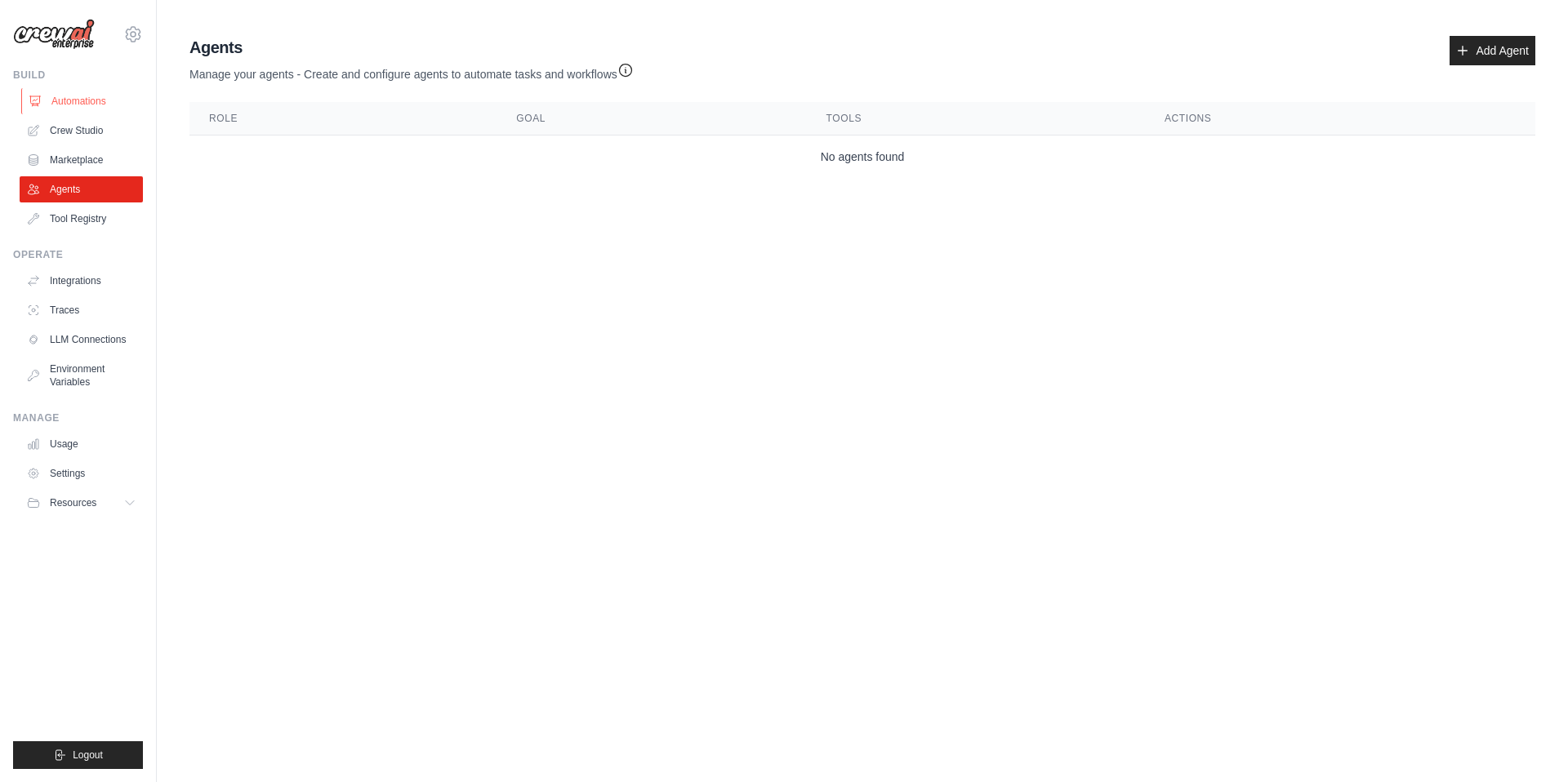
click at [71, 98] on link "Automations" at bounding box center [83, 101] width 123 height 26
